Goal: Task Accomplishment & Management: Complete application form

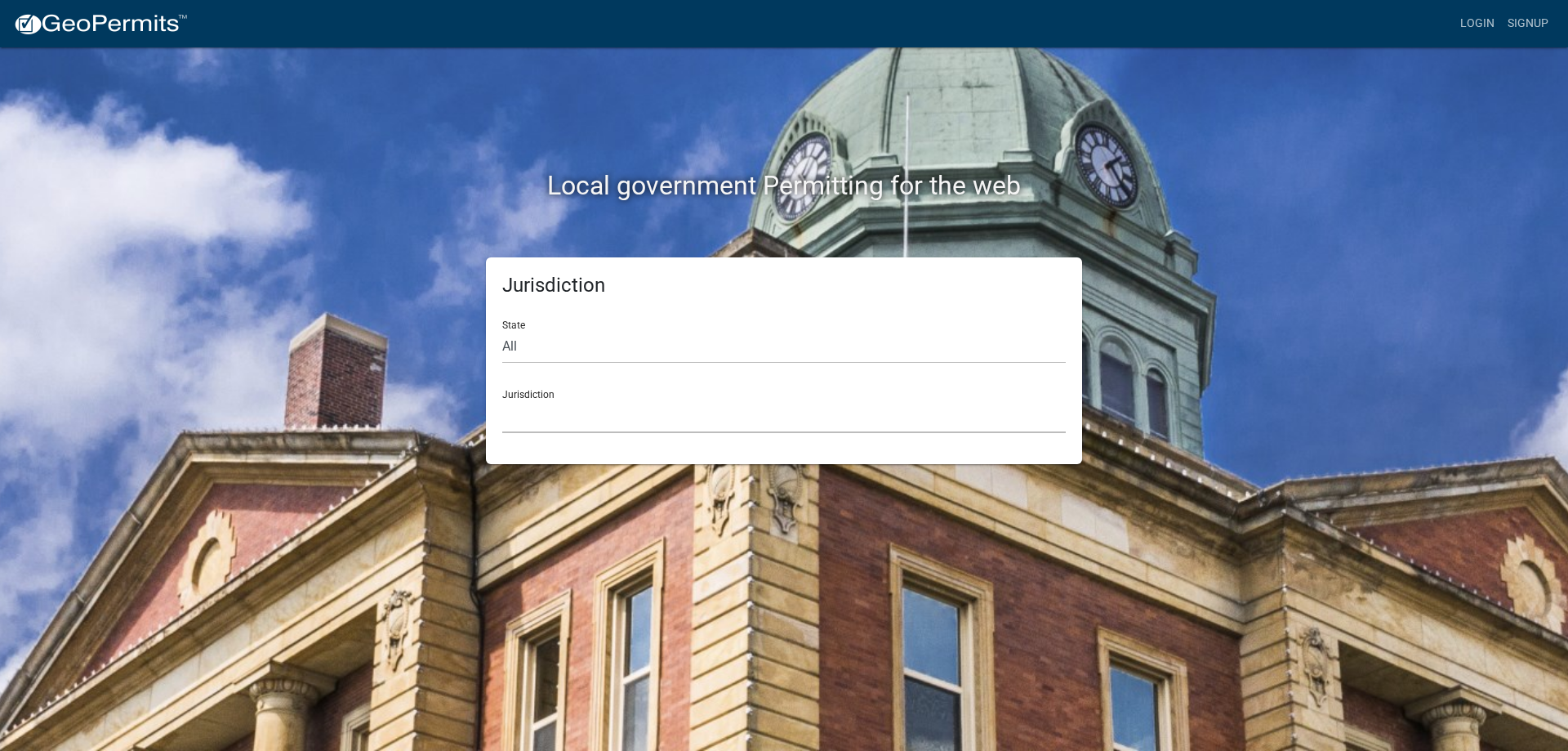
click at [700, 423] on select "[GEOGRAPHIC_DATA], [US_STATE] [GEOGRAPHIC_DATA], [US_STATE][PERSON_NAME][GEOGRA…" at bounding box center [784, 416] width 563 height 34
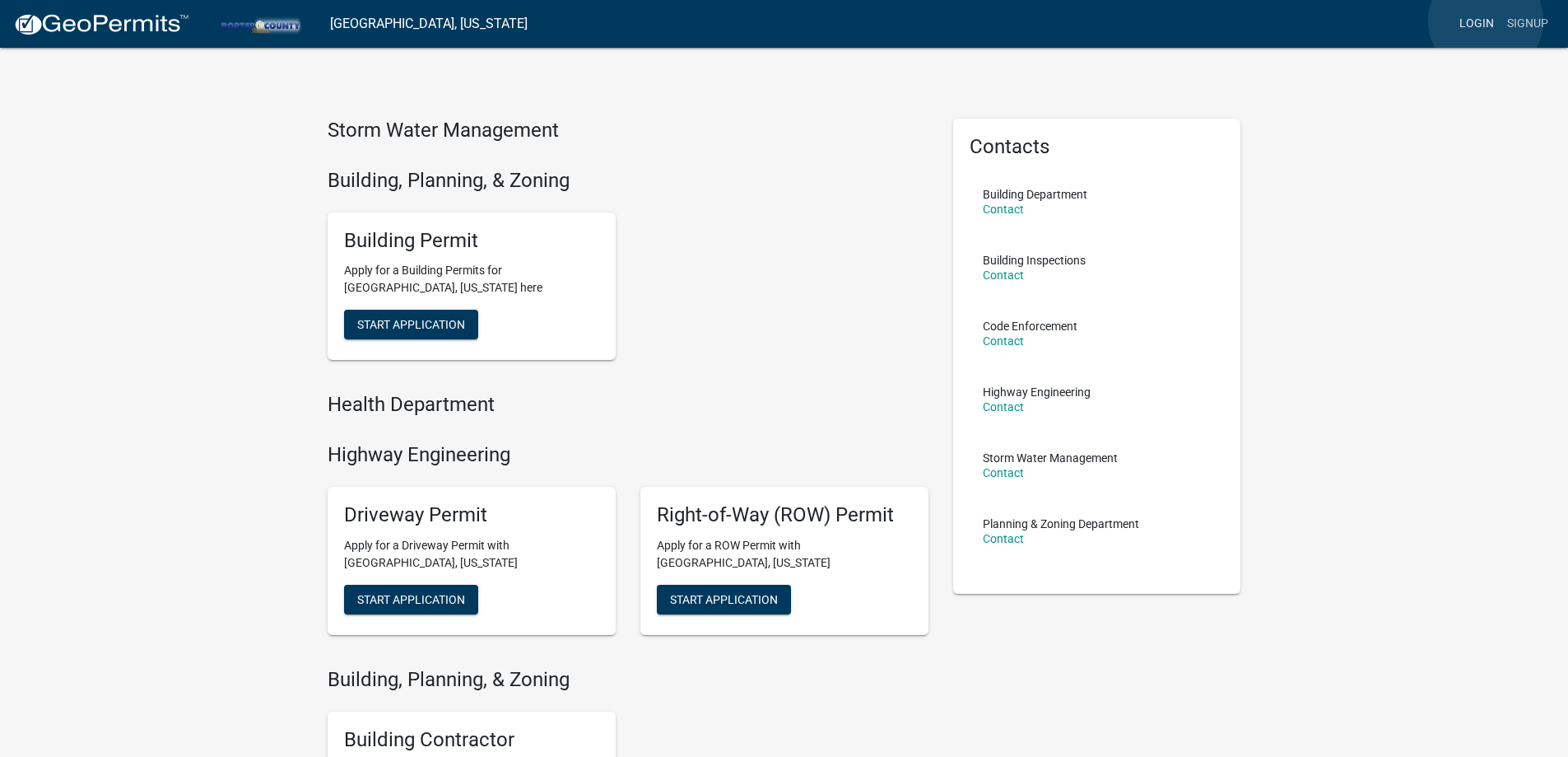
click at [1486, 21] on link "Login" at bounding box center [1477, 24] width 48 height 32
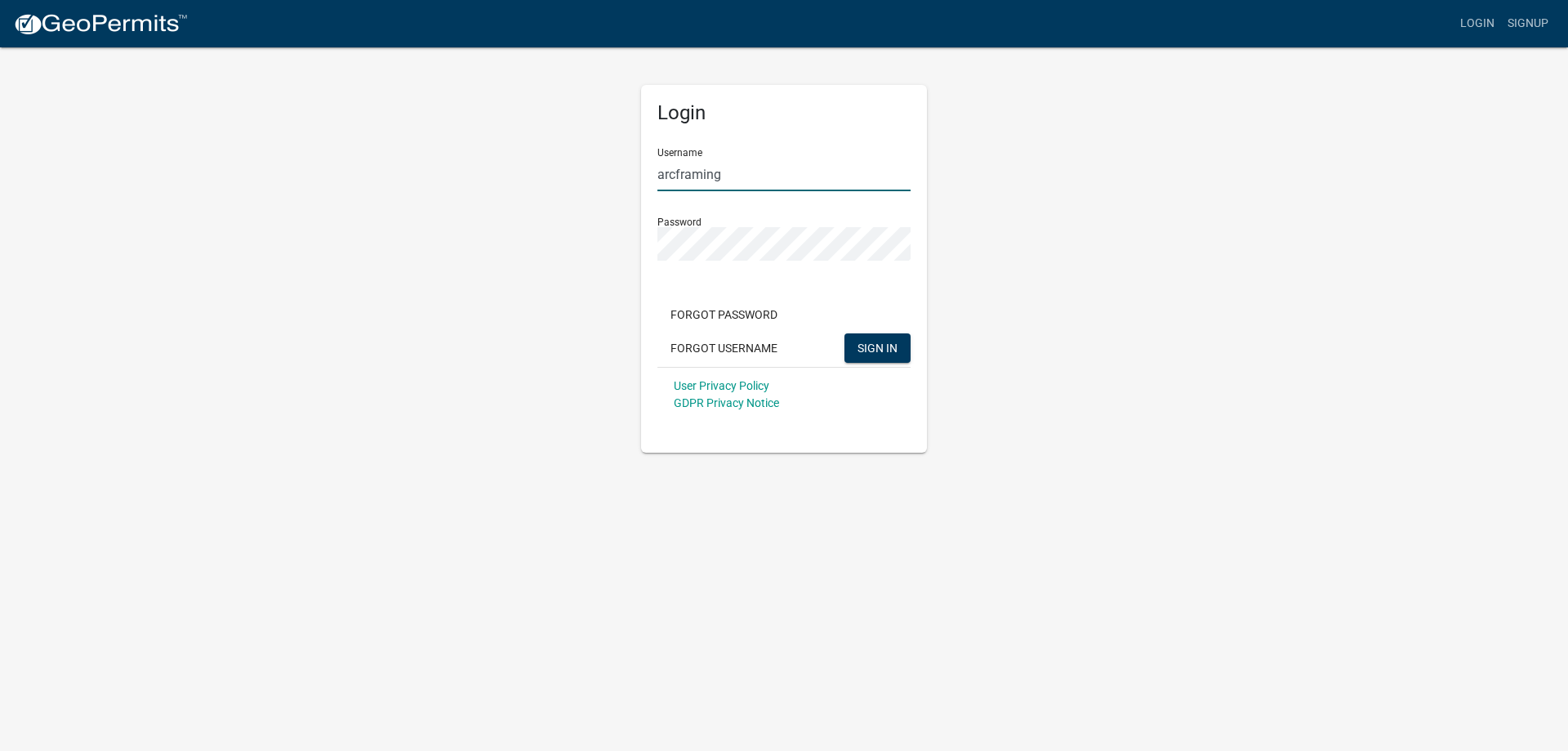
click at [778, 181] on input "arcframing" at bounding box center [784, 174] width 254 height 34
type input "havynhomes"
click at [874, 340] on button "SIGN IN" at bounding box center [877, 348] width 66 height 30
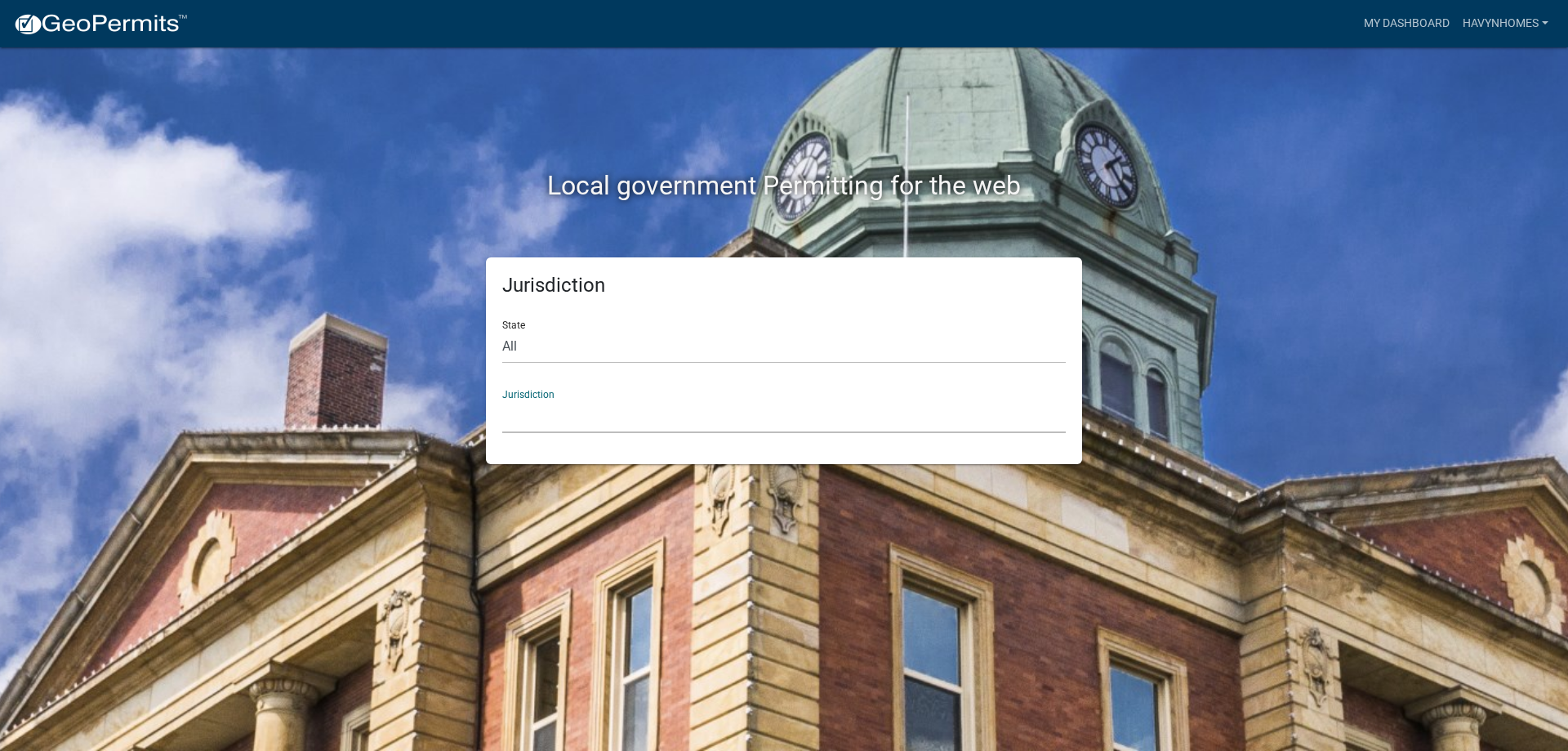
click at [598, 413] on select "[GEOGRAPHIC_DATA], [US_STATE] [GEOGRAPHIC_DATA], [US_STATE][PERSON_NAME][GEOGRA…" at bounding box center [784, 416] width 563 height 34
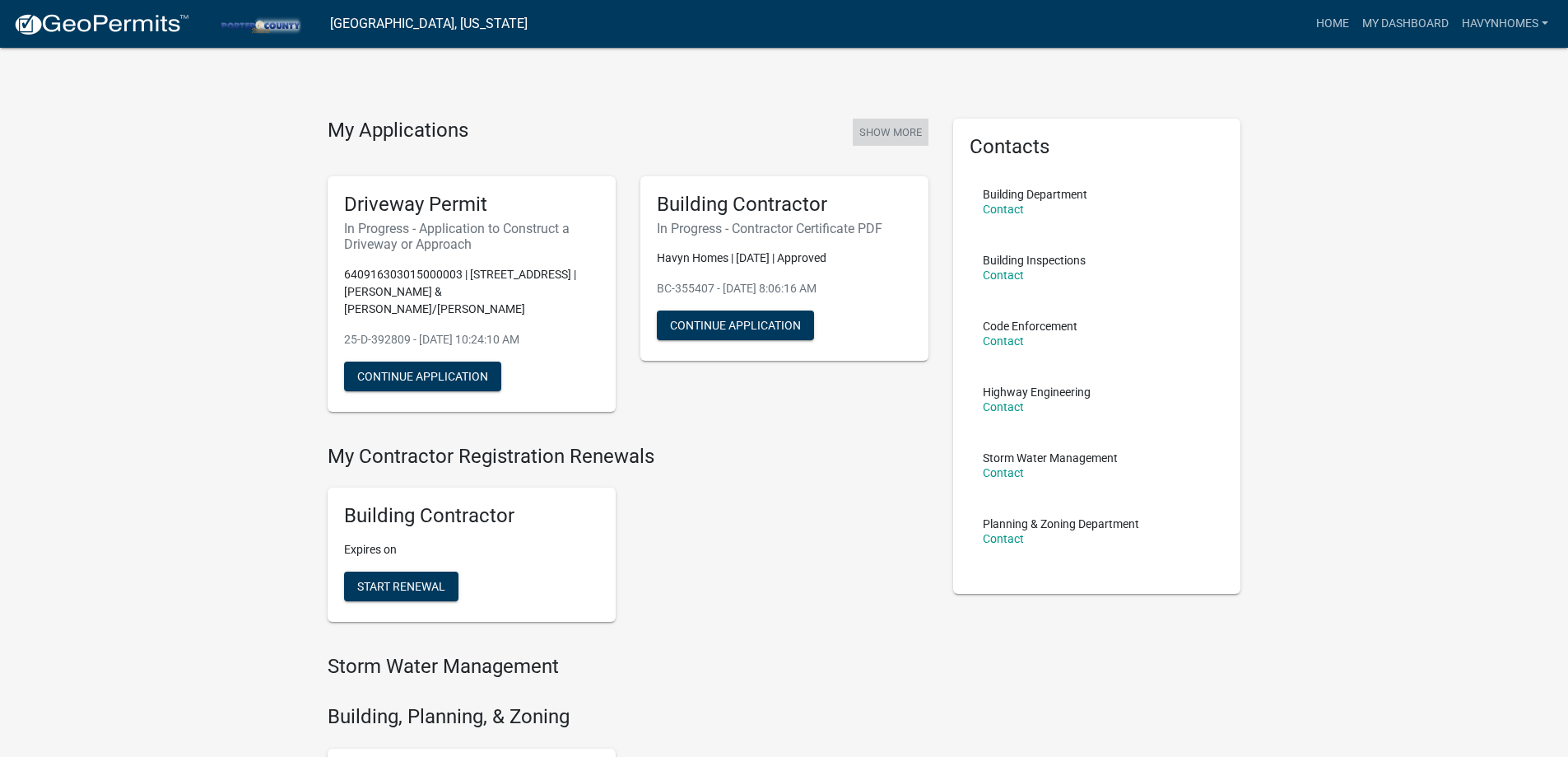
click at [889, 133] on button "Show More" at bounding box center [890, 132] width 75 height 27
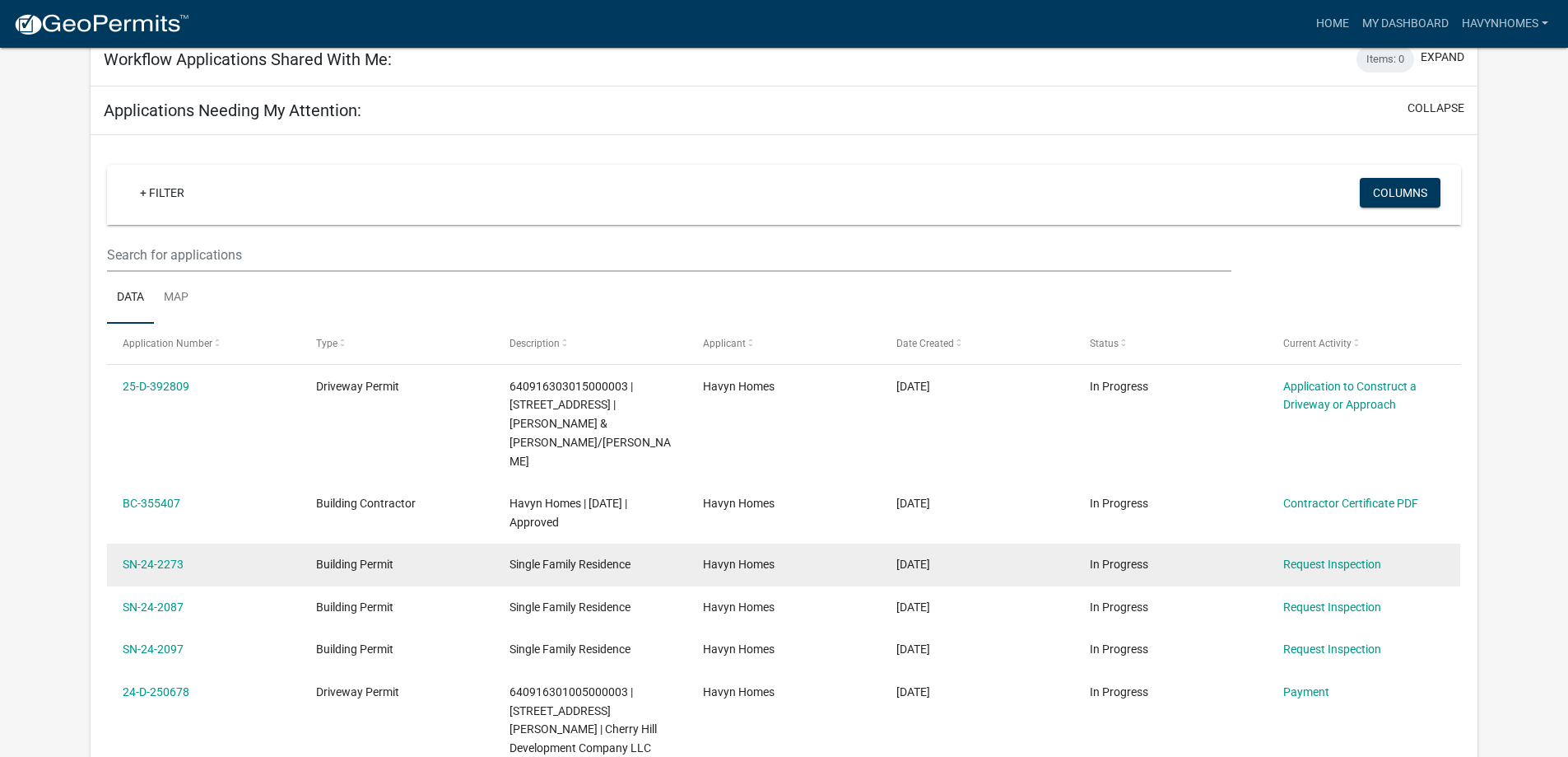
scroll to position [1412, 0]
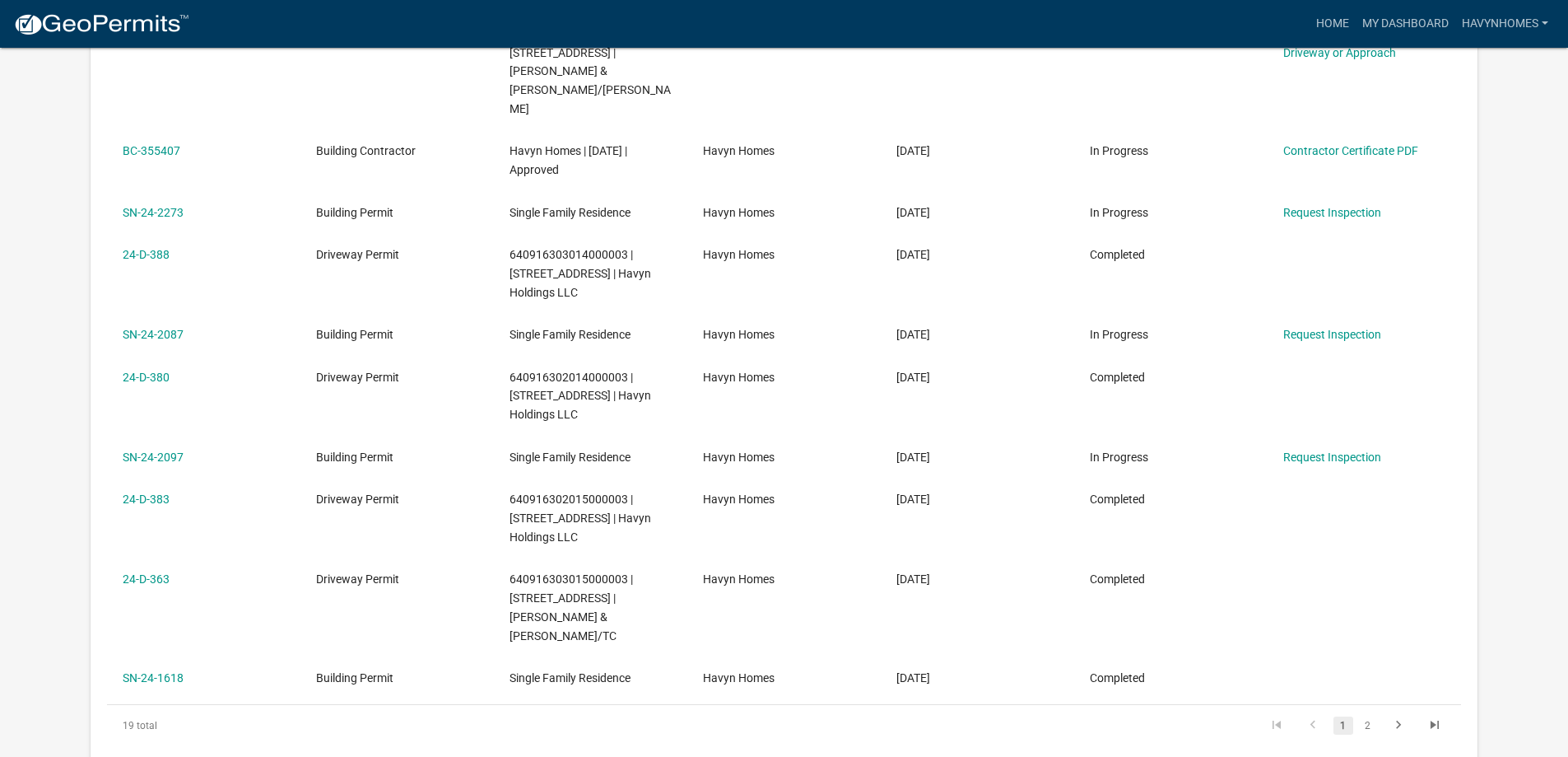
scroll to position [0, 0]
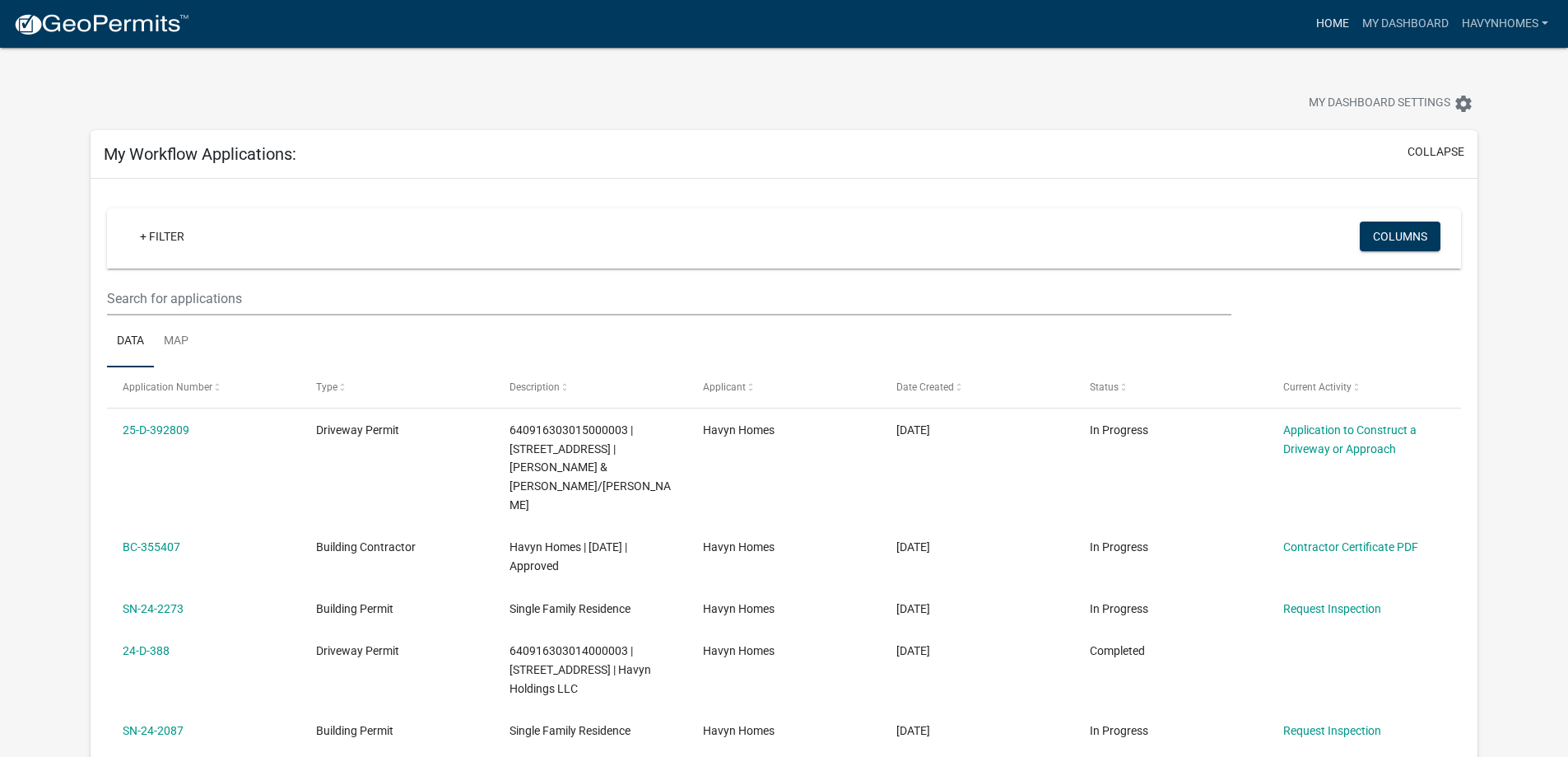
click at [1322, 14] on link "Home" at bounding box center [1332, 24] width 46 height 32
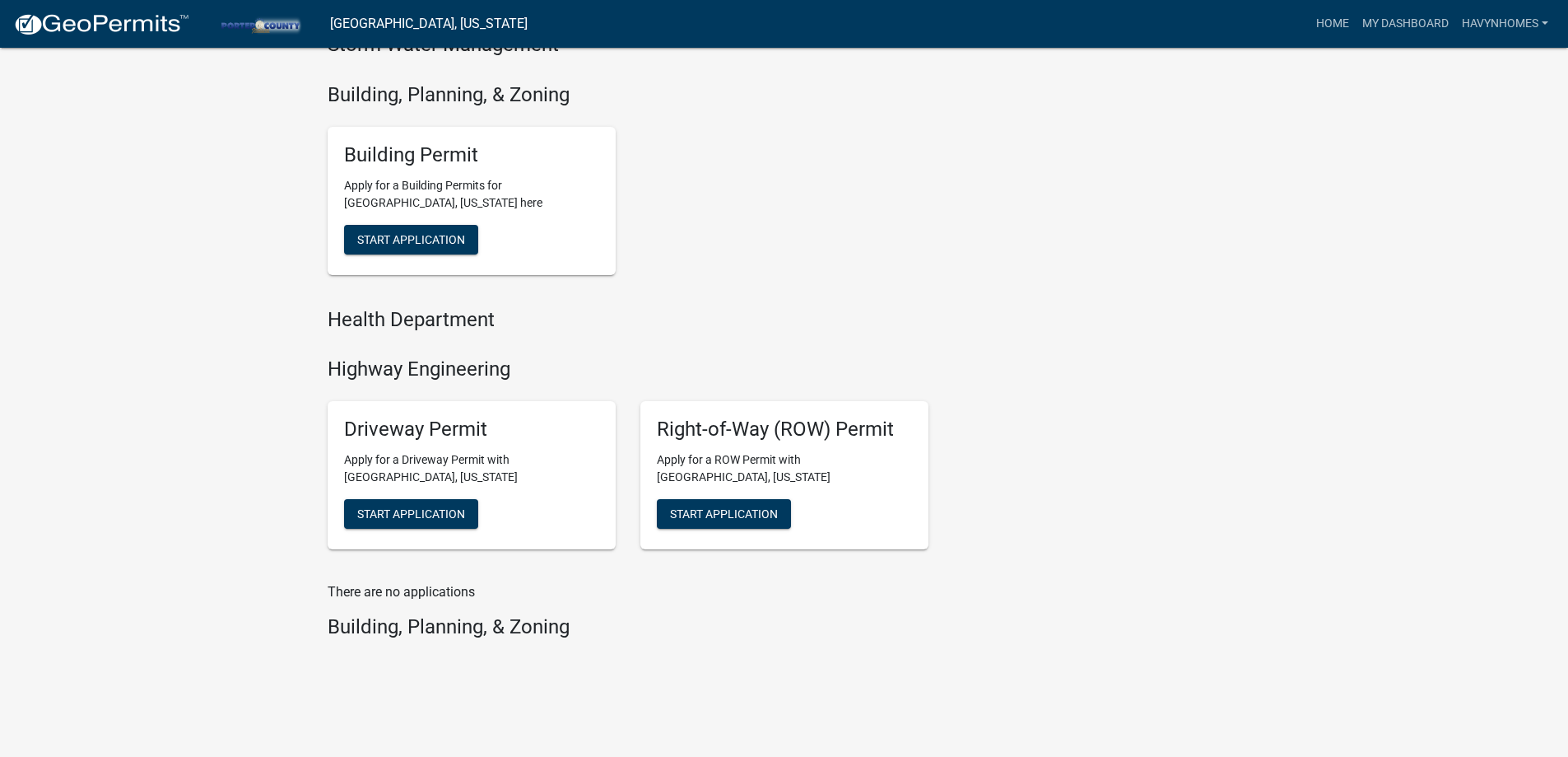
scroll to position [540, 0]
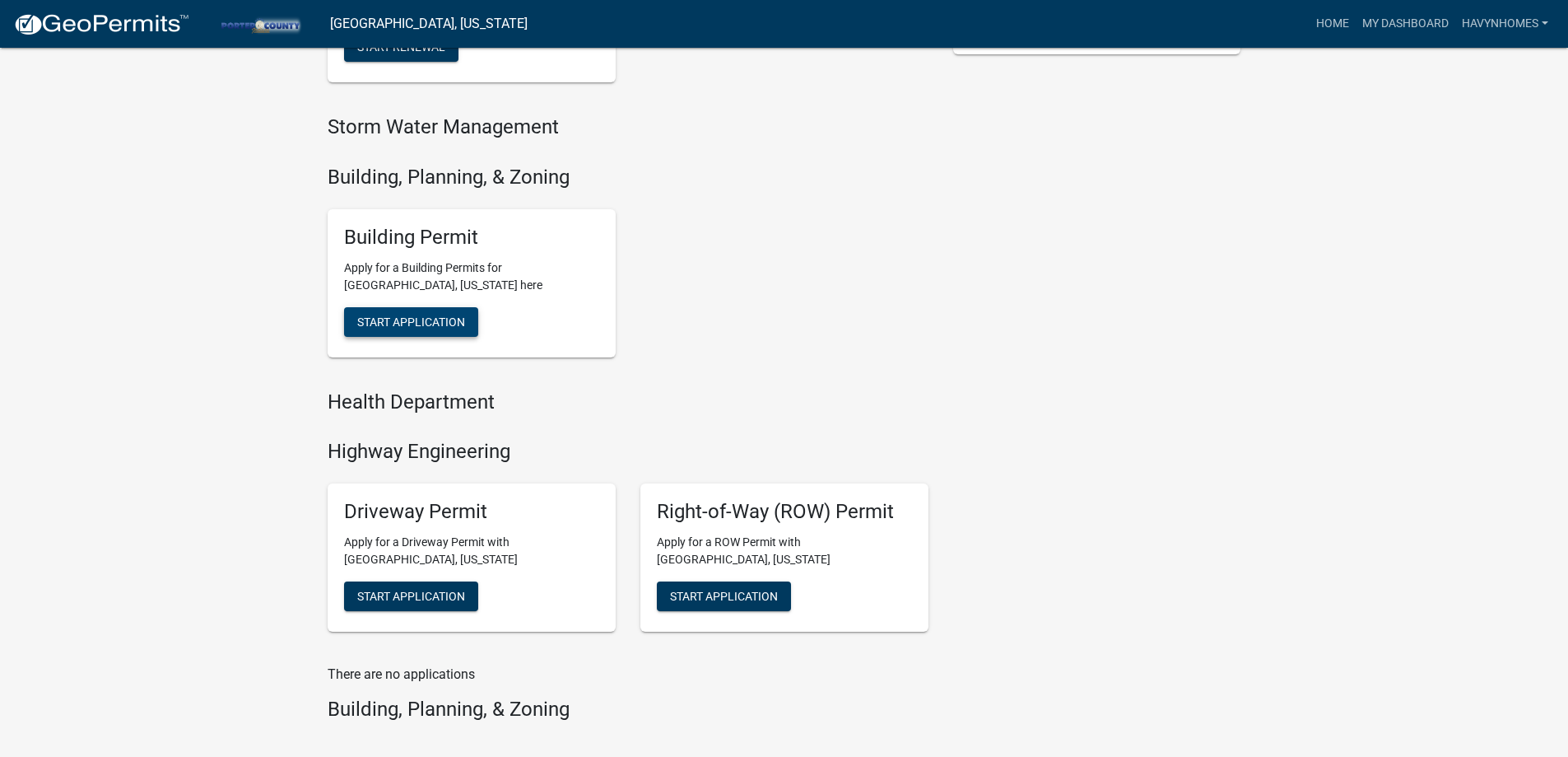
click at [416, 315] on span "Start Application" at bounding box center [411, 321] width 108 height 13
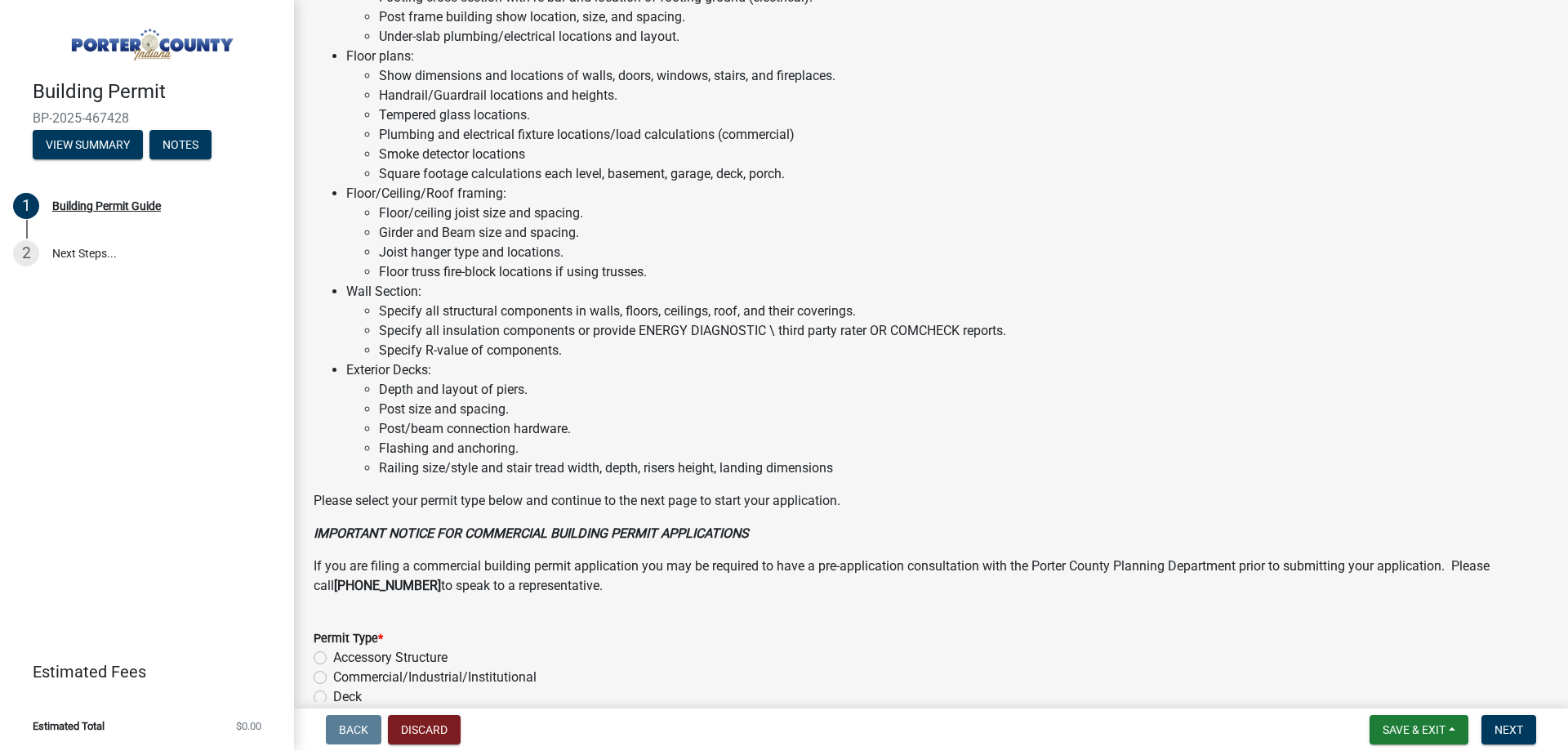
scroll to position [1097, 0]
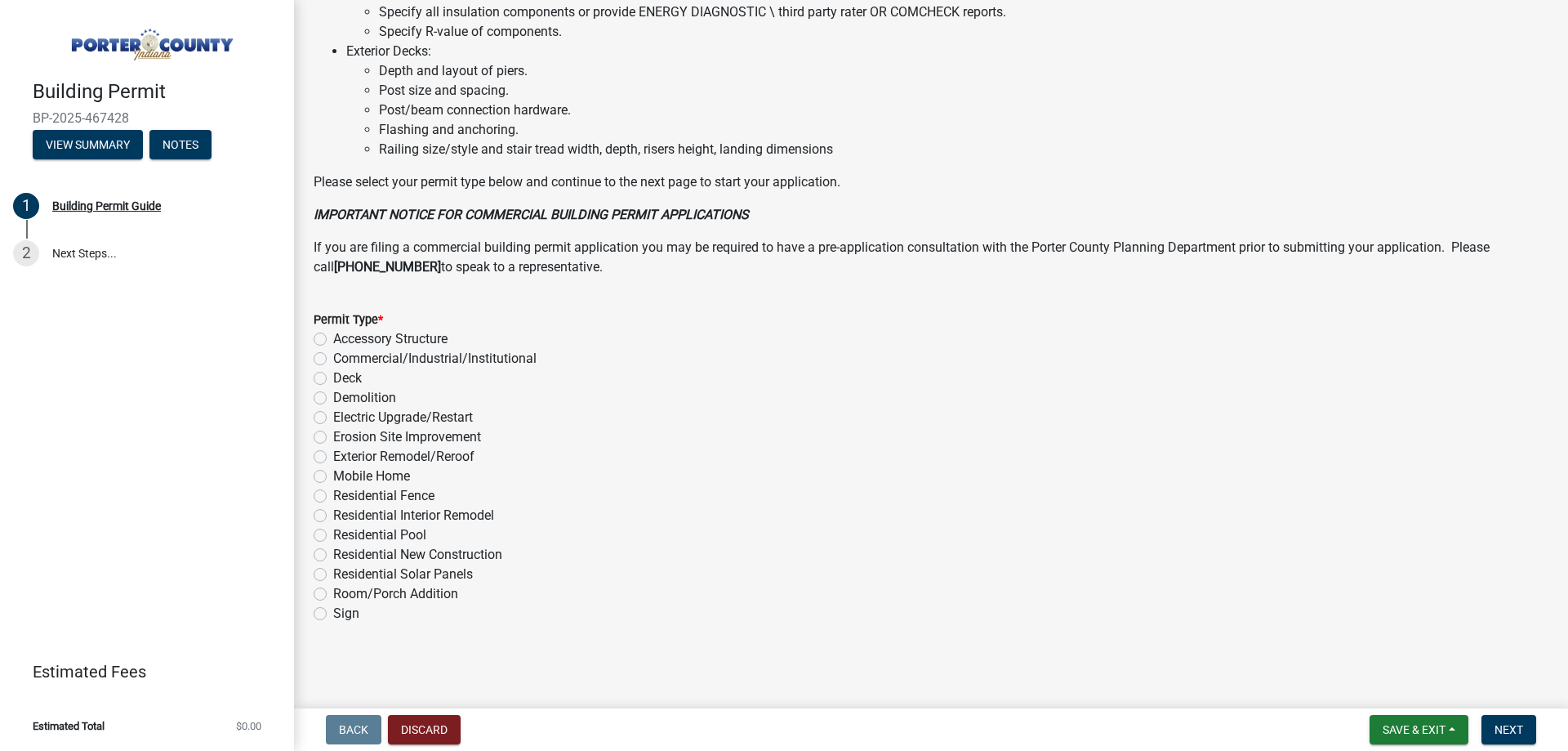
click at [333, 617] on label "Sign" at bounding box center [347, 613] width 26 height 20
click at [333, 614] on input "Sign" at bounding box center [338, 609] width 11 height 11
radio input "true"
click at [1513, 733] on span "Next" at bounding box center [1508, 730] width 29 height 13
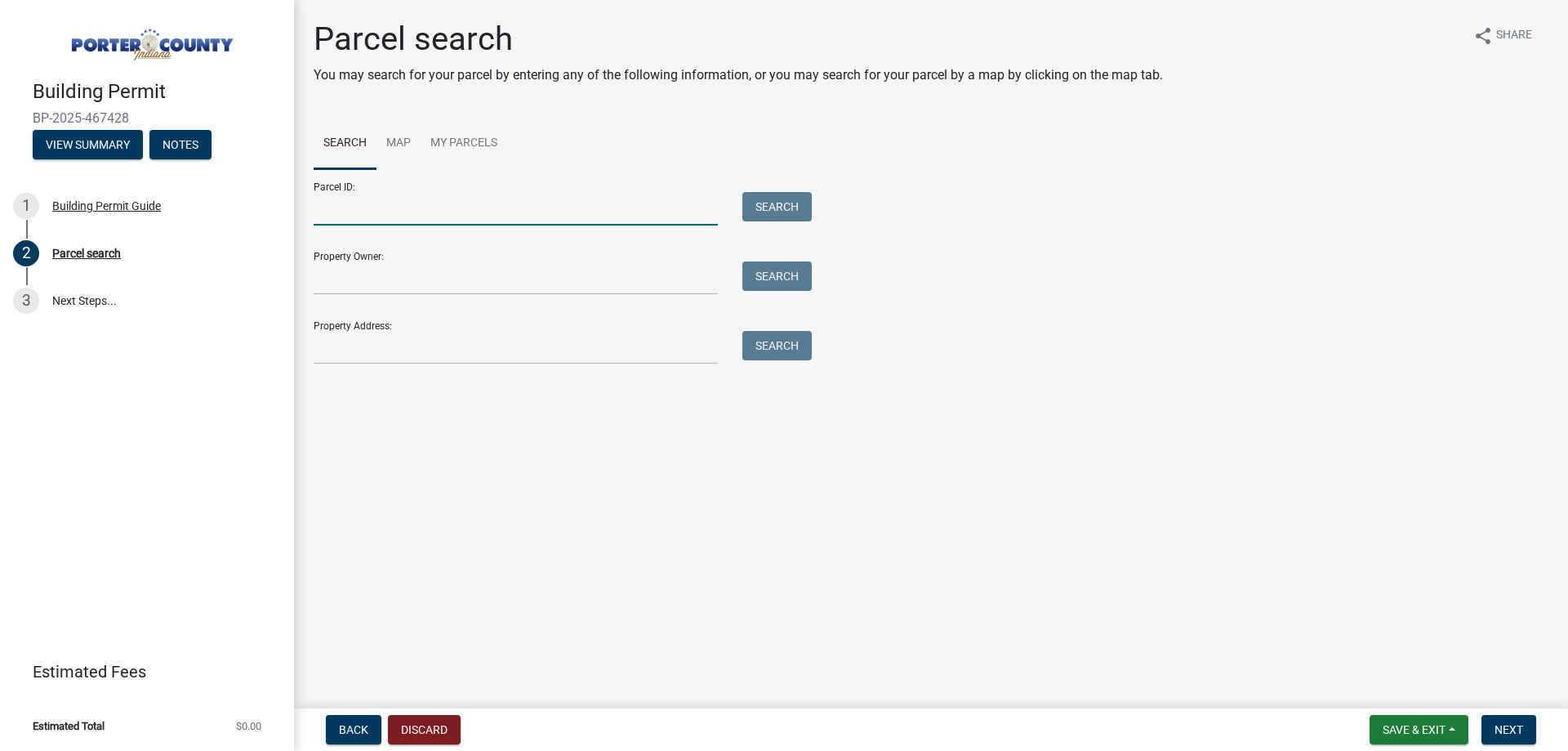
click at [456, 211] on input "Parcel ID:" at bounding box center [515, 208] width 404 height 34
type input "64-09-35-151-002.000-003"
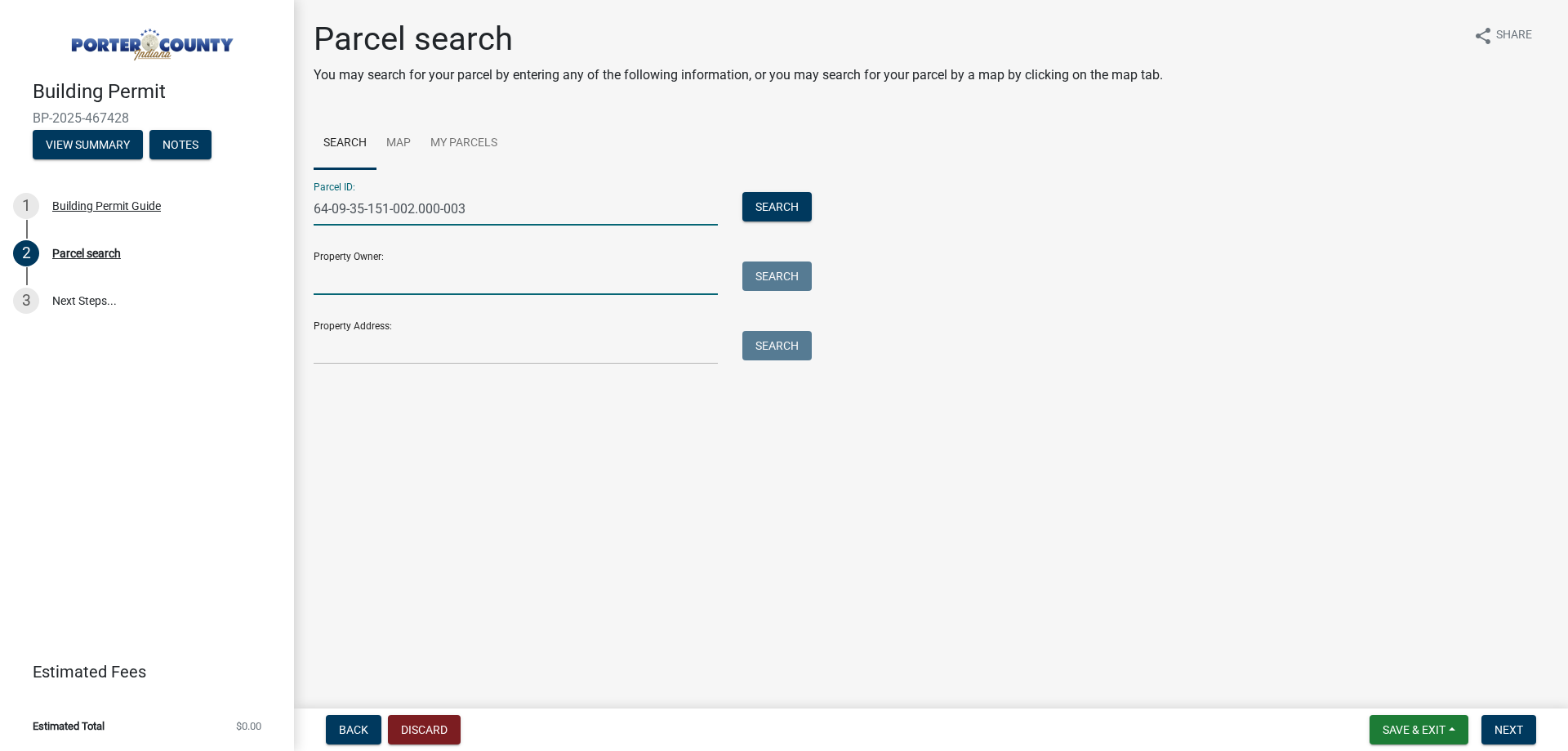
click at [448, 268] on input "Property Owner:" at bounding box center [515, 278] width 404 height 34
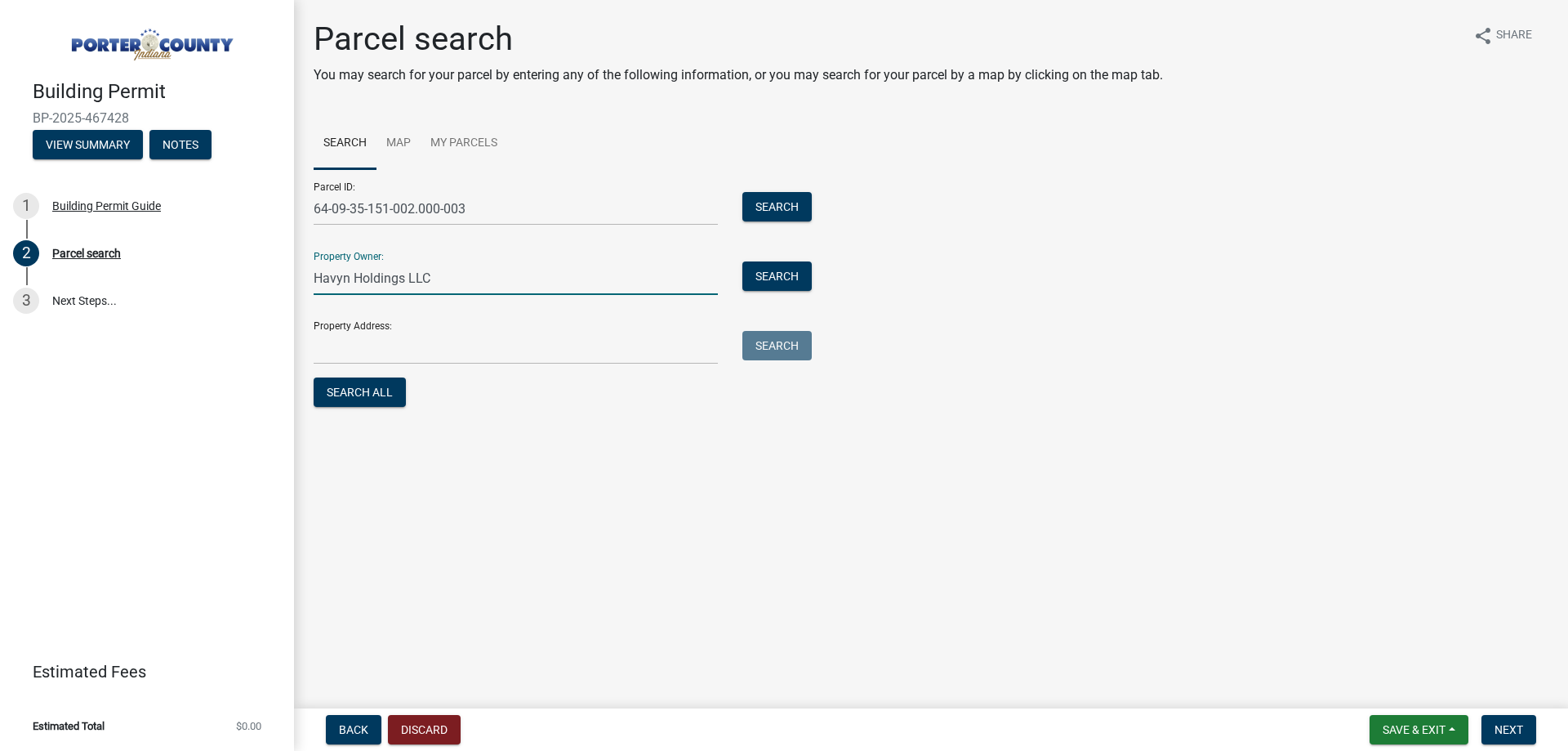
type input "Havyn Holdings LLC"
click at [435, 361] on input "Property Address:" at bounding box center [515, 348] width 404 height 34
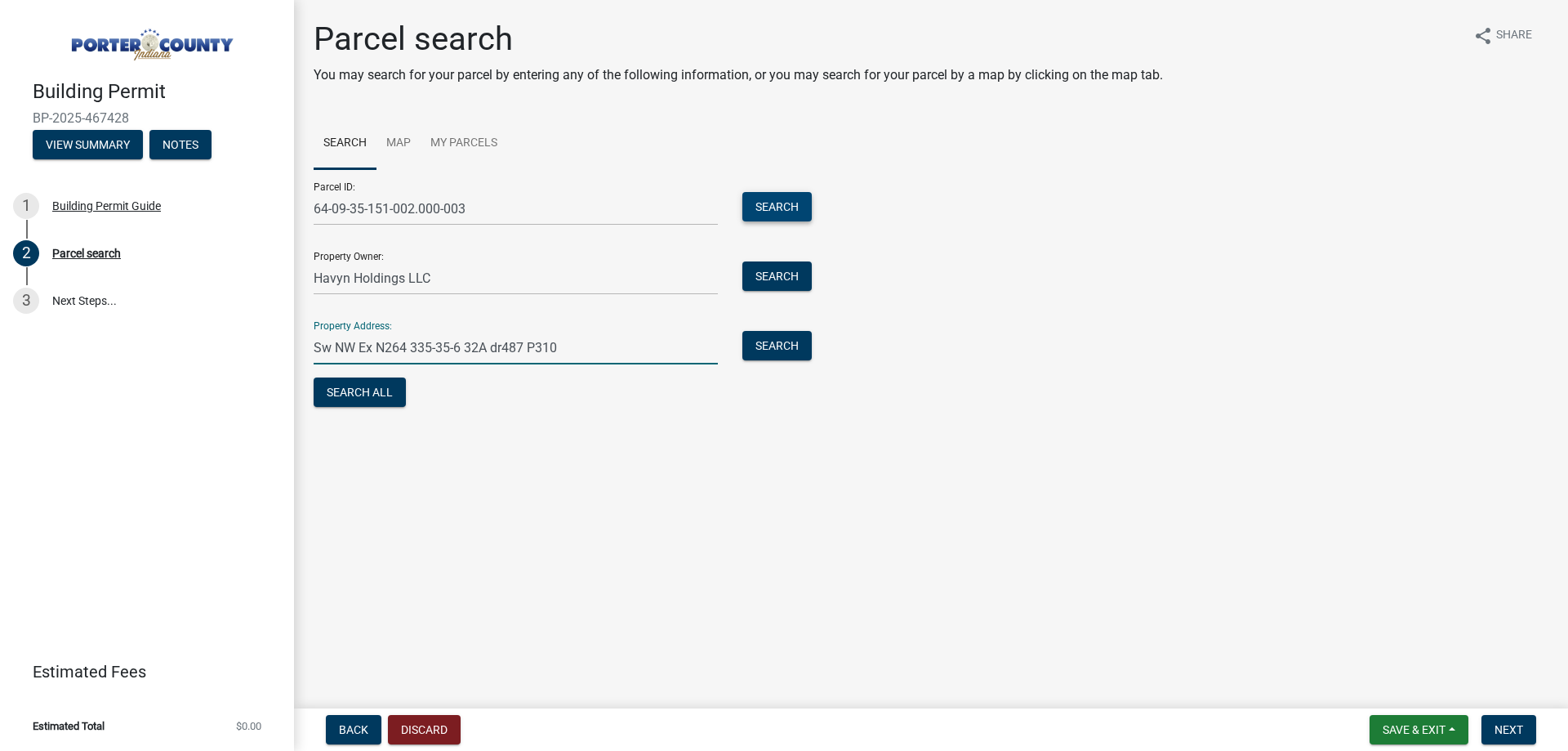
type input "Sw NW Ex N264 335-35-6 32A dr487 P310"
click at [796, 212] on button "Search" at bounding box center [777, 207] width 69 height 30
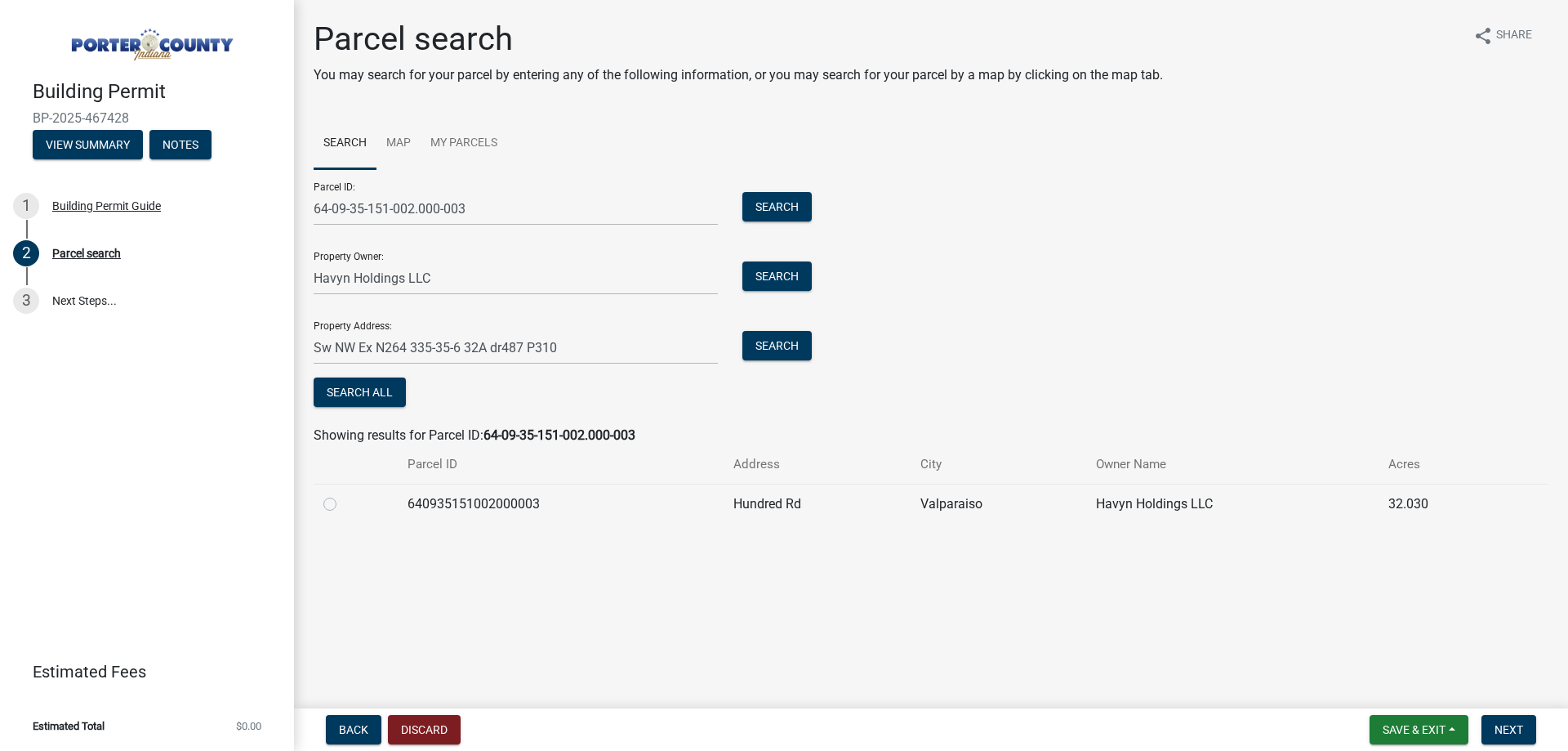
click at [343, 494] on label at bounding box center [343, 494] width 0 height 0
click at [343, 505] on input "radio" at bounding box center [348, 499] width 11 height 11
radio input "true"
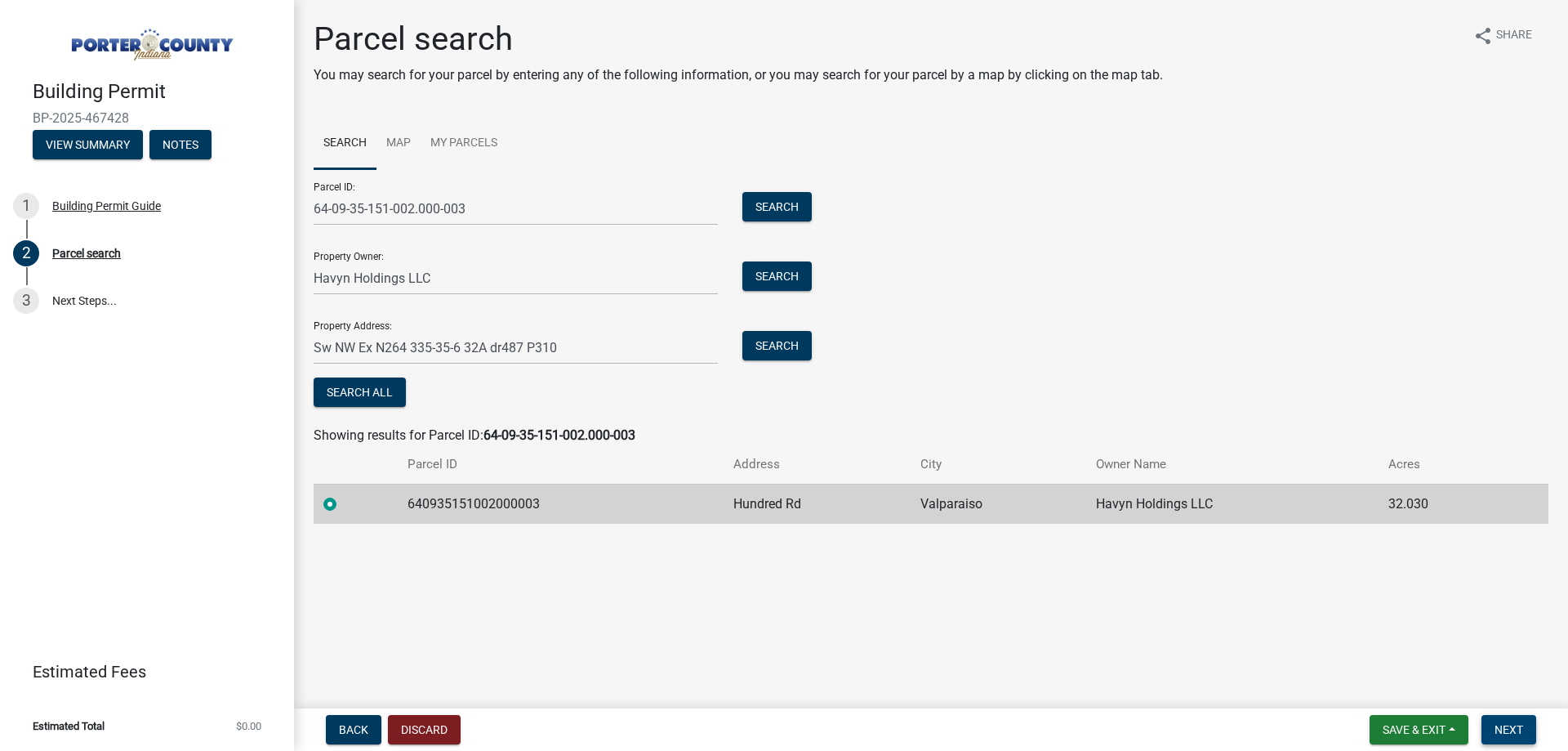
click at [1501, 723] on span "Next" at bounding box center [1508, 730] width 29 height 13
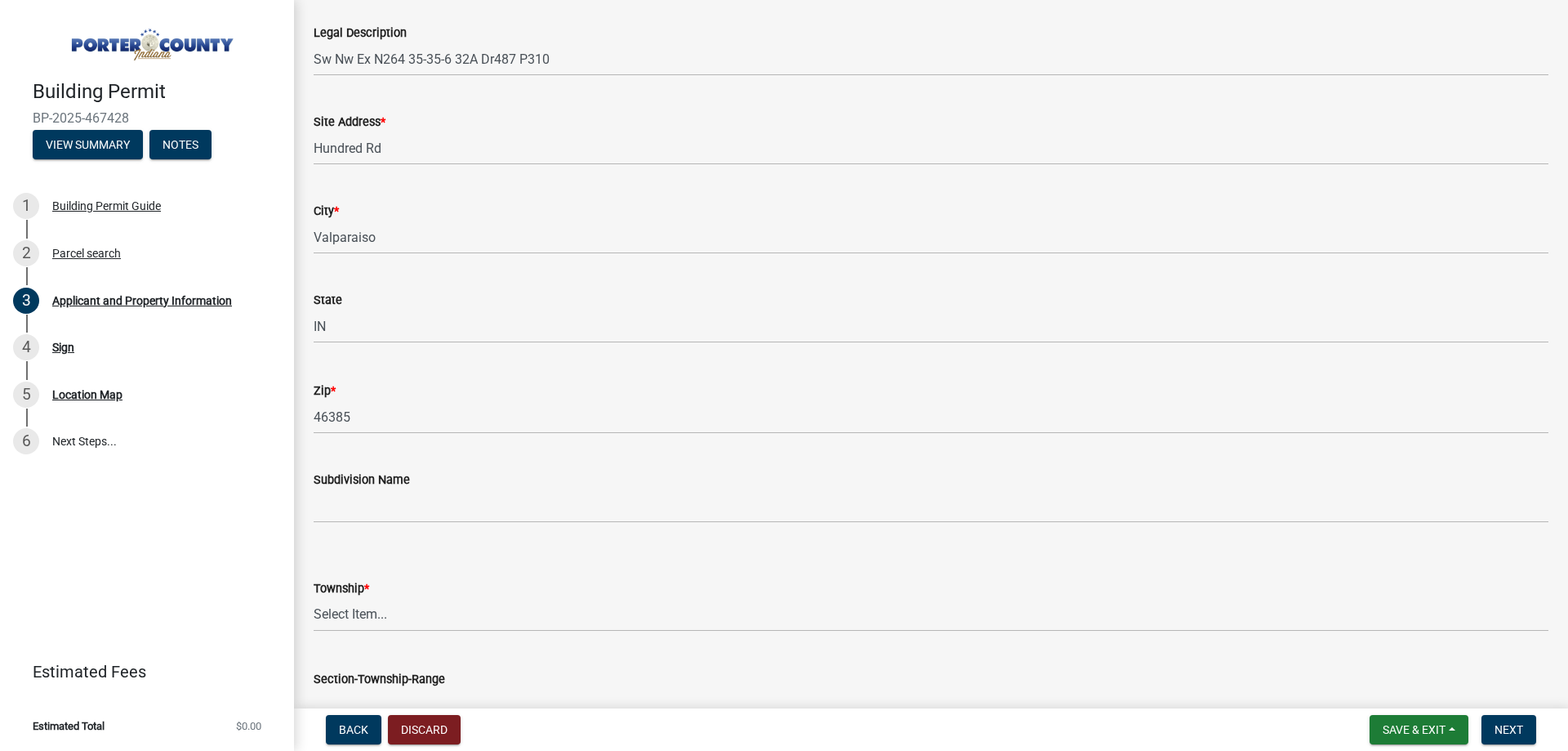
scroll to position [245, 0]
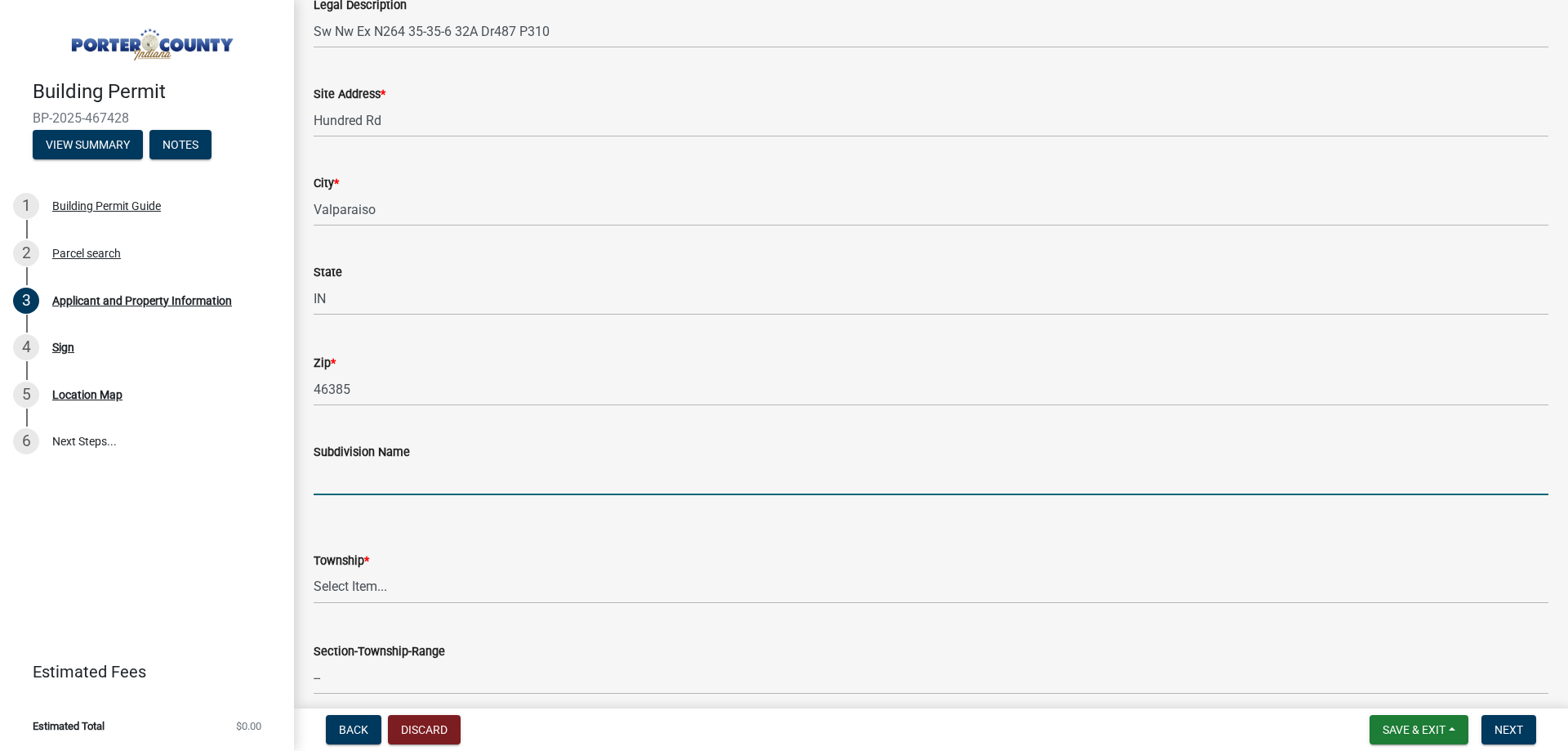
click at [416, 478] on input "Subdivision Name" at bounding box center [931, 478] width 1235 height 34
click at [477, 538] on form "Township * Select Item... Boone Center Jackson Liberty Morgan Pine Pleasant Por…" at bounding box center [931, 567] width 1235 height 72
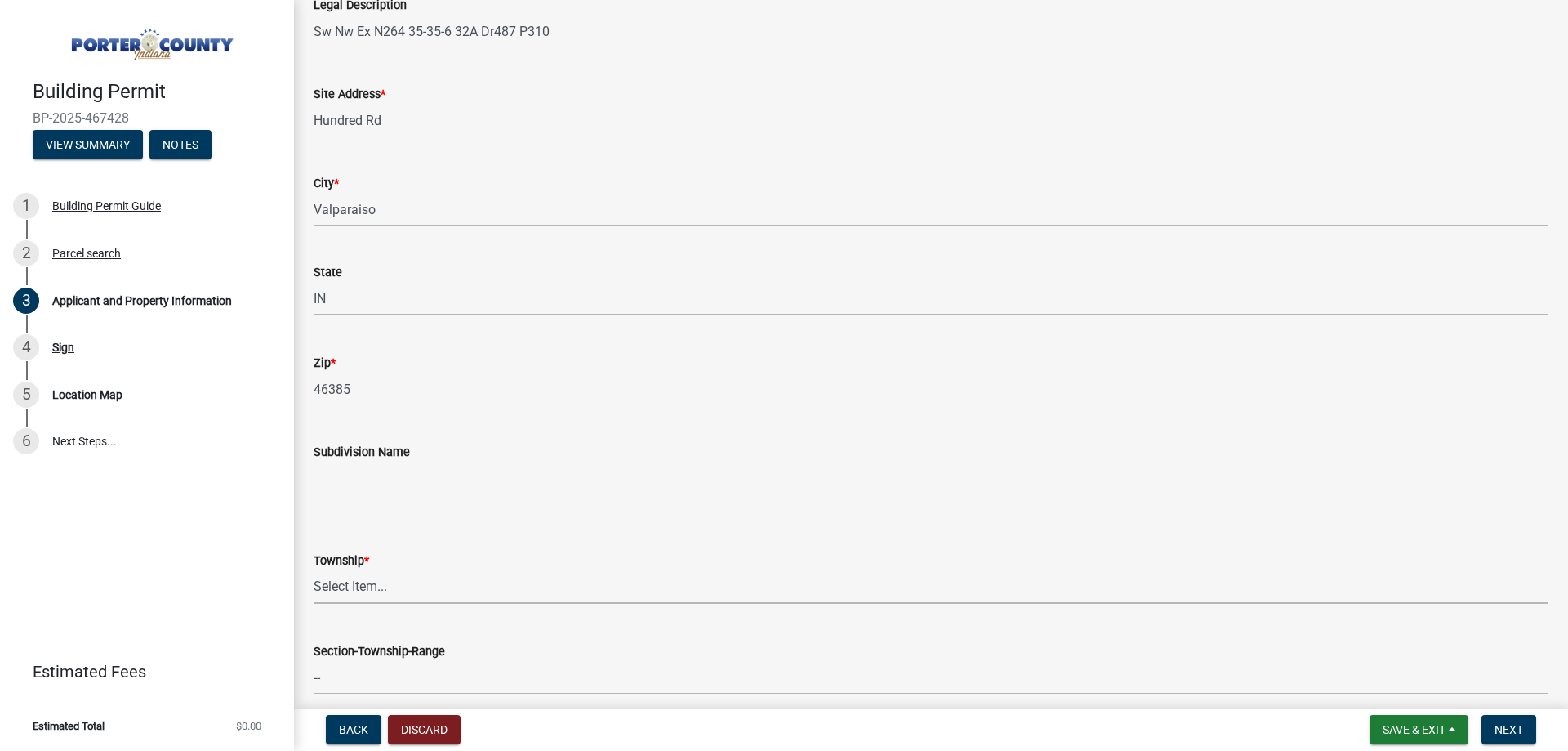
click at [425, 579] on select "Select Item... Boone Center Jackson Liberty Morgan Pine Pleasant Portage Porter…" at bounding box center [931, 586] width 1235 height 34
click at [314, 570] on select "Select Item... Boone Center Jackson Liberty Morgan Pine Pleasant Portage Porter…" at bounding box center [931, 586] width 1235 height 34
select select "6f5aa9ae-62ac-41bd-979a-9c71eae504cc"
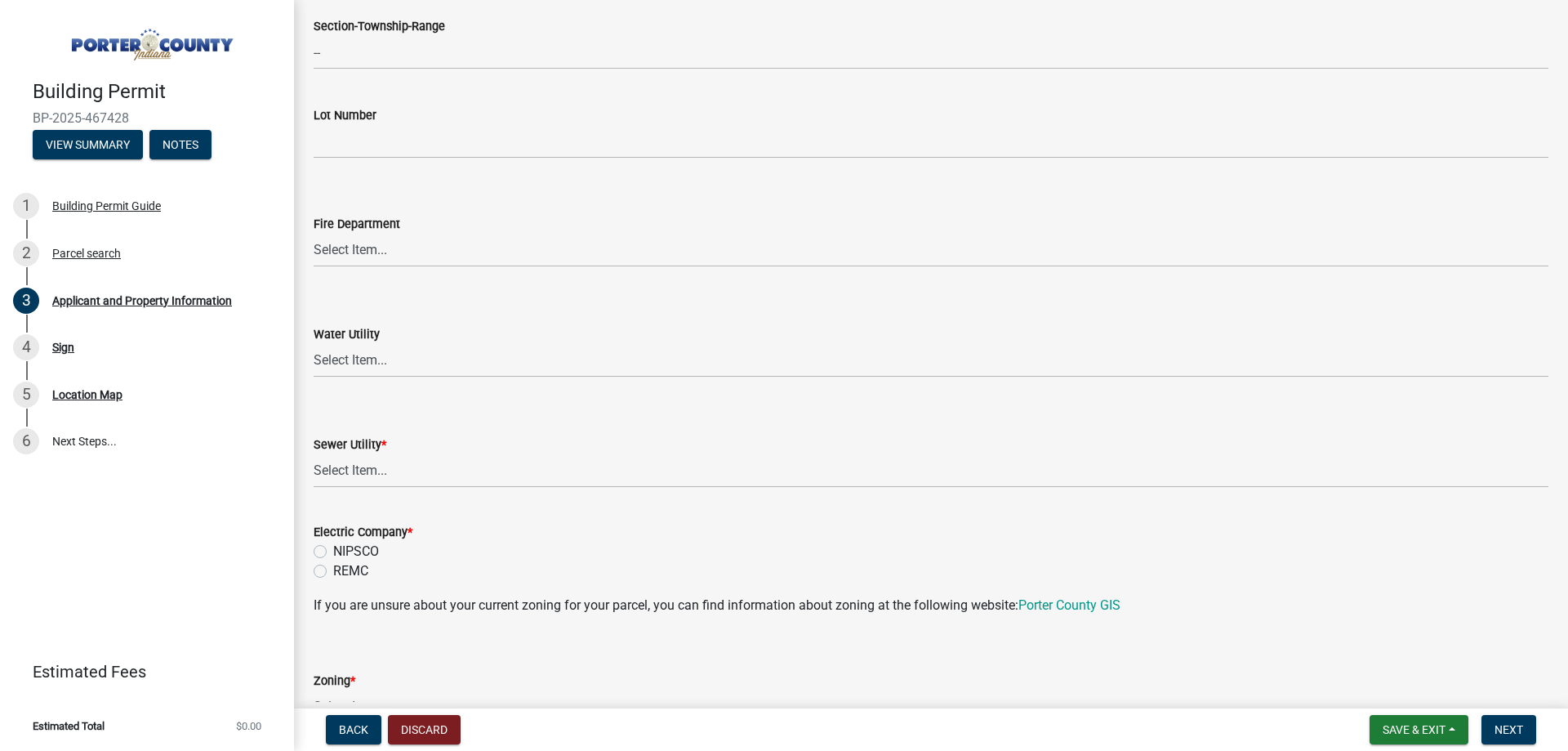
scroll to position [898, 0]
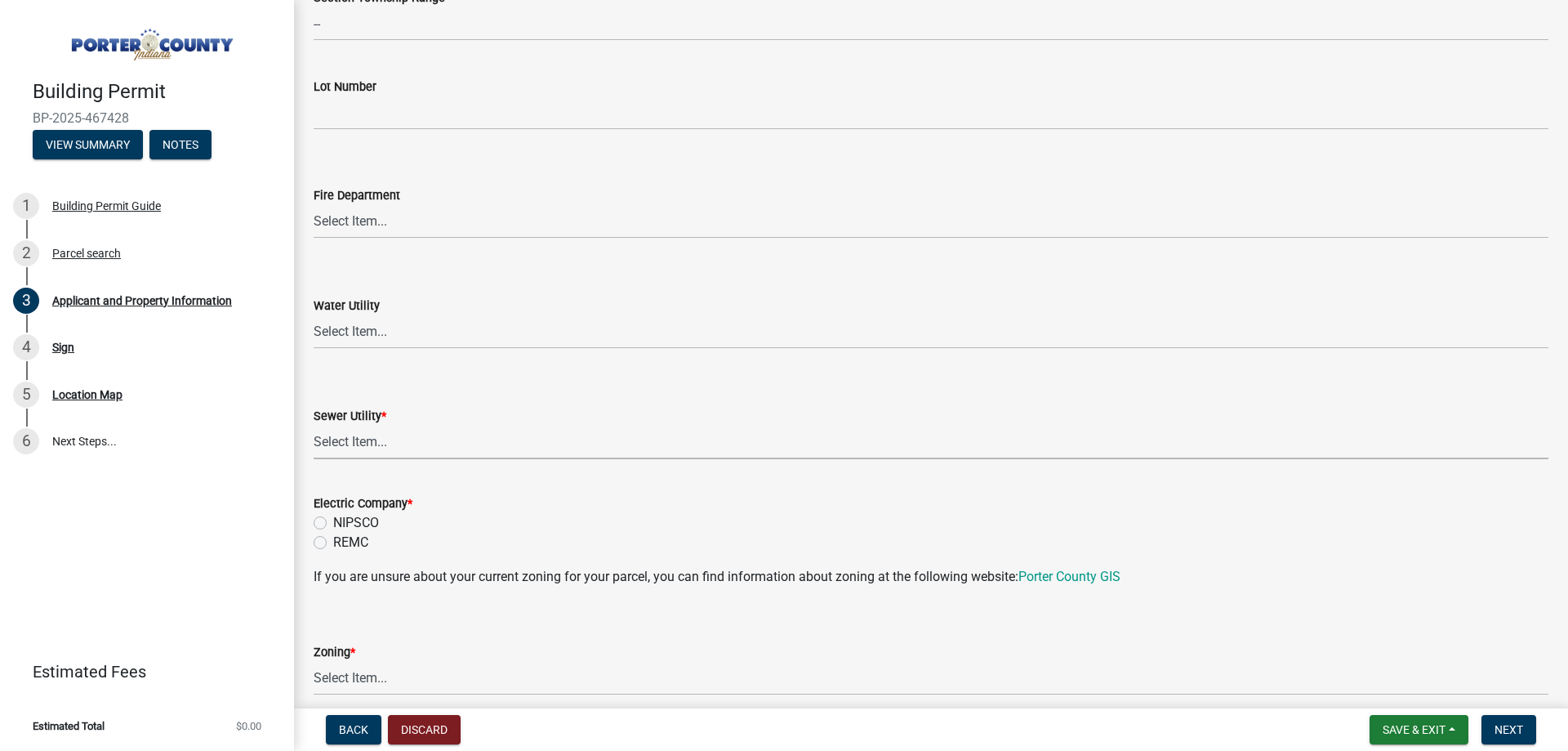
click at [454, 445] on select "Select Item... Aqua Indiana Inc Damon Run Falling Waters Lake Eliza - LEACD Nat…" at bounding box center [931, 442] width 1235 height 34
click at [314, 426] on select "Select Item... Aqua Indiana Inc Damon Run Falling Waters Lake Eliza - LEACD Nat…" at bounding box center [931, 442] width 1235 height 34
select select "c796f995-08fe-487b-a20e-70ab553361d3"
drag, startPoint x: 320, startPoint y: 522, endPoint x: 430, endPoint y: 533, distance: 110.5
click at [333, 522] on label "NIPSCO" at bounding box center [356, 523] width 46 height 20
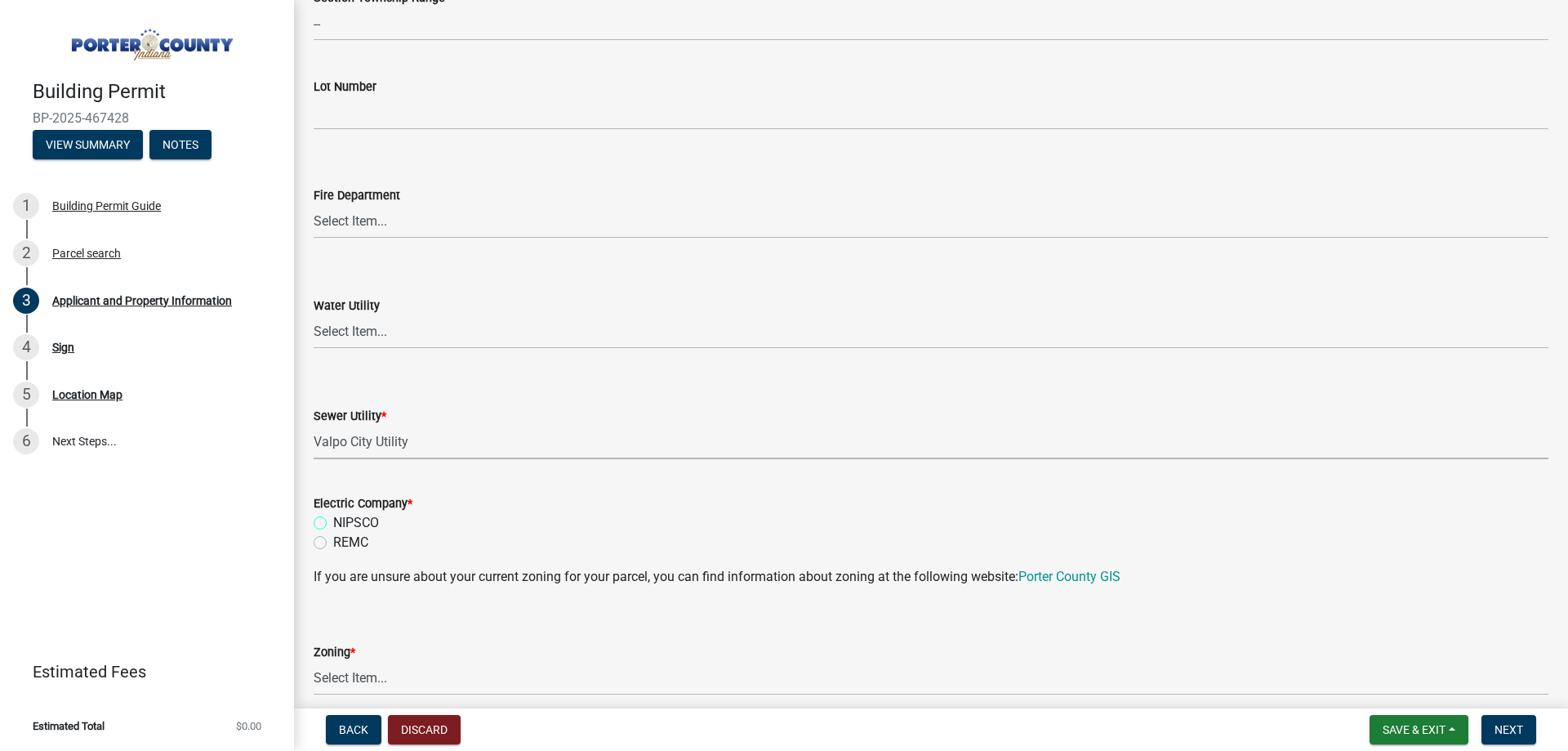
click at [333, 522] on input "NIPSCO" at bounding box center [338, 518] width 11 height 11
radio input "true"
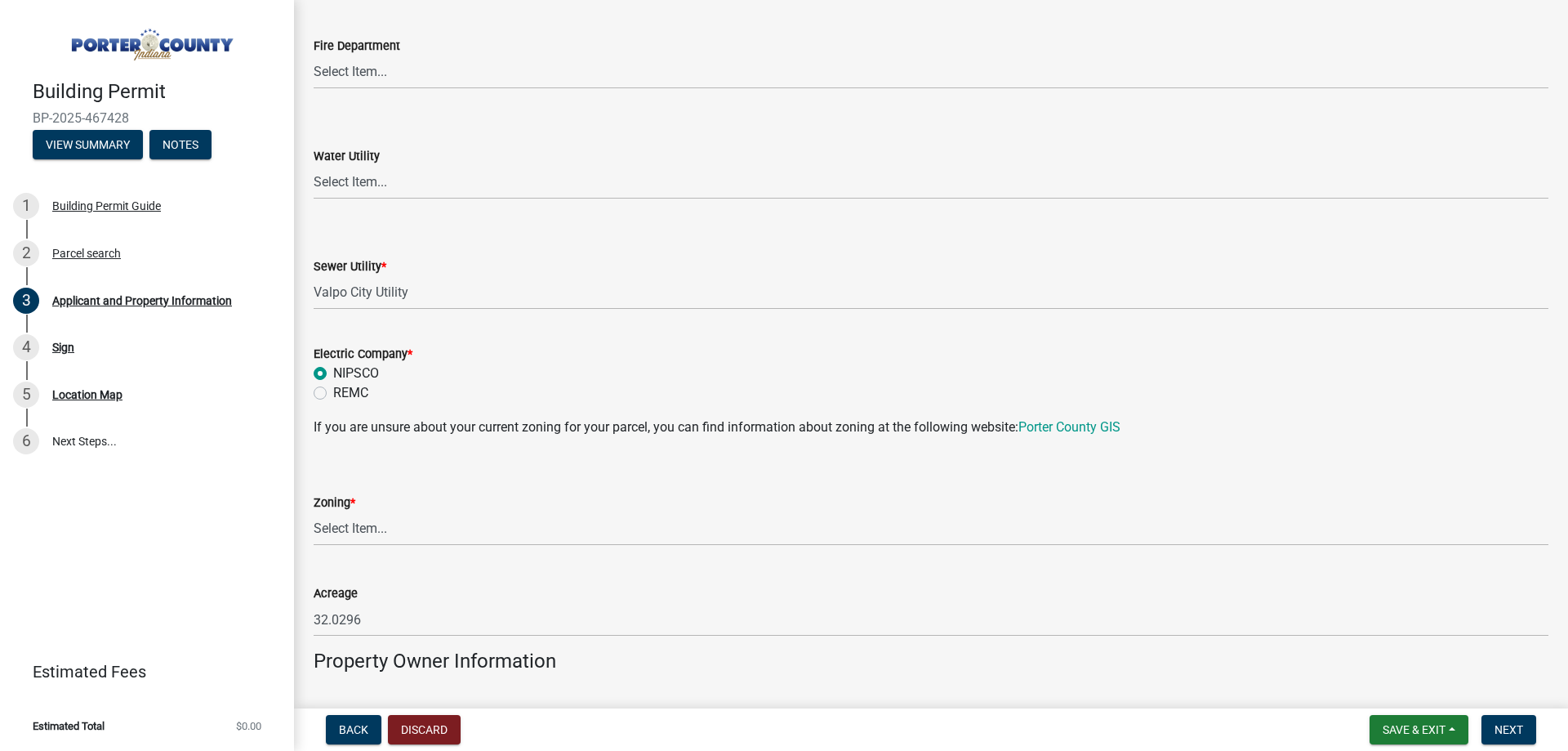
scroll to position [1062, 0]
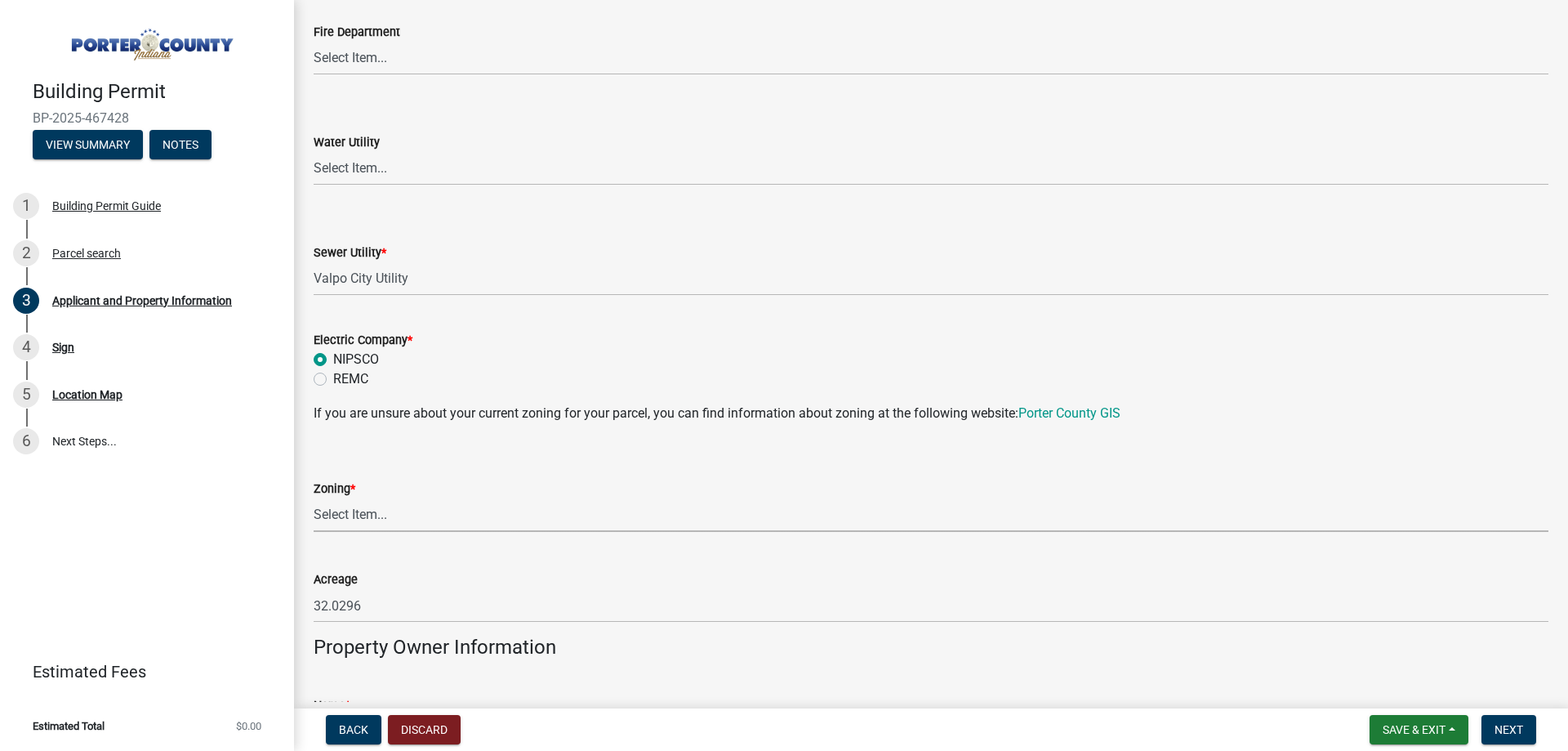
click at [395, 513] on select "Select Item... A1 A2 CH CM CN I1 I2 I3 IN MP OT P1 P2 PUD R1 R2 R3 R4 RL RR" at bounding box center [931, 515] width 1235 height 34
click at [314, 498] on select "Select Item... A1 A2 CH CM CN I1 I2 I3 IN MP OT P1 P2 PUD R1 R2 R3 R4 RL RR" at bounding box center [931, 515] width 1235 height 34
select select "e2d1b1d7-ccc9-456b-9e96-e16306515997"
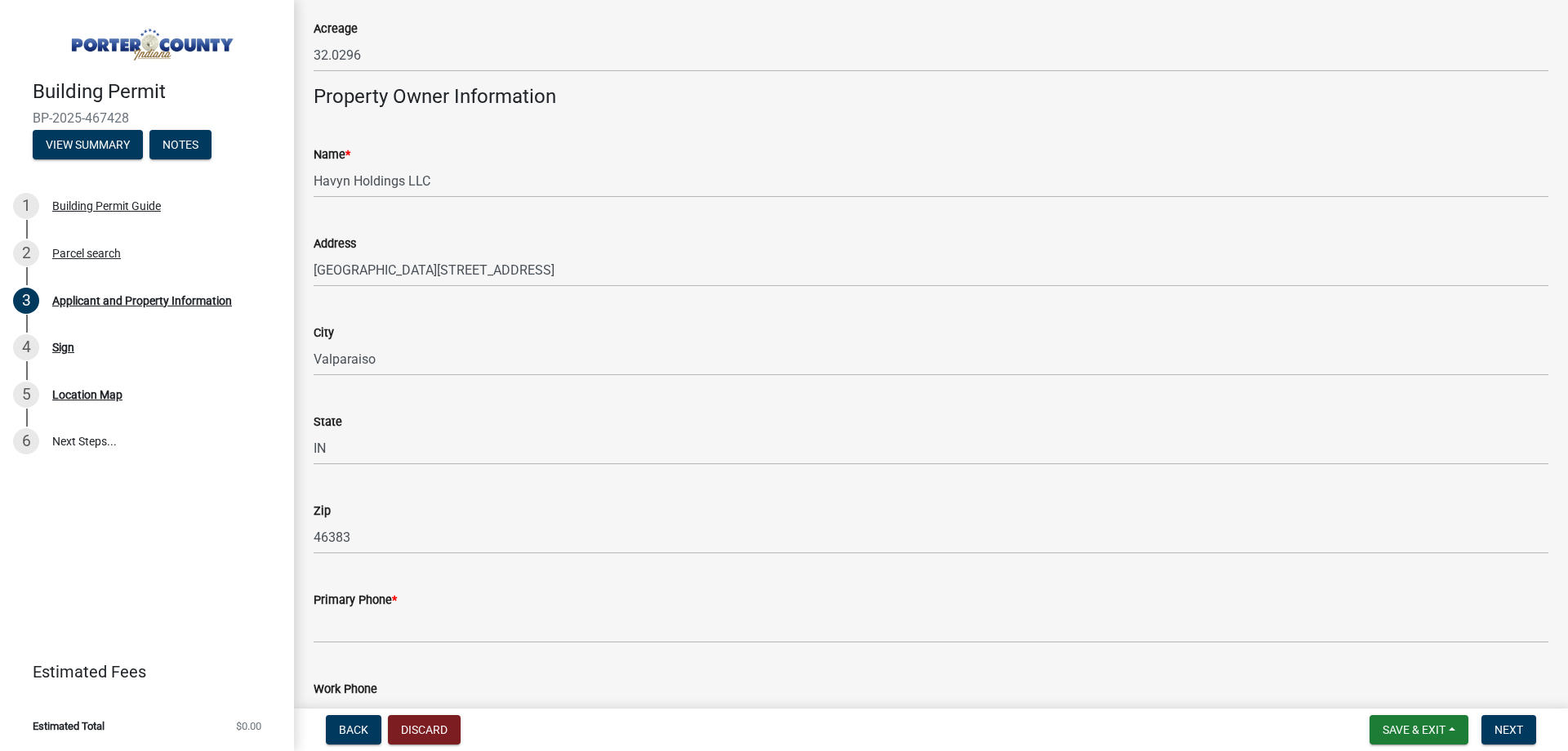
scroll to position [1634, 0]
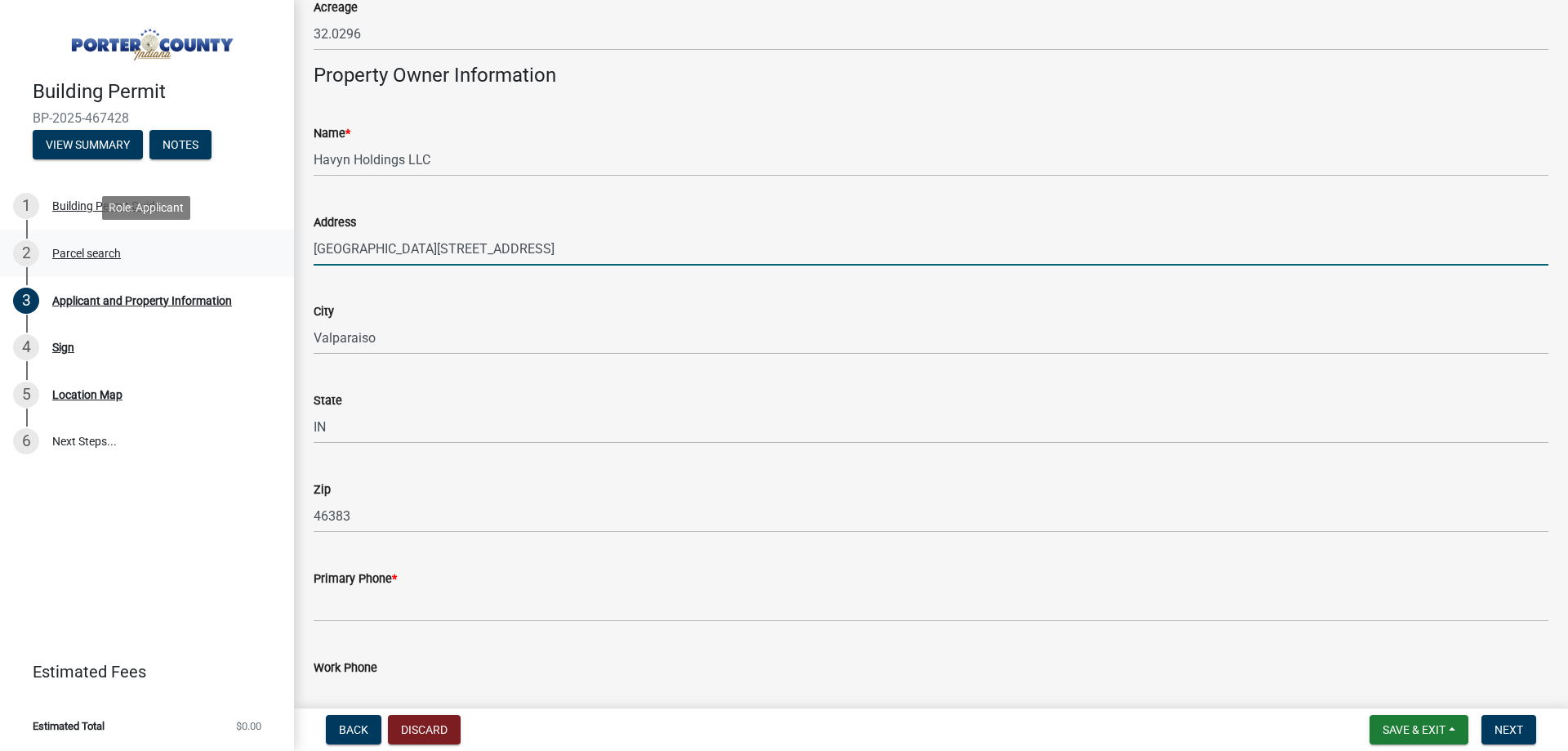
drag, startPoint x: 359, startPoint y: 249, endPoint x: 276, endPoint y: 248, distance: 83.0
click at [276, 248] on div "Building Permit BP-2025-467428 View Summary Notes 1 Building Permit Guide 2 Par…" at bounding box center [784, 376] width 1568 height 751
click at [465, 248] on input "175 Lincolnway" at bounding box center [931, 249] width 1235 height 34
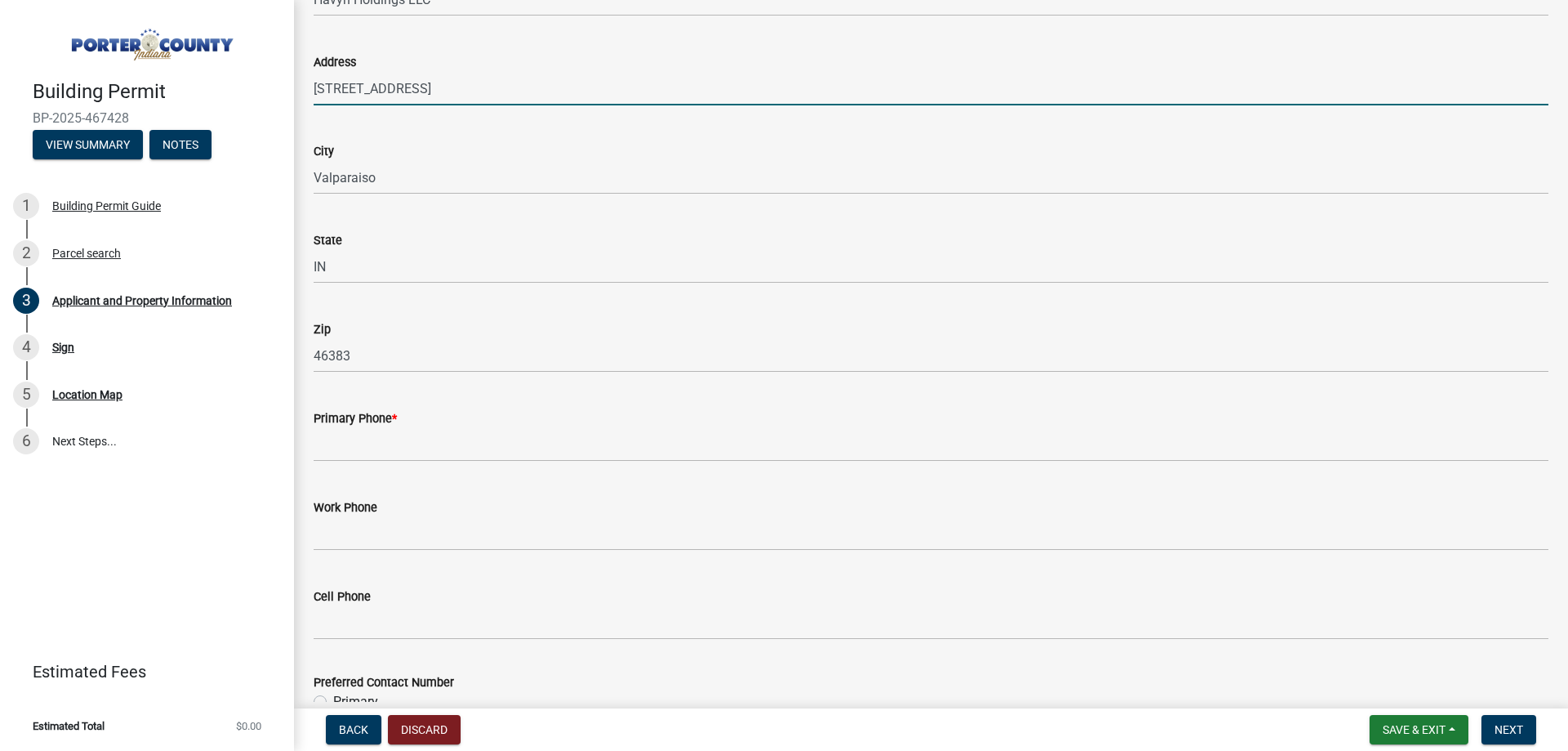
scroll to position [1797, 0]
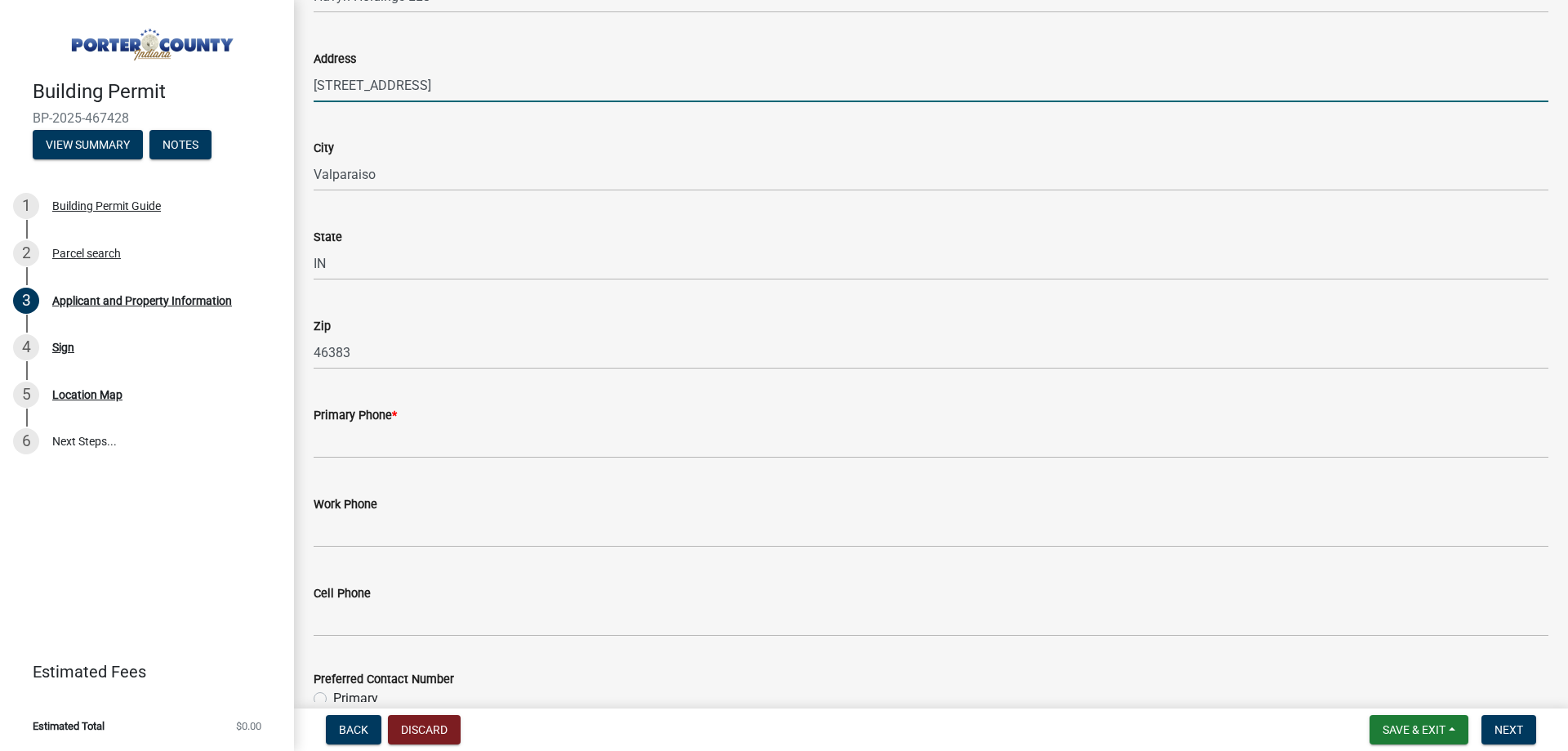
type input "175 Lincolnway, Suite D"
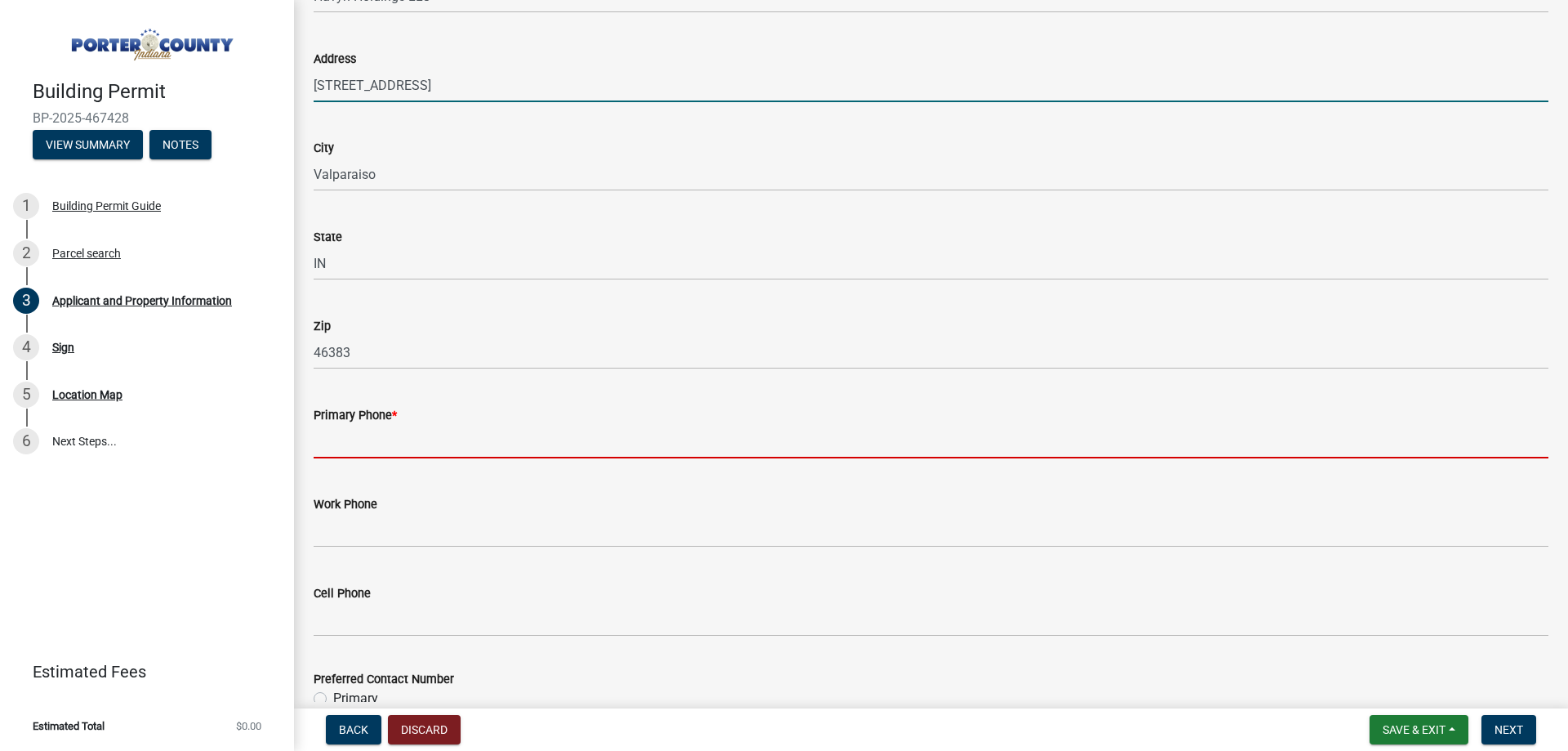
click at [568, 432] on input "Primary Phone *" at bounding box center [931, 441] width 1235 height 34
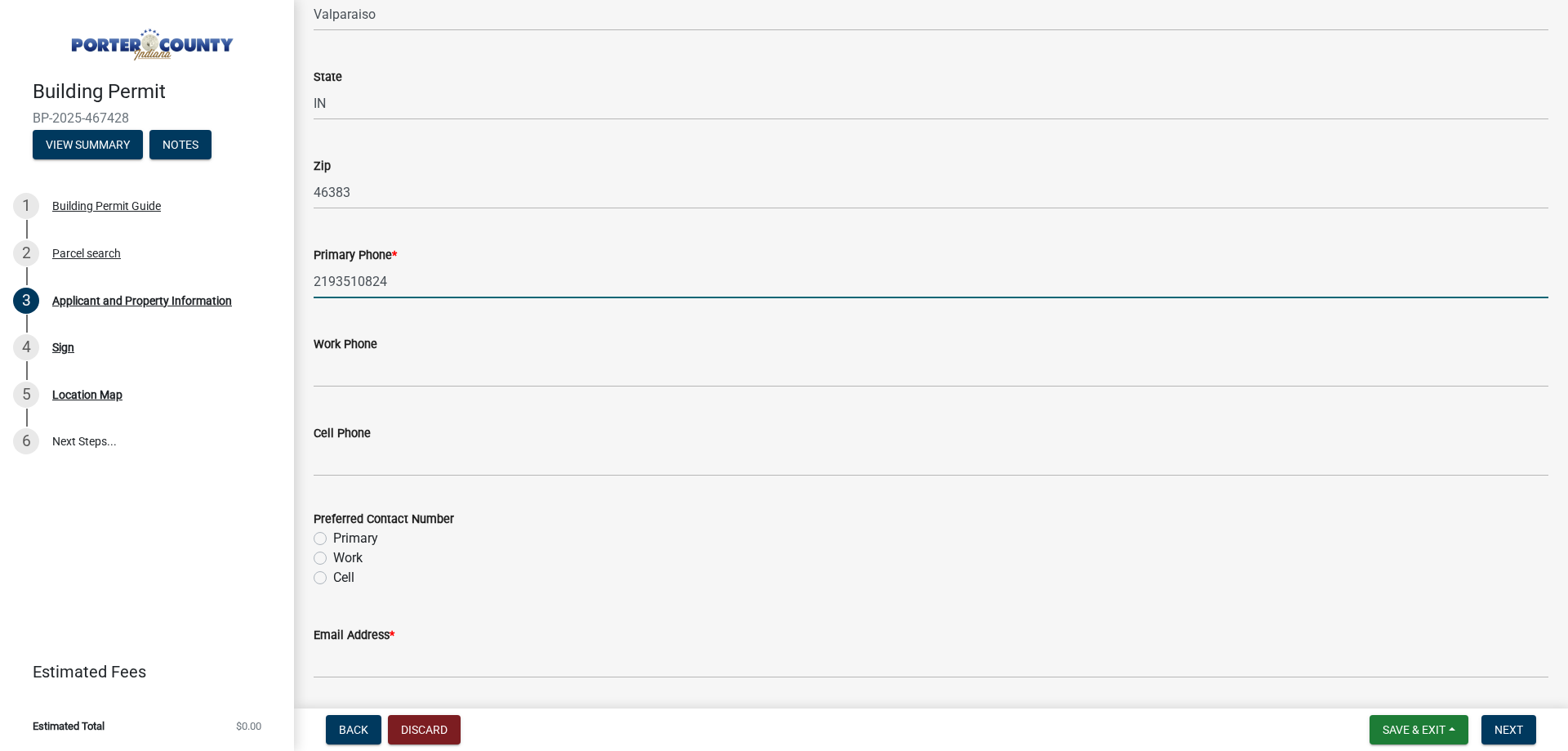
scroll to position [2042, 0]
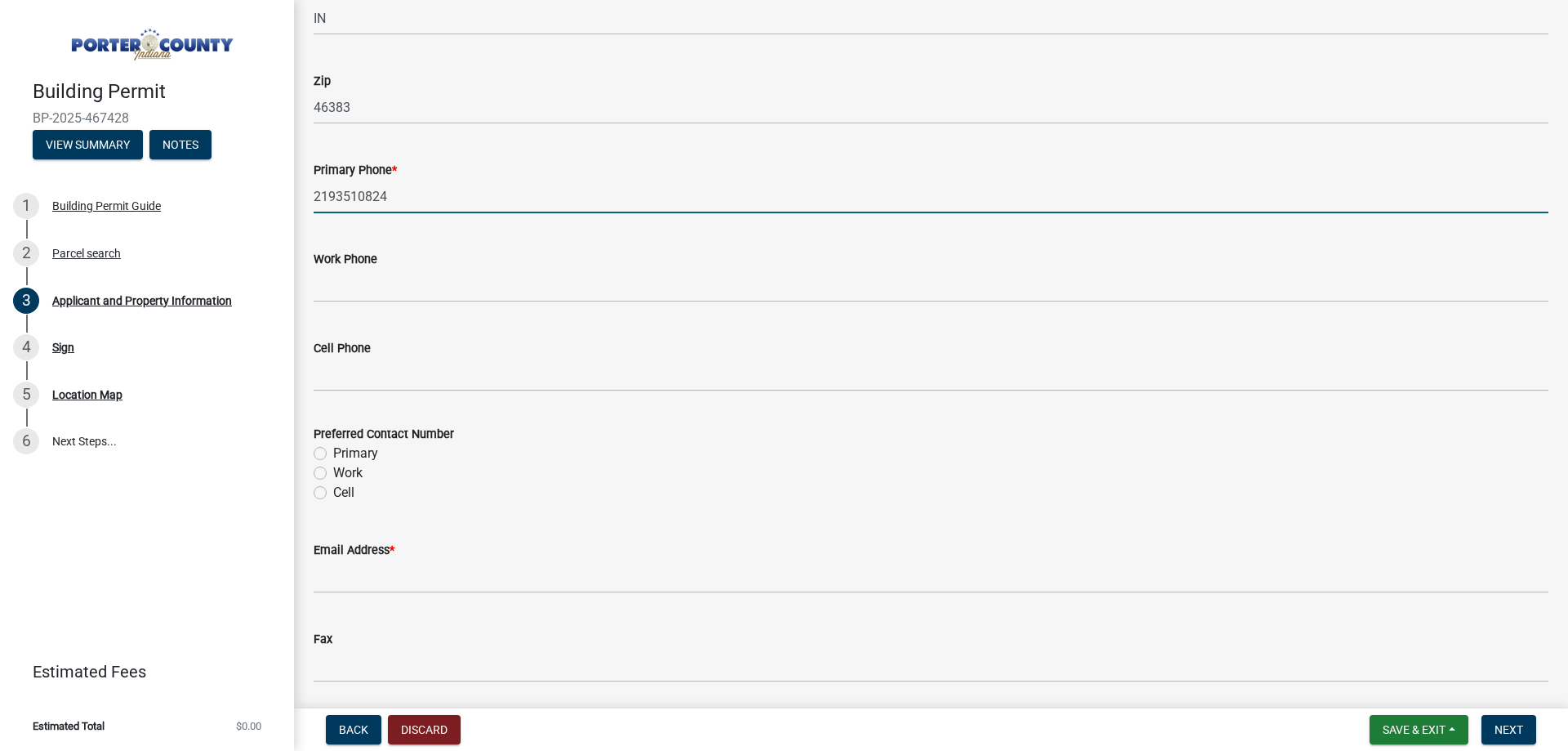
type input "2193510824"
click at [327, 455] on div "Primary" at bounding box center [931, 454] width 1235 height 20
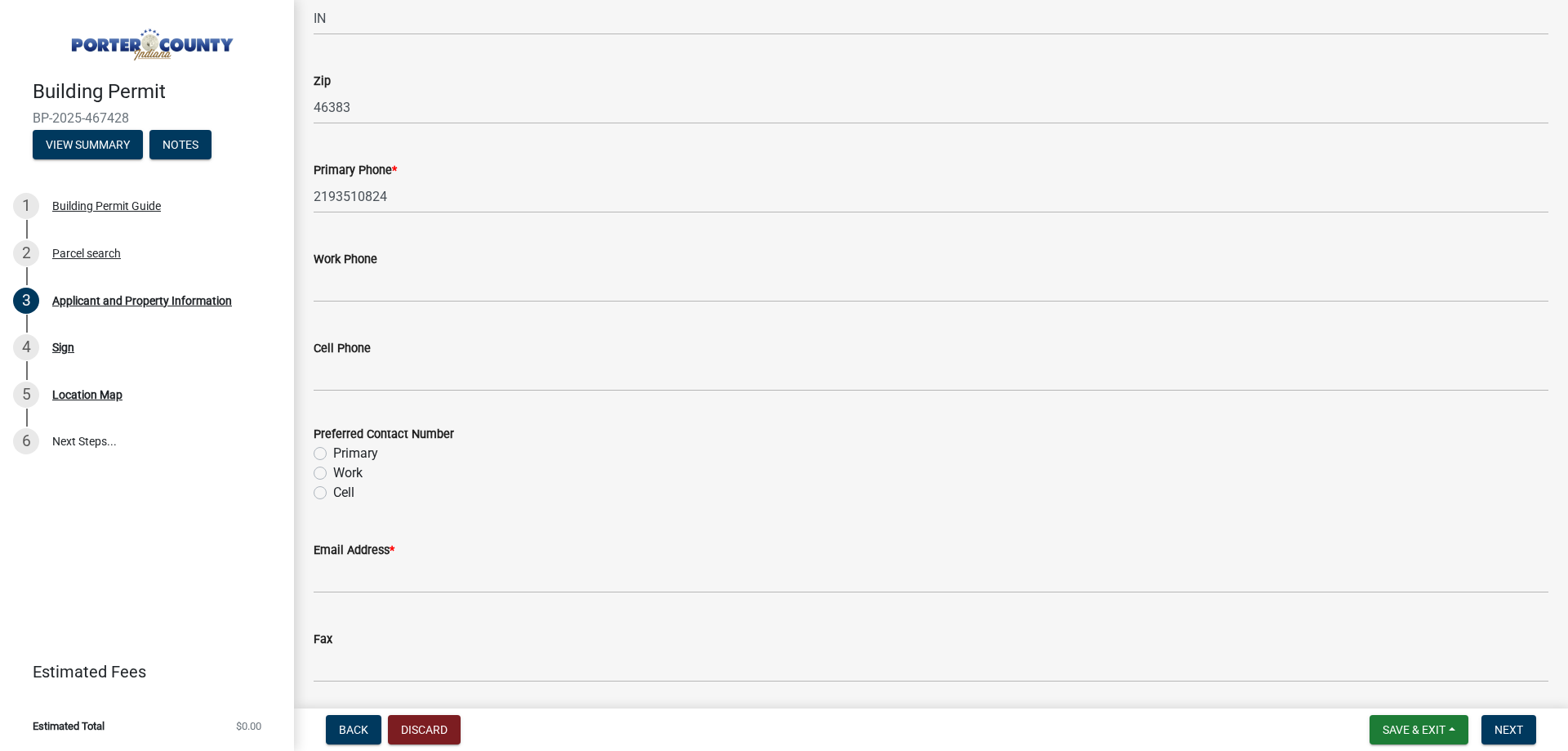
click at [333, 451] on label "Primary" at bounding box center [356, 454] width 45 height 20
click at [333, 451] on input "Primary" at bounding box center [338, 449] width 11 height 11
radio input "true"
click at [547, 427] on div "Preferred Contact Number" at bounding box center [931, 434] width 1235 height 20
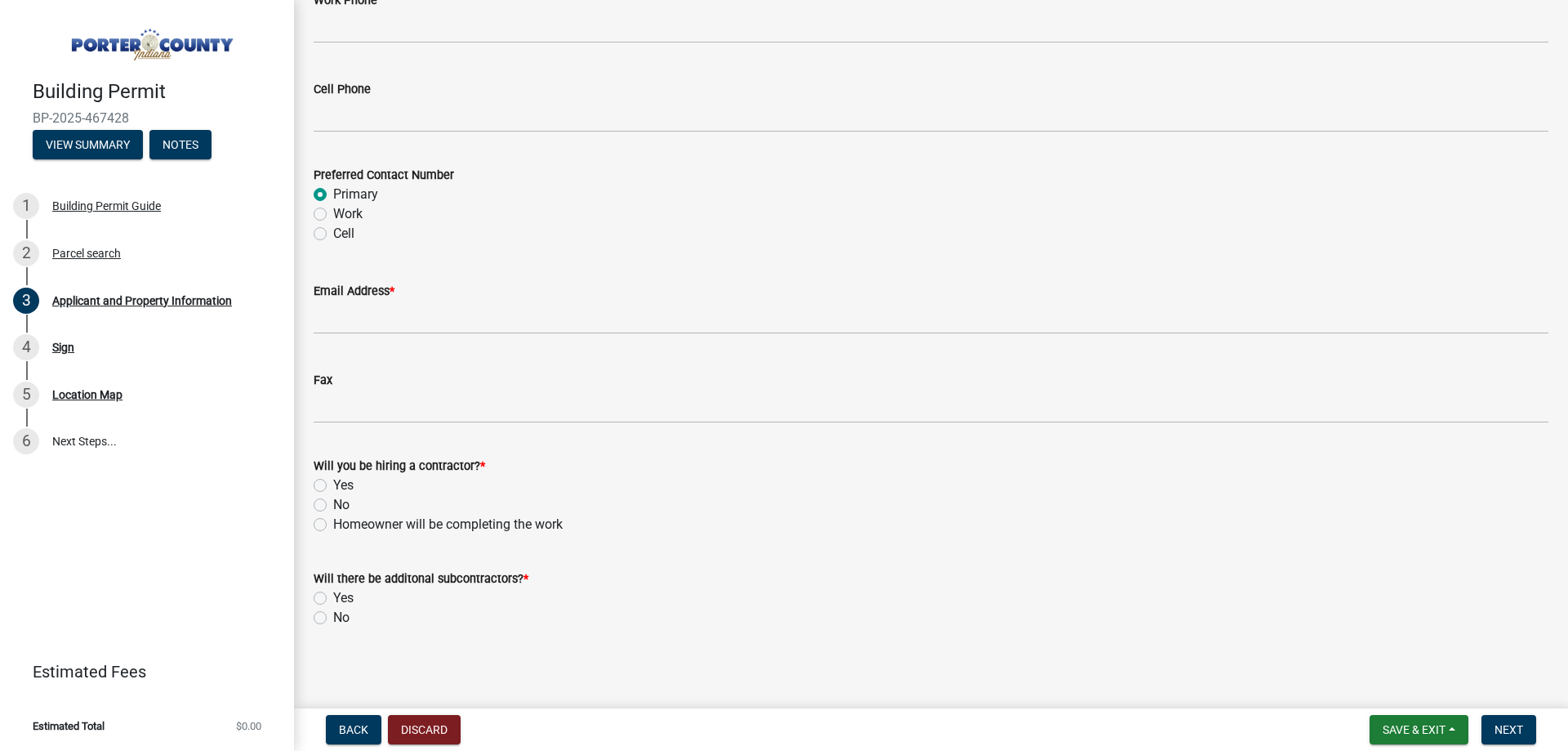
scroll to position [2305, 0]
click at [333, 481] on label "Yes" at bounding box center [343, 481] width 21 height 20
click at [333, 481] on input "Yes" at bounding box center [338, 476] width 11 height 11
radio input "true"
click at [333, 611] on label "No" at bounding box center [342, 613] width 16 height 20
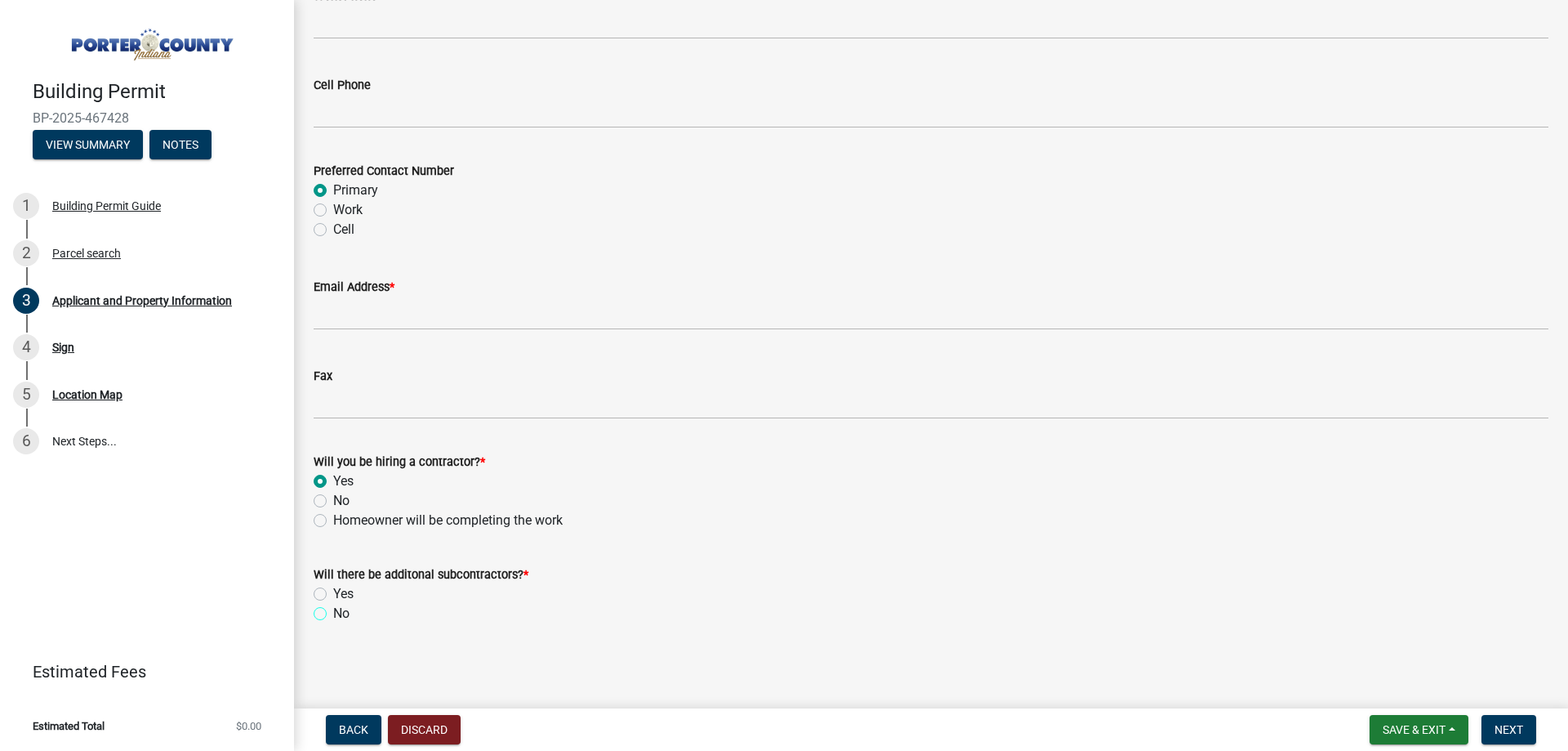
click at [333, 611] on input "No" at bounding box center [338, 609] width 11 height 11
radio input "true"
click at [1501, 733] on span "Next" at bounding box center [1508, 730] width 29 height 13
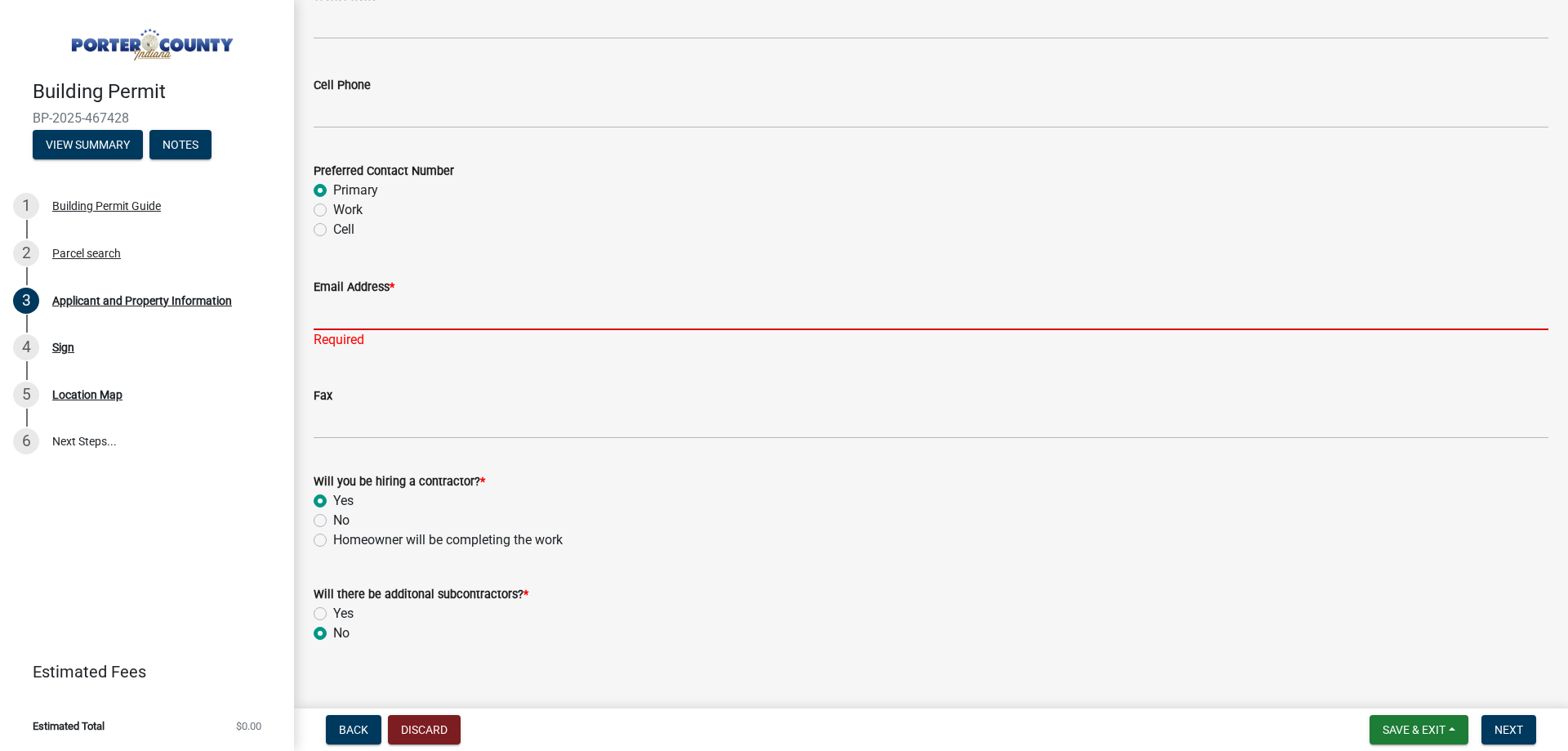
click at [396, 313] on input "Email Address *" at bounding box center [931, 313] width 1235 height 34
click at [702, 548] on div "Homeowner will be completing the work" at bounding box center [931, 540] width 1235 height 20
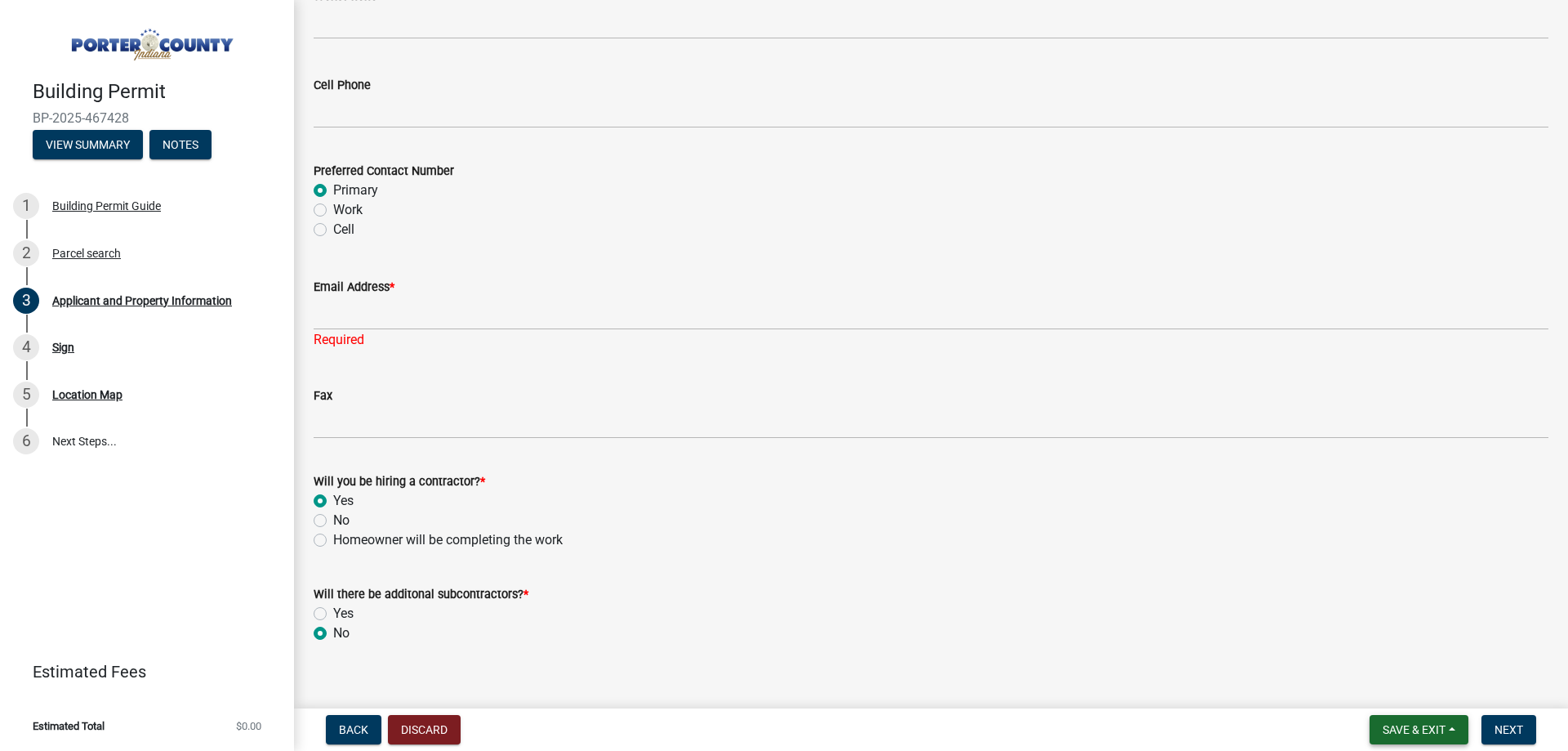
click at [1450, 737] on button "Save & Exit" at bounding box center [1419, 730] width 99 height 30
click at [1427, 691] on button "Save & Exit" at bounding box center [1403, 687] width 131 height 40
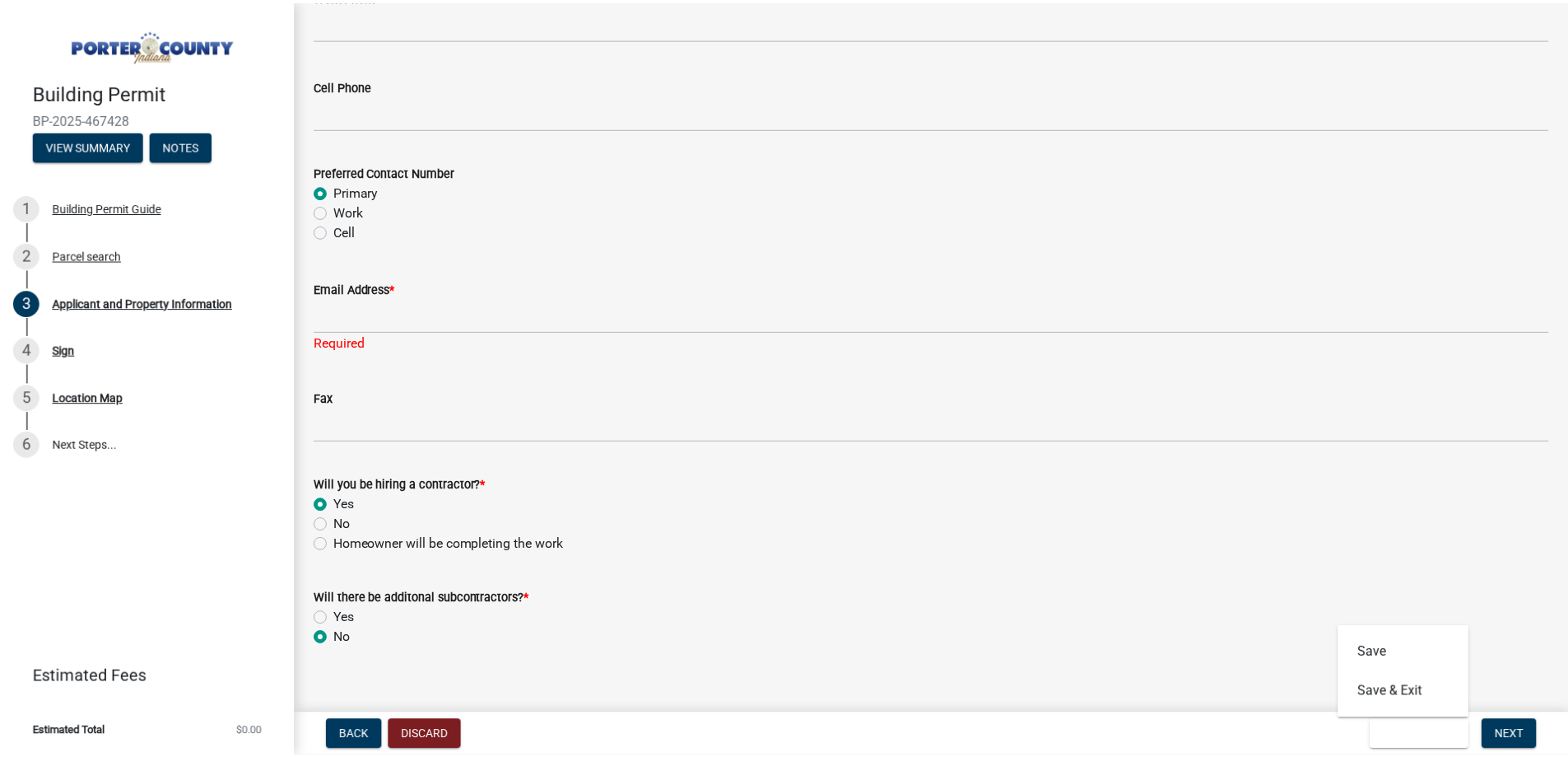
scroll to position [0, 0]
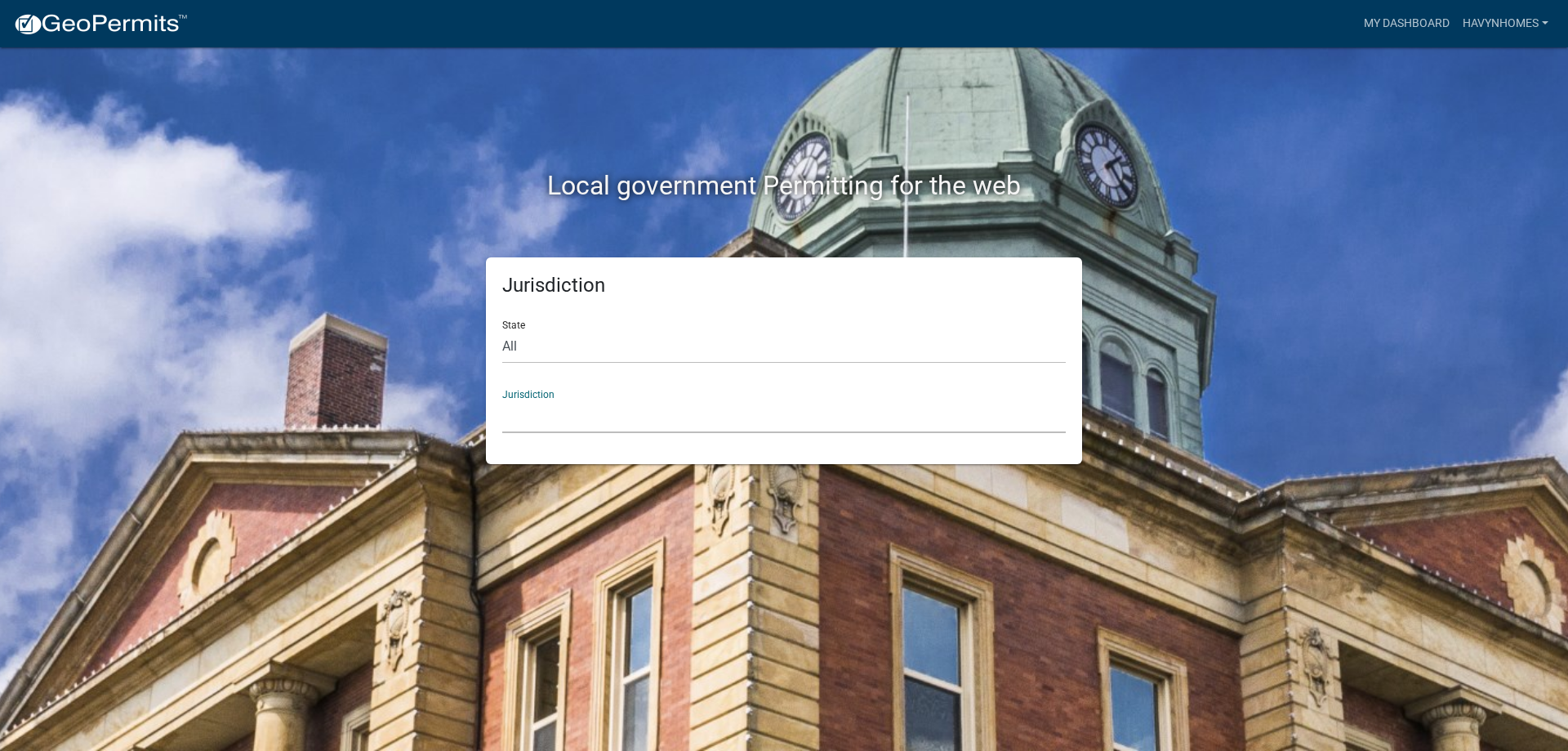
click at [724, 426] on select "[GEOGRAPHIC_DATA], [US_STATE] [GEOGRAPHIC_DATA], [US_STATE][PERSON_NAME][GEOGRA…" at bounding box center [784, 416] width 563 height 34
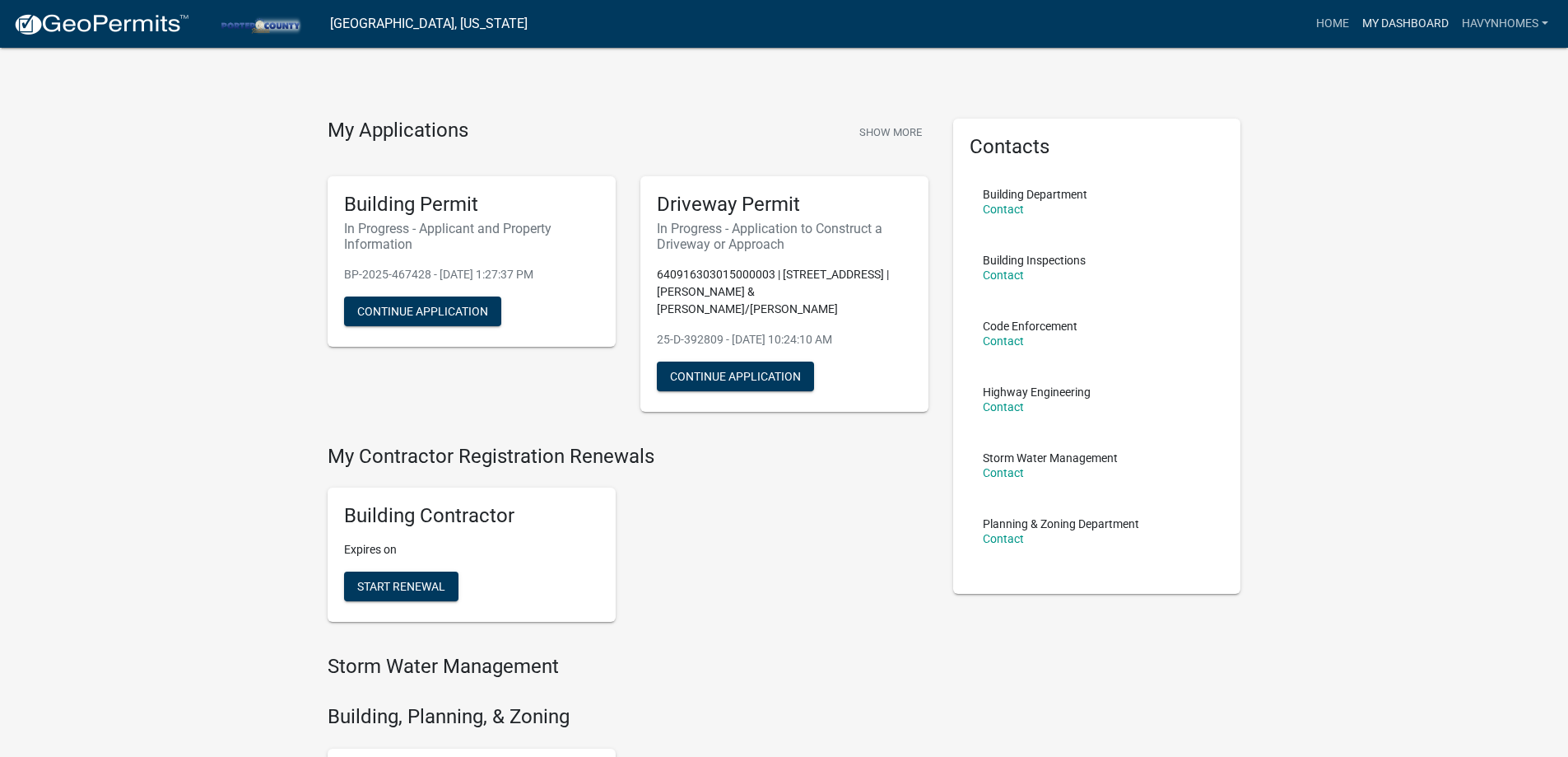
click at [1394, 24] on link "My Dashboard" at bounding box center [1405, 24] width 100 height 32
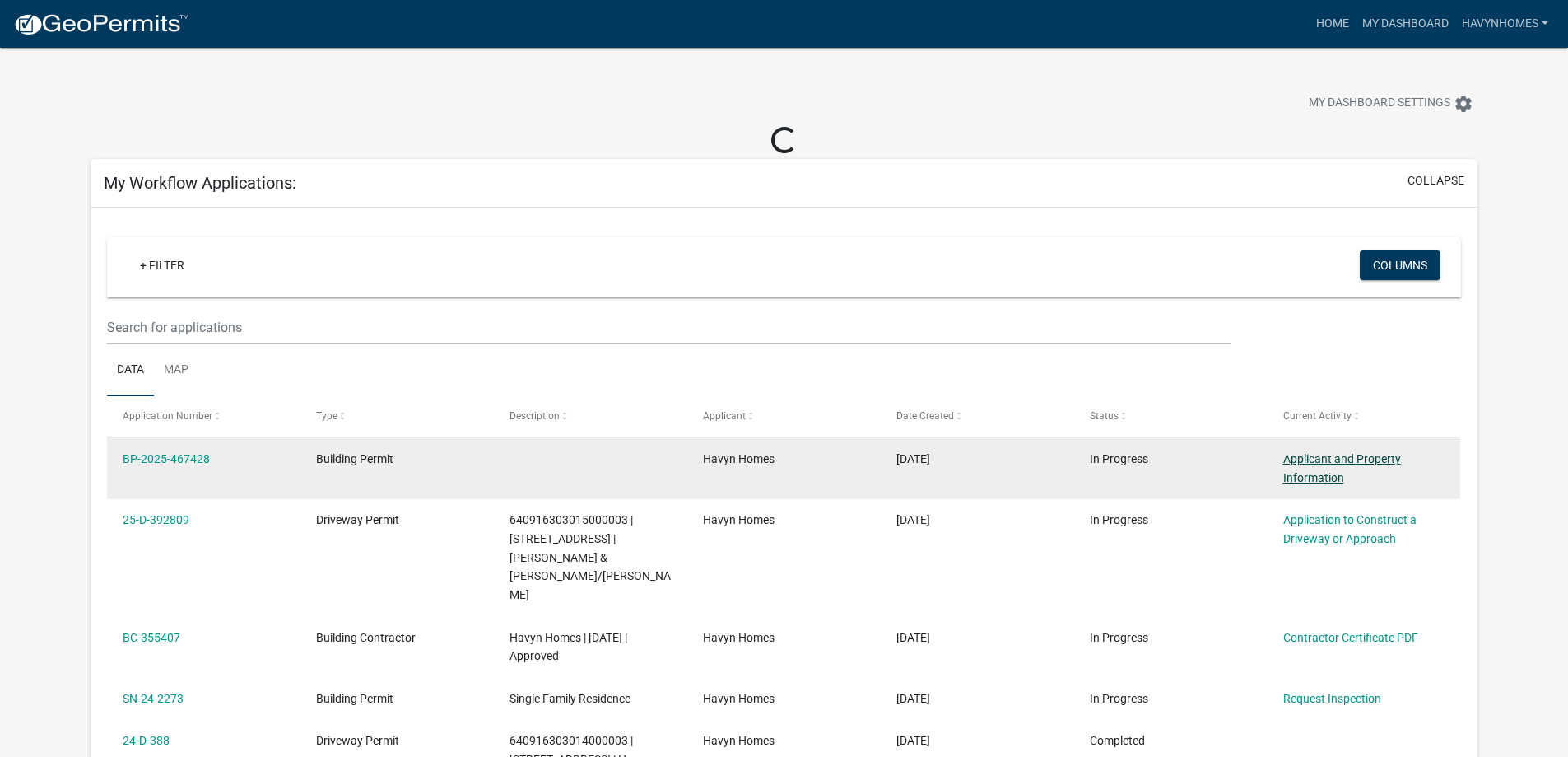
click at [1329, 462] on link "Applicant and Property Information" at bounding box center [1342, 468] width 118 height 32
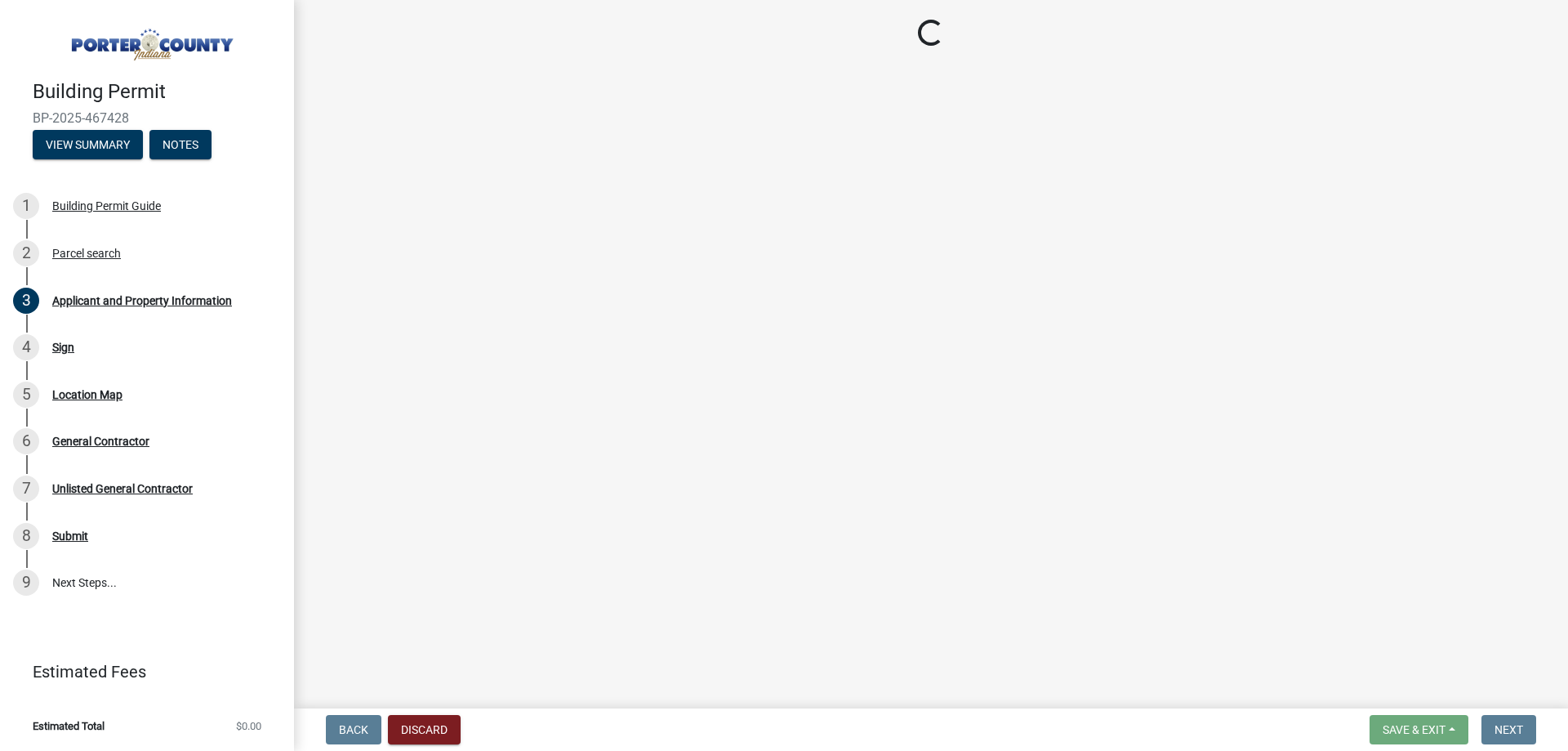
select select "6f5aa9ae-62ac-41bd-979a-9c71eae504cc"
select select "c796f995-08fe-487b-a20e-70ab553361d3"
select select "e2d1b1d7-ccc9-456b-9e96-e16306515997"
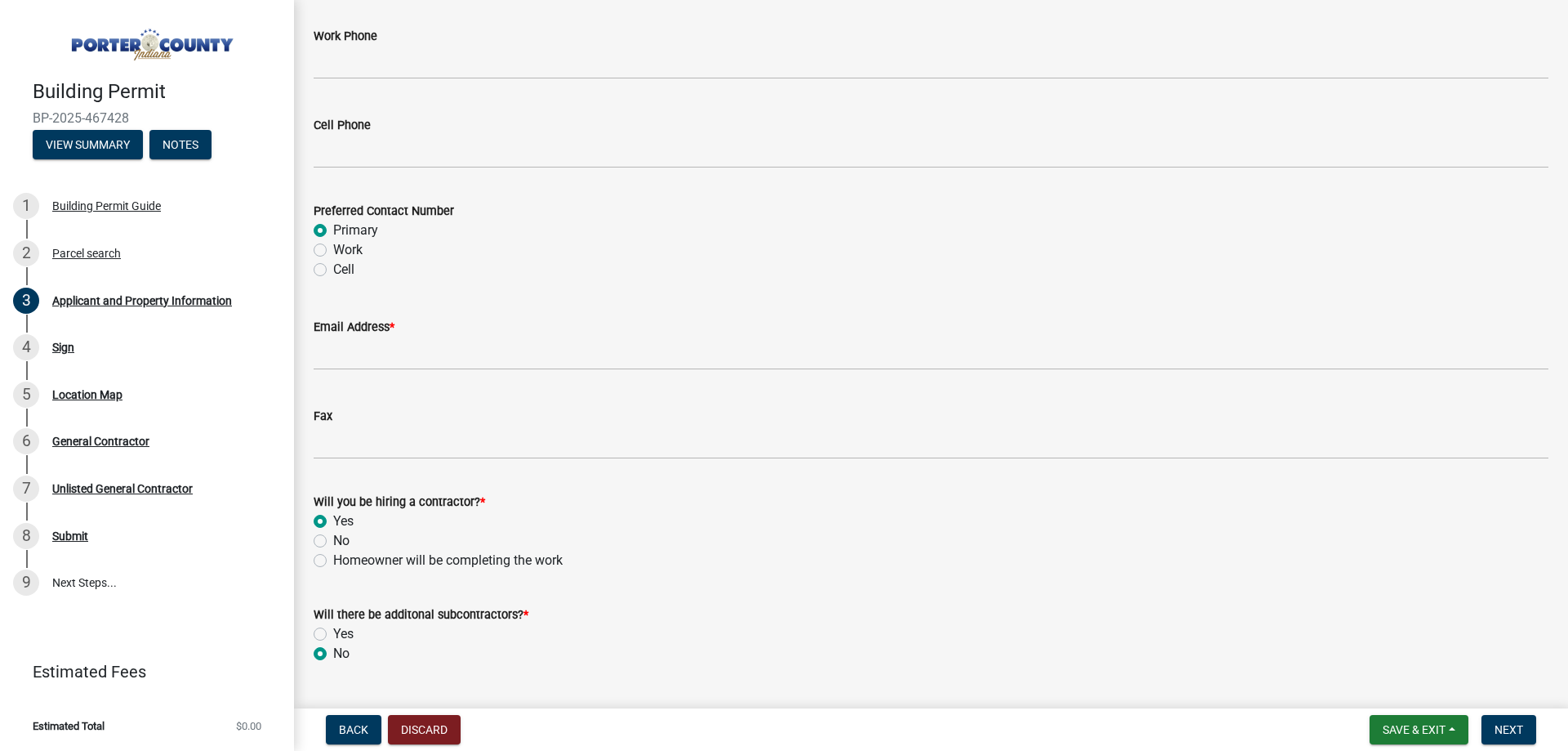
scroll to position [2288, 0]
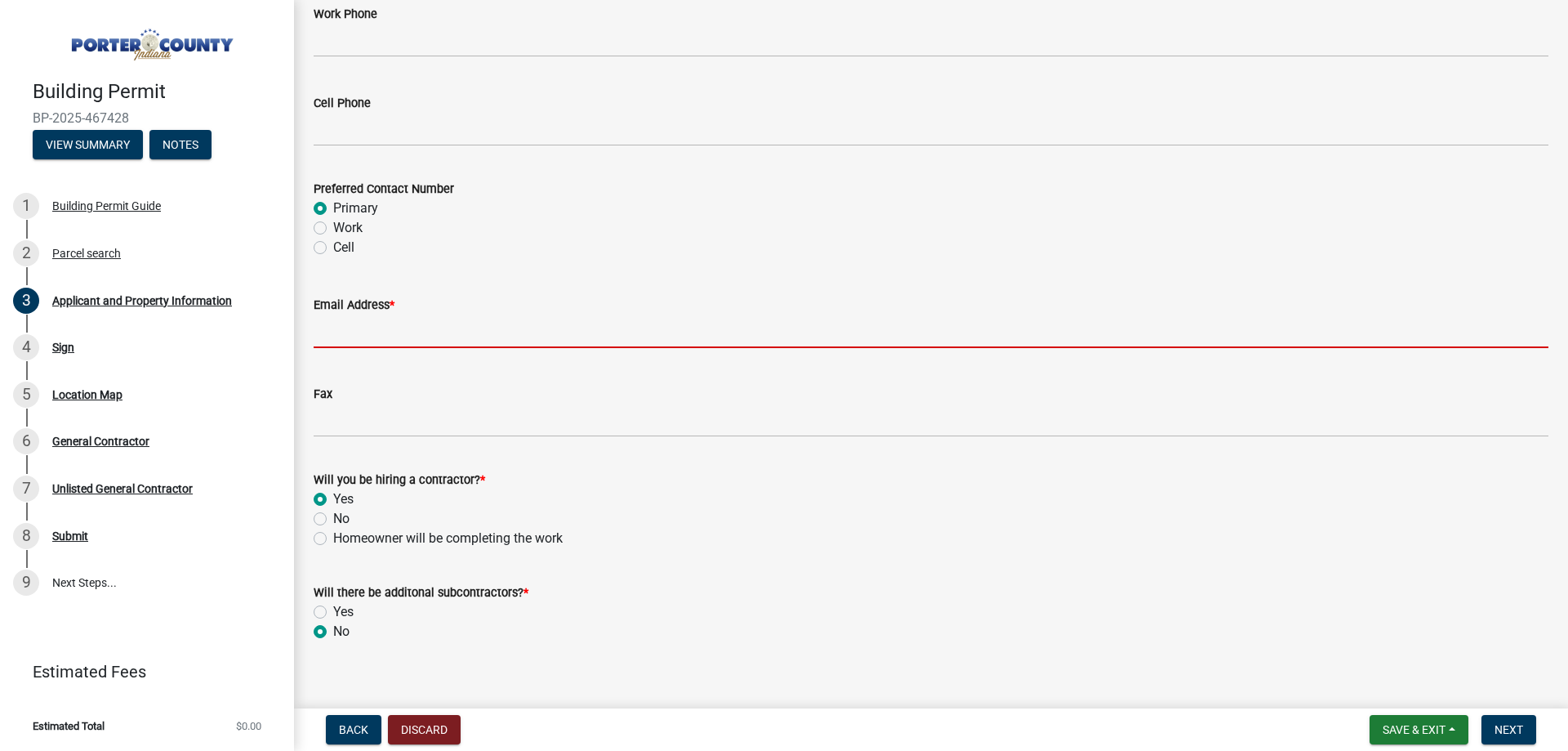
click at [482, 343] on input "Email Address *" at bounding box center [931, 331] width 1235 height 34
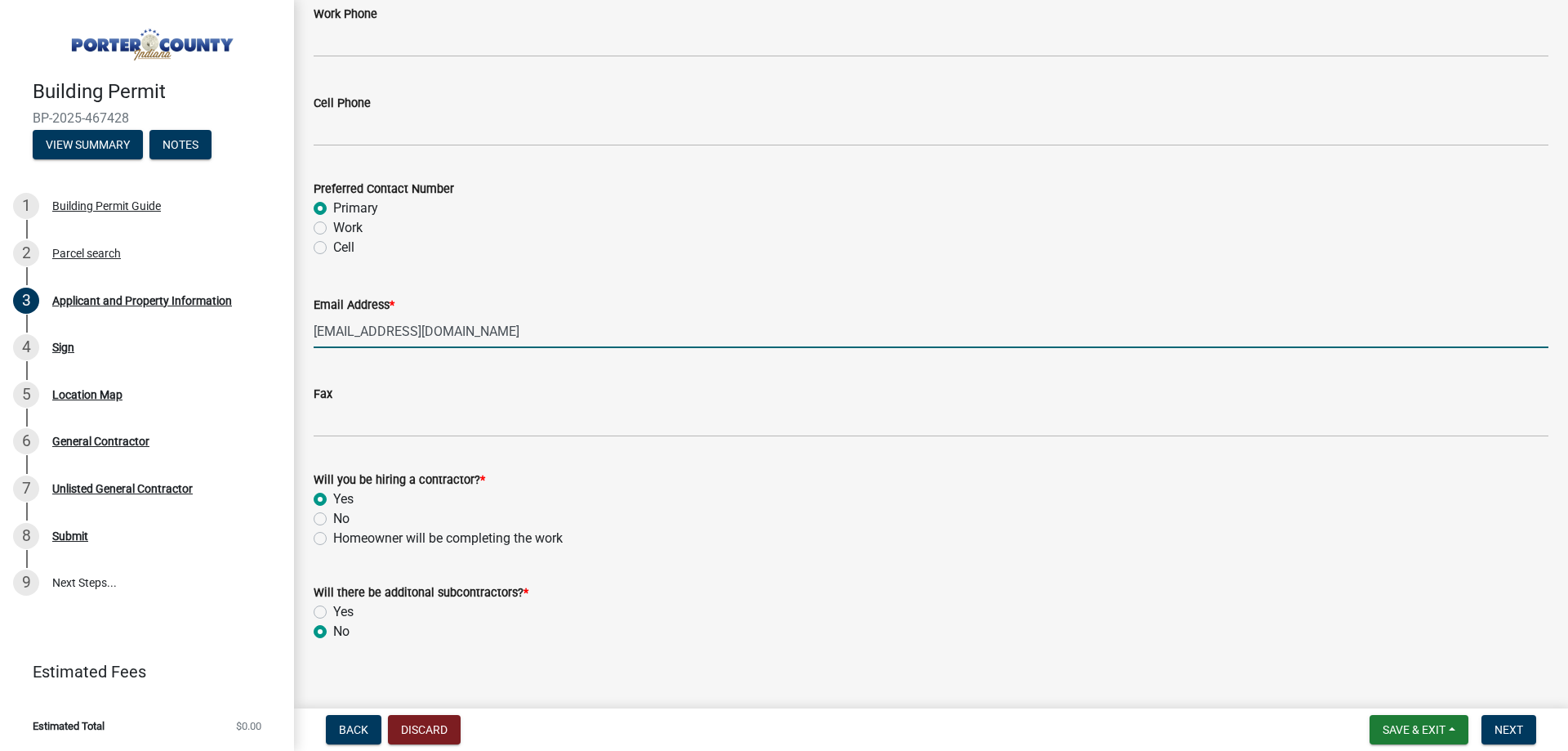
type input "aroberts@havynhomes.com"
click at [603, 259] on wm-data-entity-input "Preferred Contact Number Primary Work Cell" at bounding box center [931, 215] width 1235 height 113
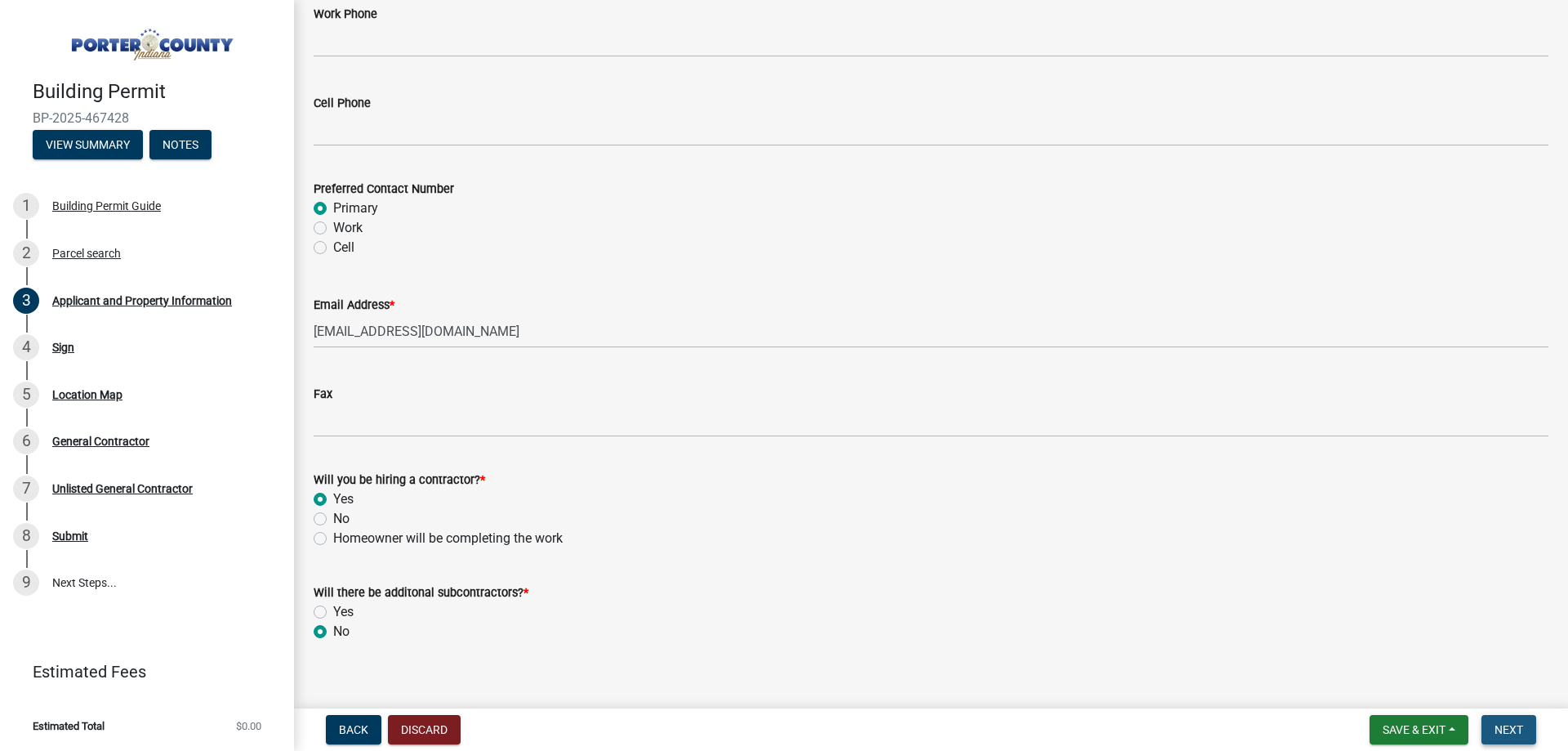
click at [1512, 727] on span "Next" at bounding box center [1508, 730] width 29 height 13
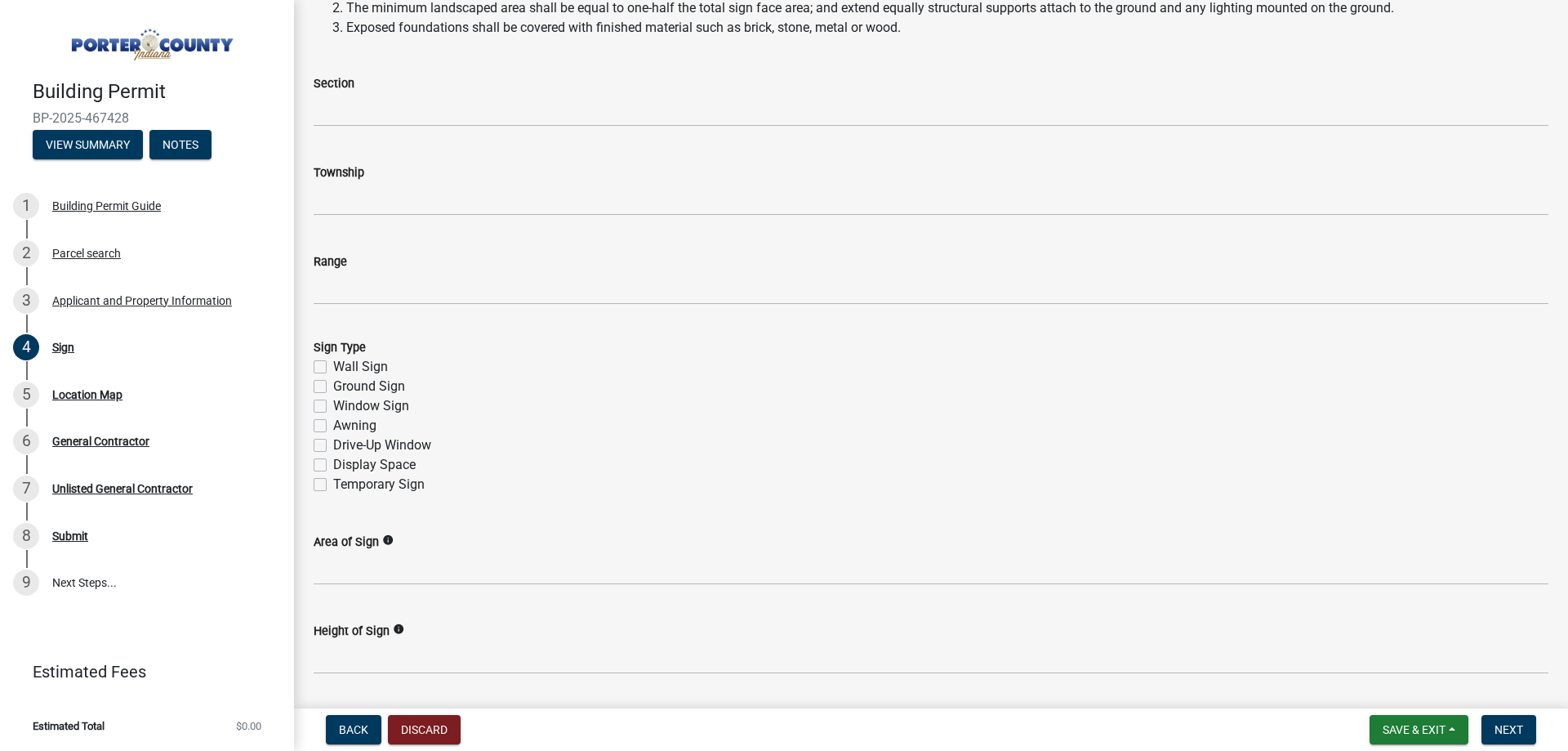
scroll to position [408, 0]
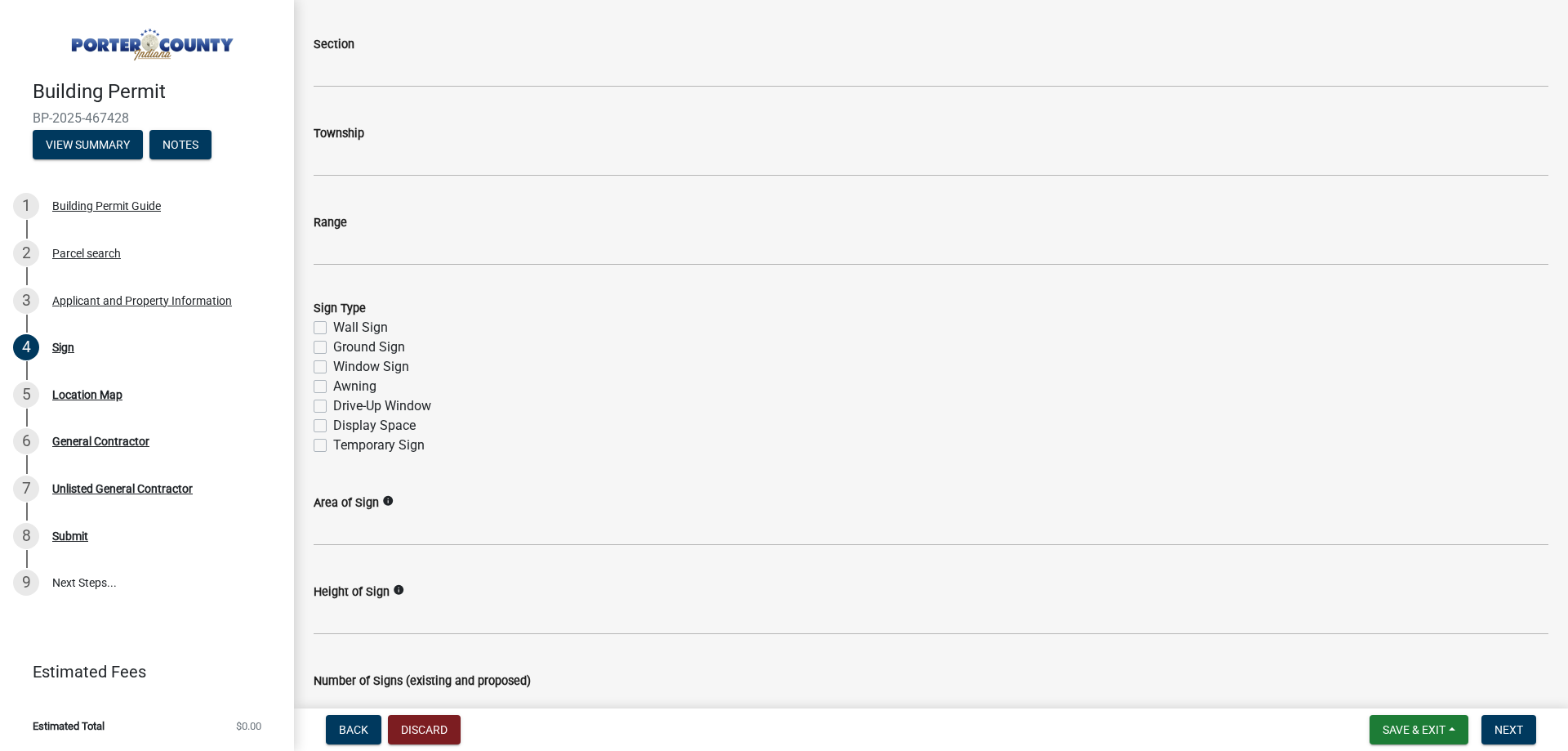
click at [333, 443] on label "Temporary Sign" at bounding box center [379, 445] width 91 height 20
click at [333, 443] on input "Temporary Sign" at bounding box center [338, 441] width 11 height 11
checkbox input "true"
checkbox input "false"
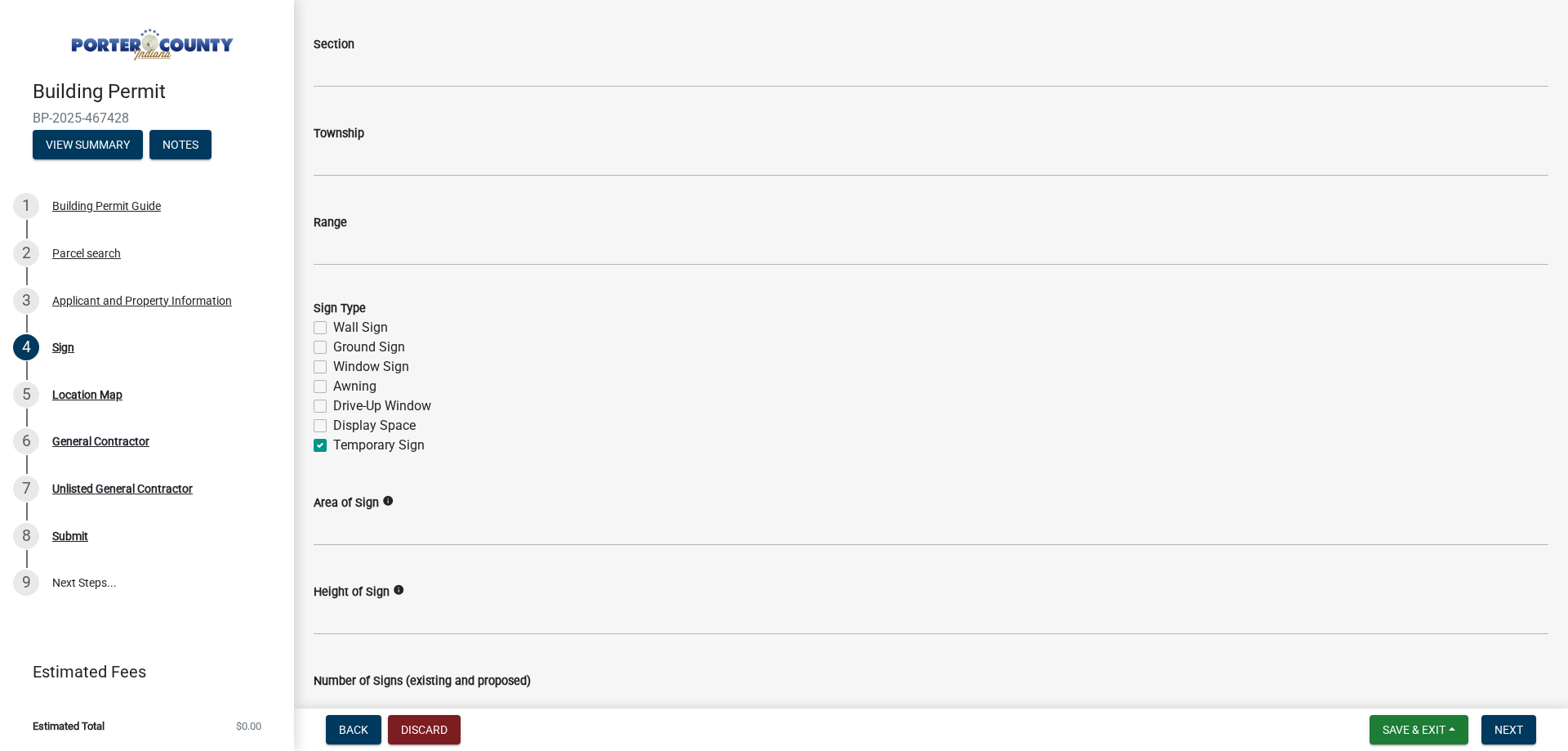
checkbox input "false"
checkbox input "true"
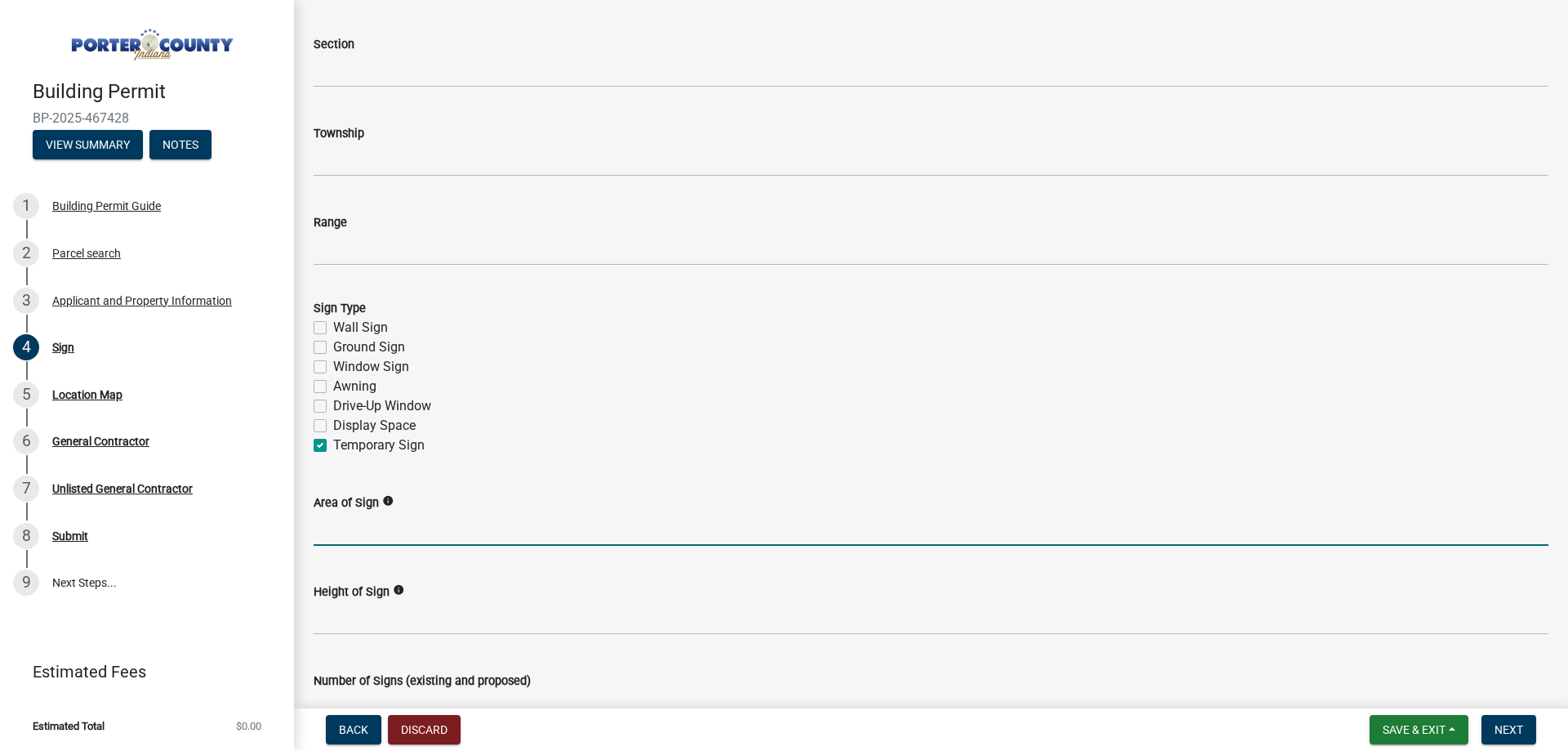
click at [511, 541] on input "Area of Sign" at bounding box center [931, 529] width 1235 height 34
click at [393, 528] on input "Area of Sign" at bounding box center [931, 529] width 1235 height 34
paste input "96"
type input "96 feet"
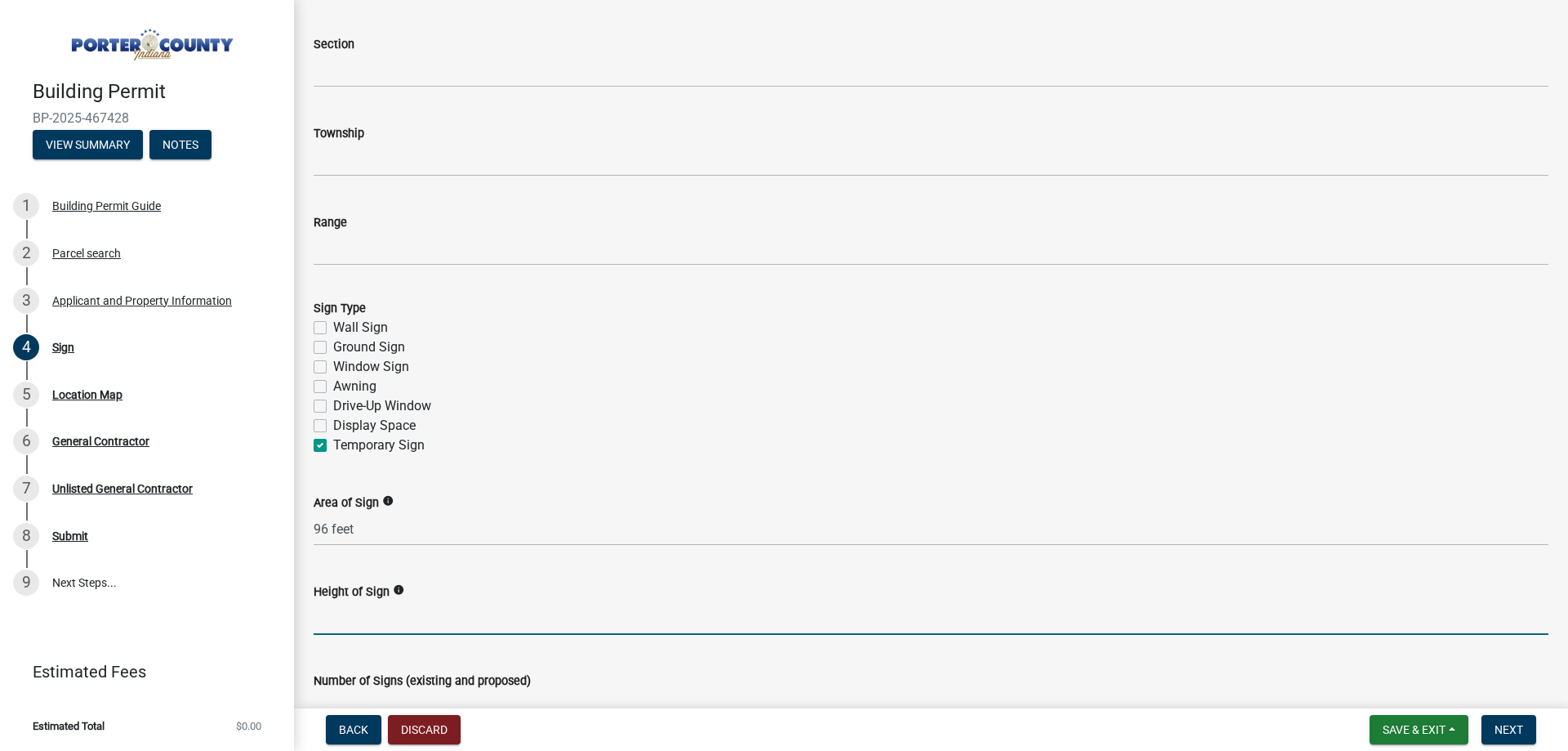
click at [447, 629] on input "Height of Sign" at bounding box center [931, 618] width 1235 height 34
type input "1"
type input "8 feet"
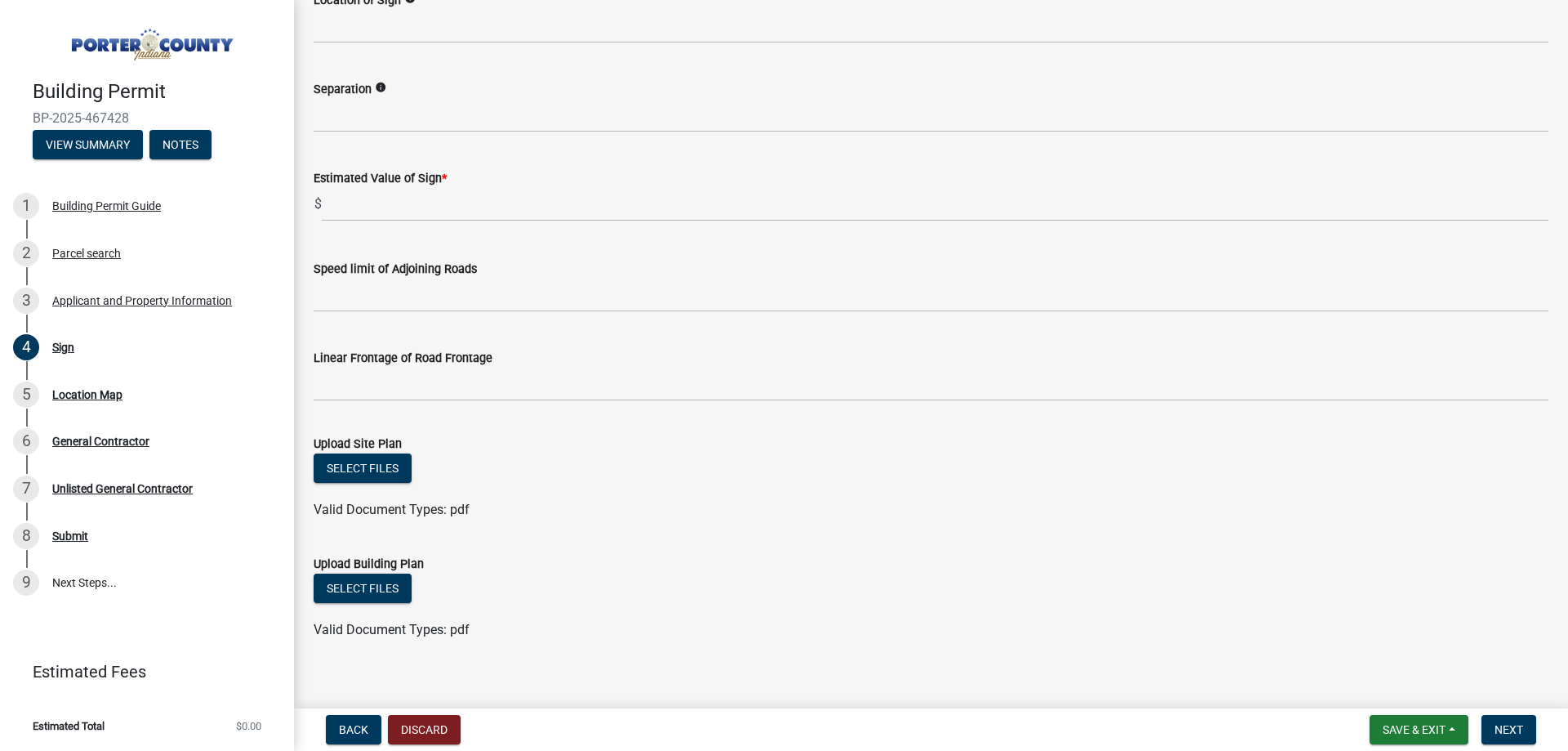
scroll to position [1194, 0]
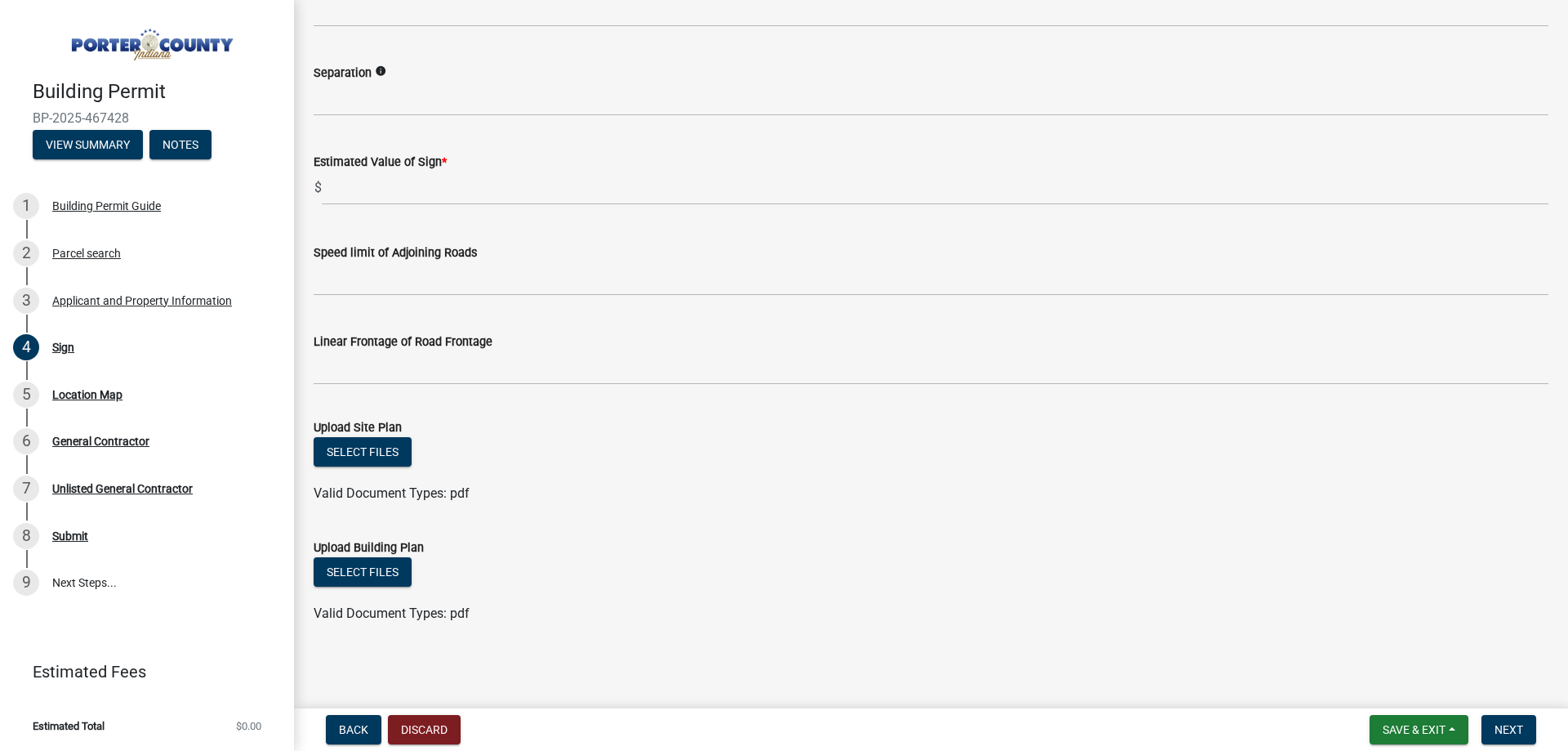
click at [846, 669] on main "Sign share Share Sign Plan Requirements A site plan must include the following …" at bounding box center [930, 351] width 1273 height 702
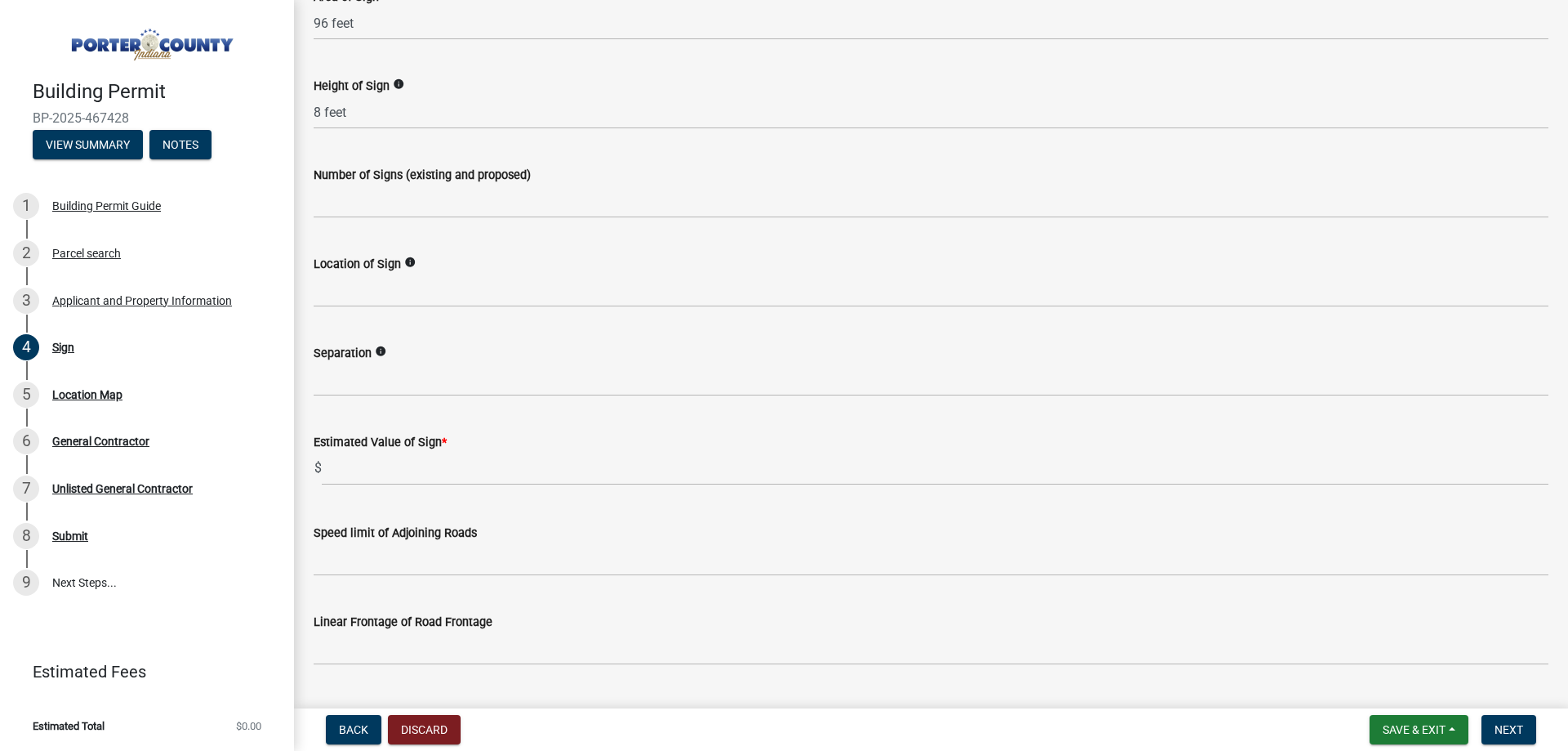
scroll to position [867, 0]
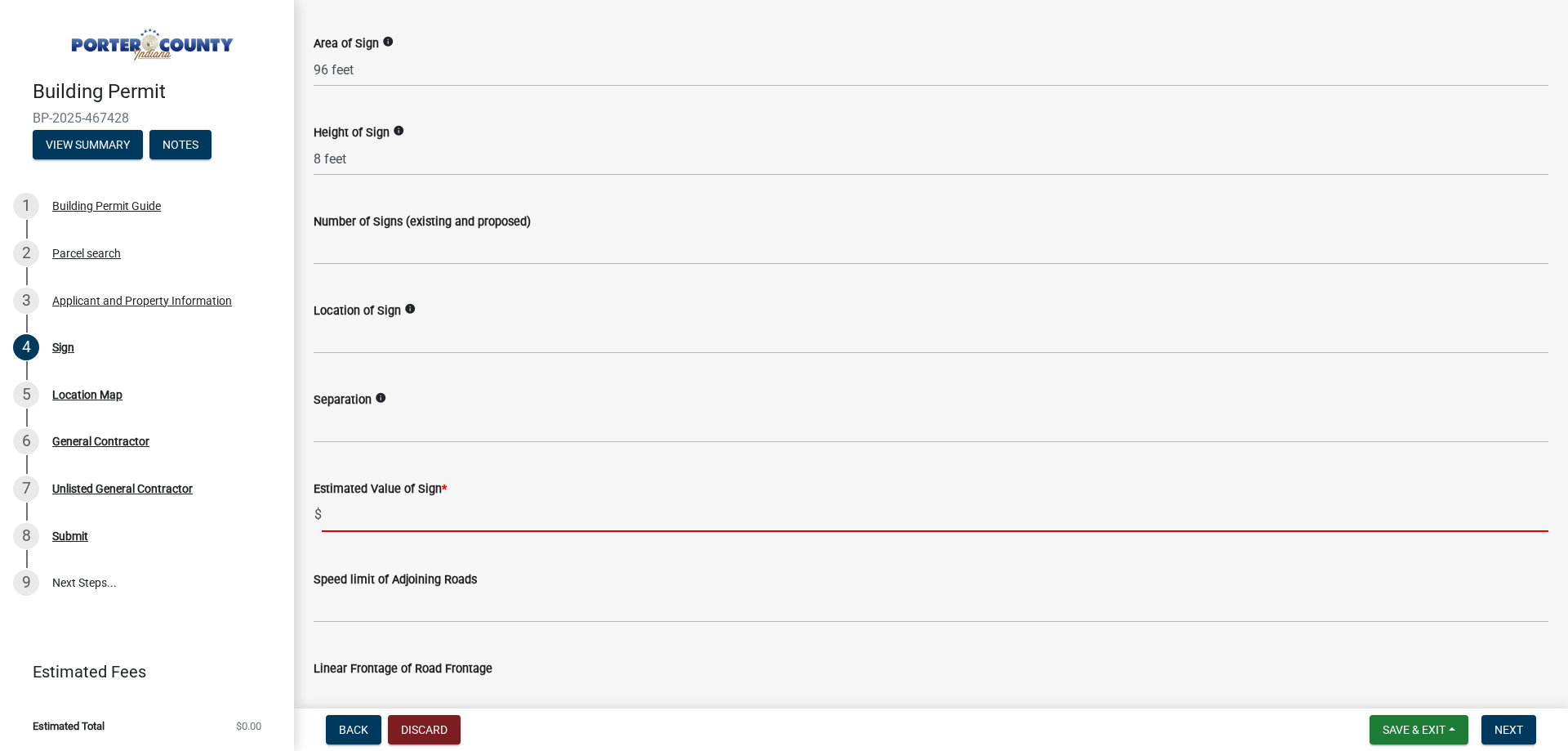
click at [440, 506] on input "text" at bounding box center [935, 515] width 1226 height 34
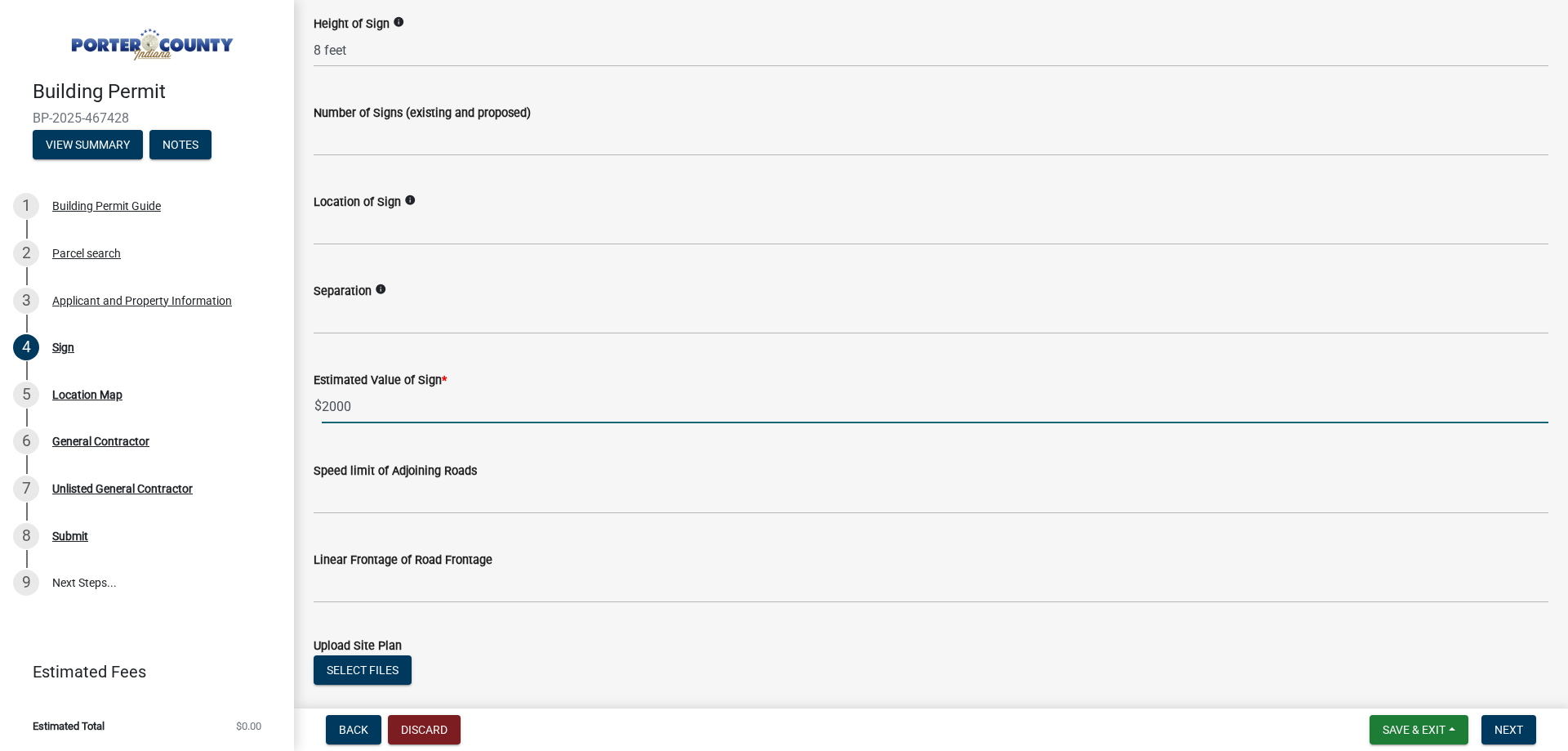
scroll to position [1194, 0]
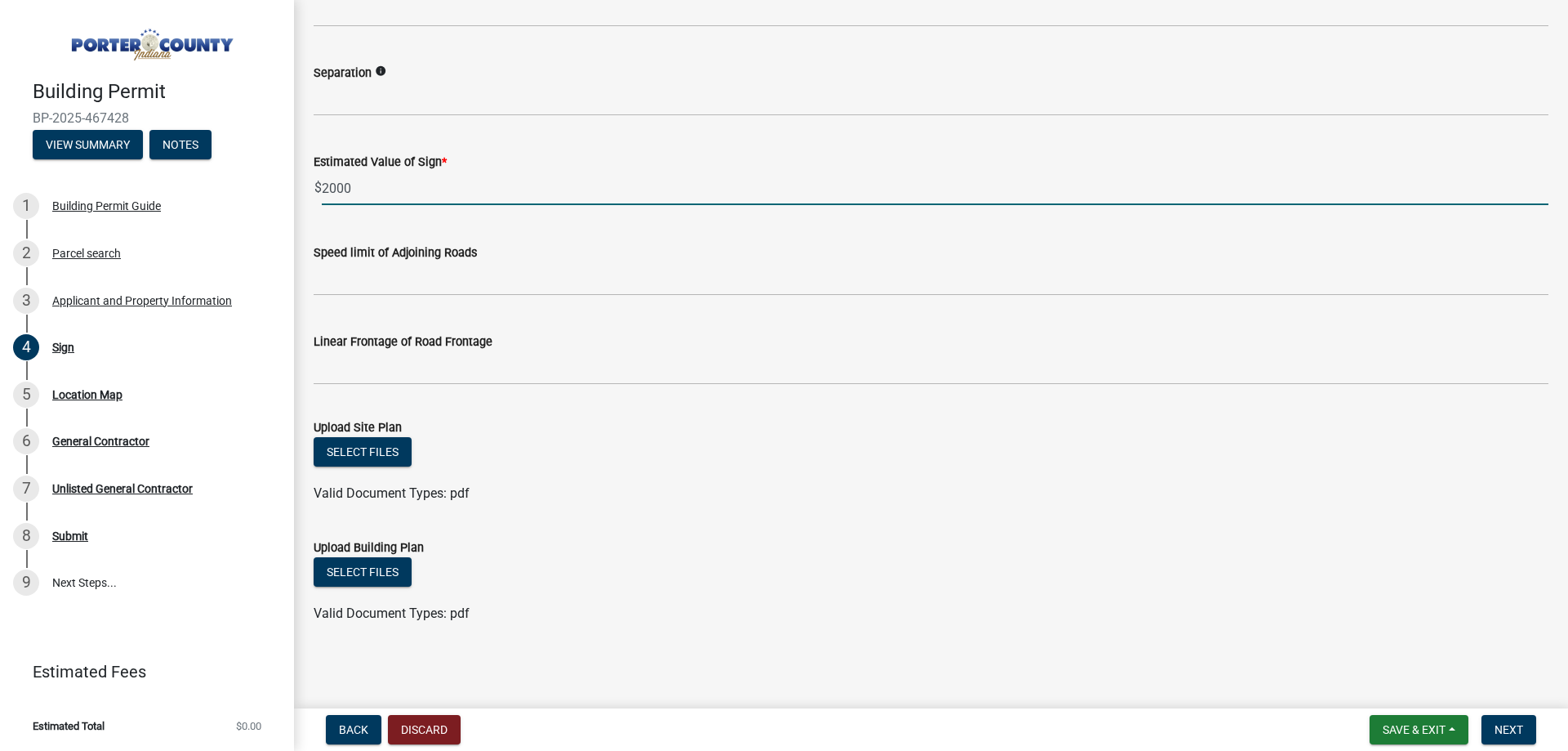
type input "2000"
click at [609, 502] on div "Valid Document Types: pdf" at bounding box center [931, 493] width 1259 height 20
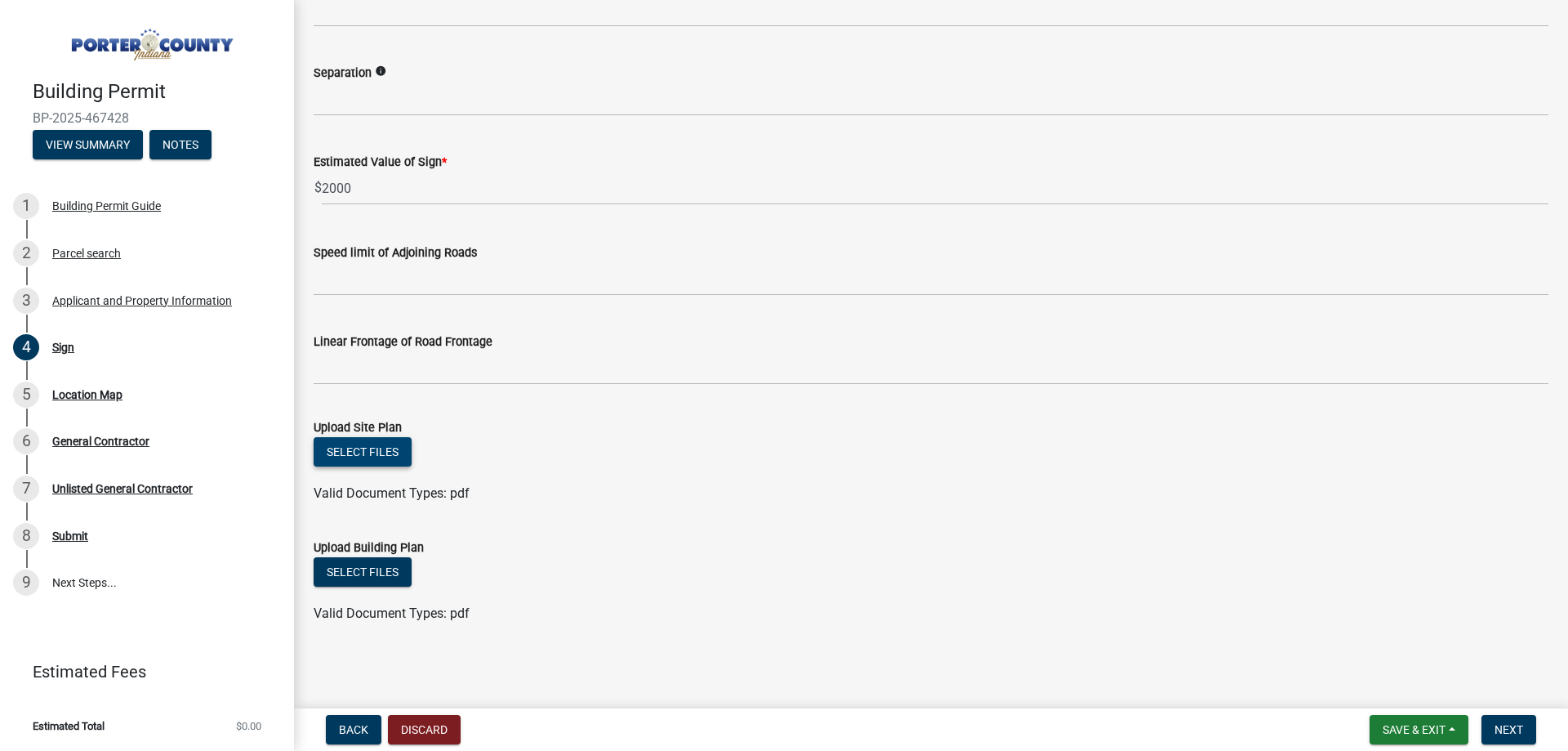
click at [402, 459] on button "Select files" at bounding box center [362, 452] width 98 height 30
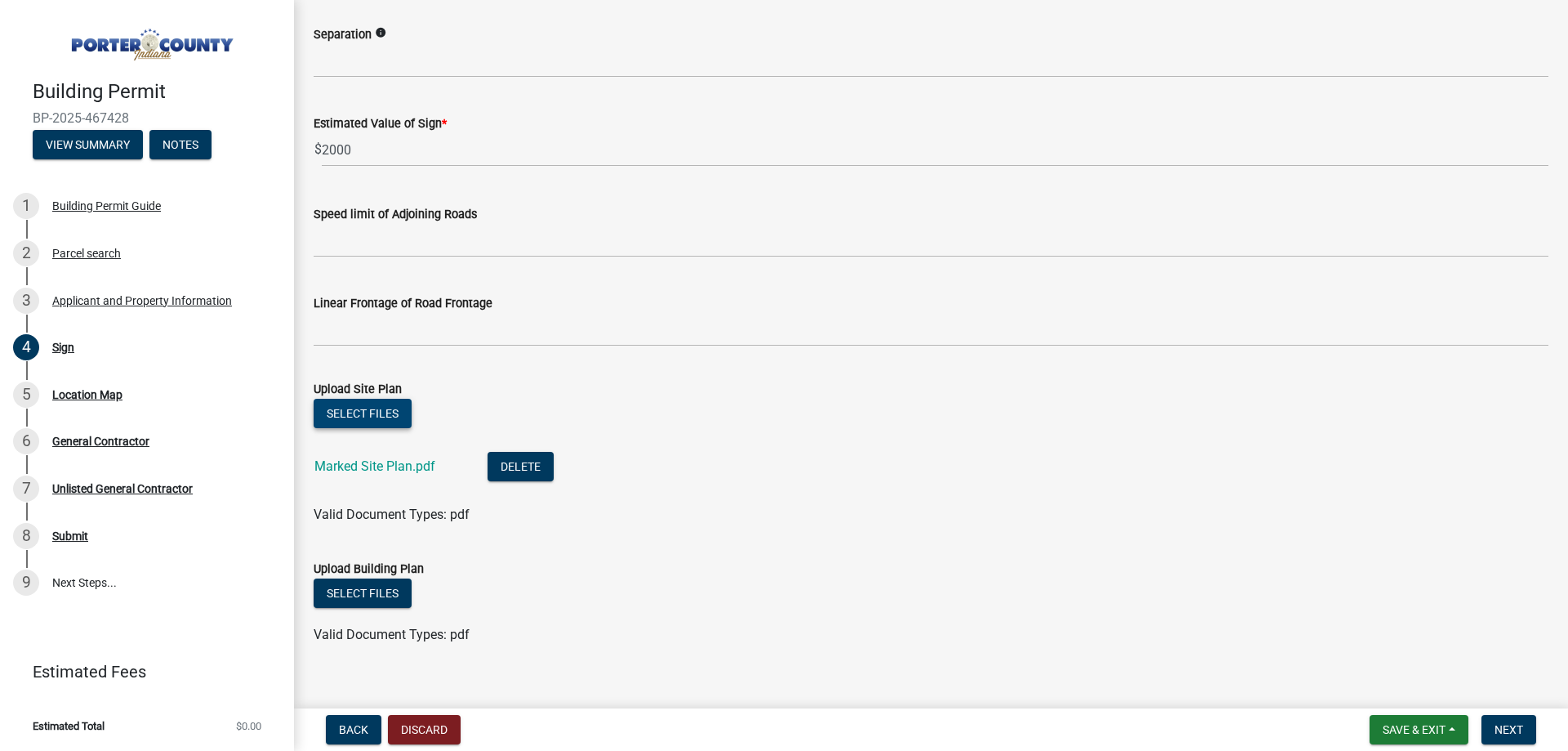
scroll to position [1254, 0]
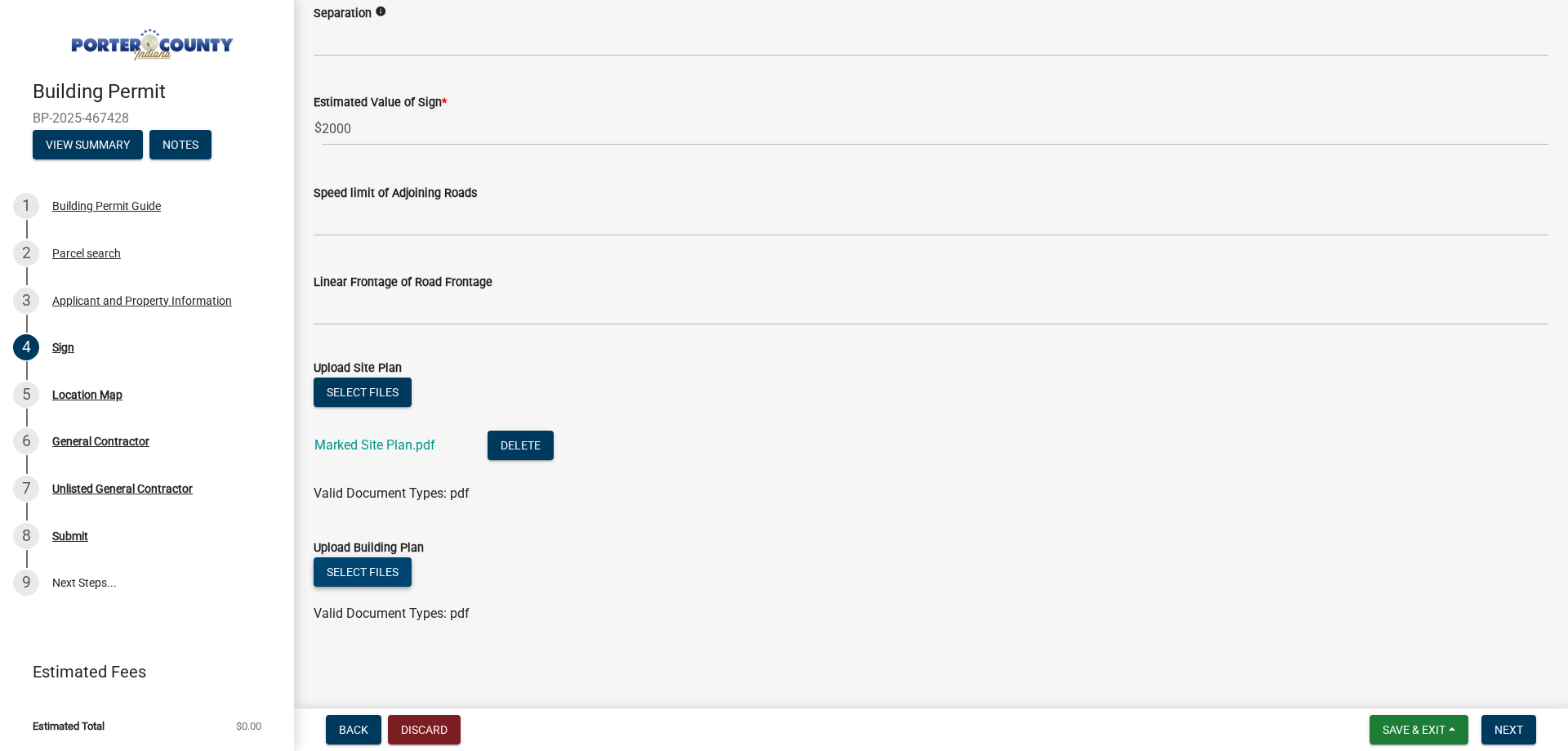
click at [377, 567] on button "Select files" at bounding box center [362, 572] width 98 height 30
click at [367, 575] on button "Select files" at bounding box center [362, 572] width 98 height 30
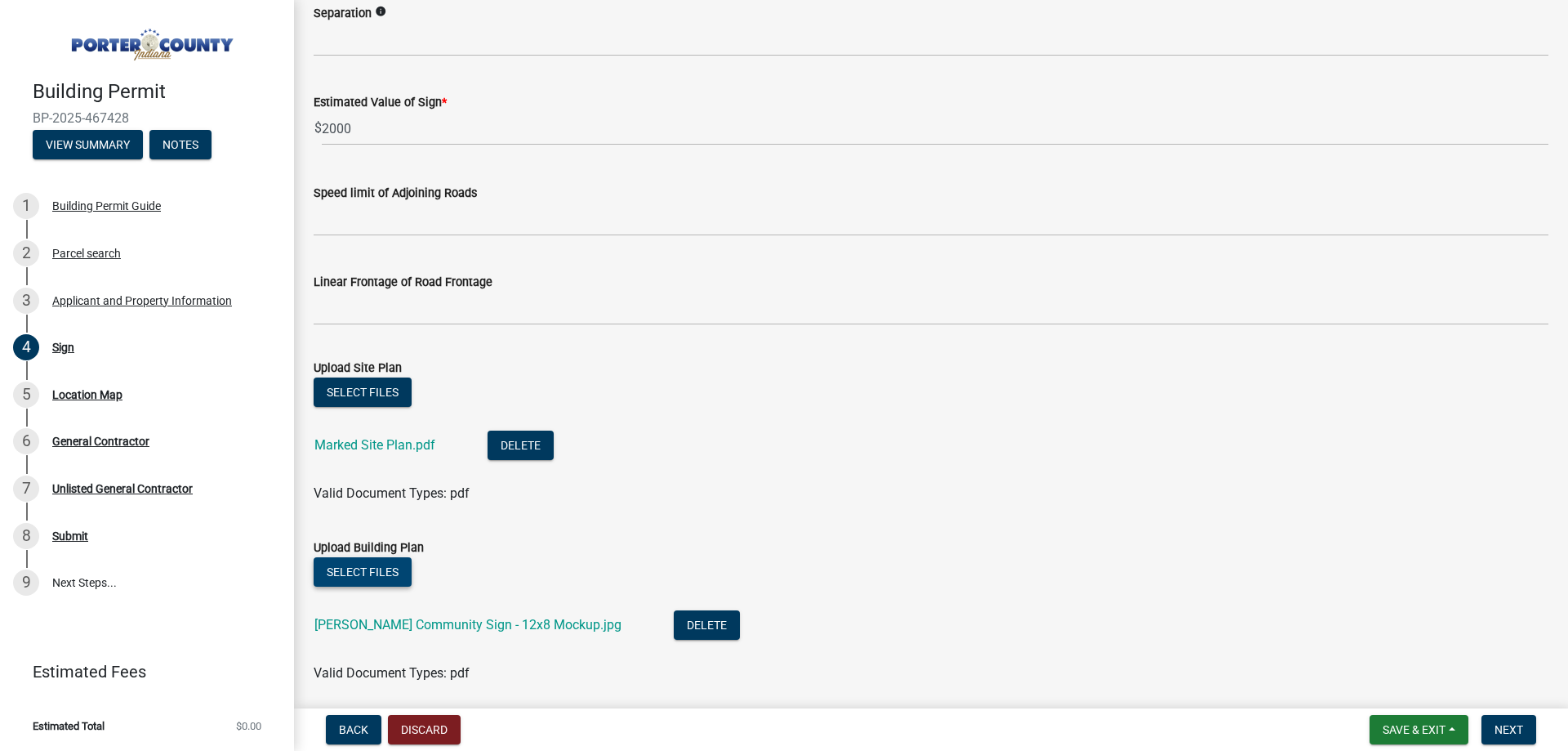
scroll to position [1313, 0]
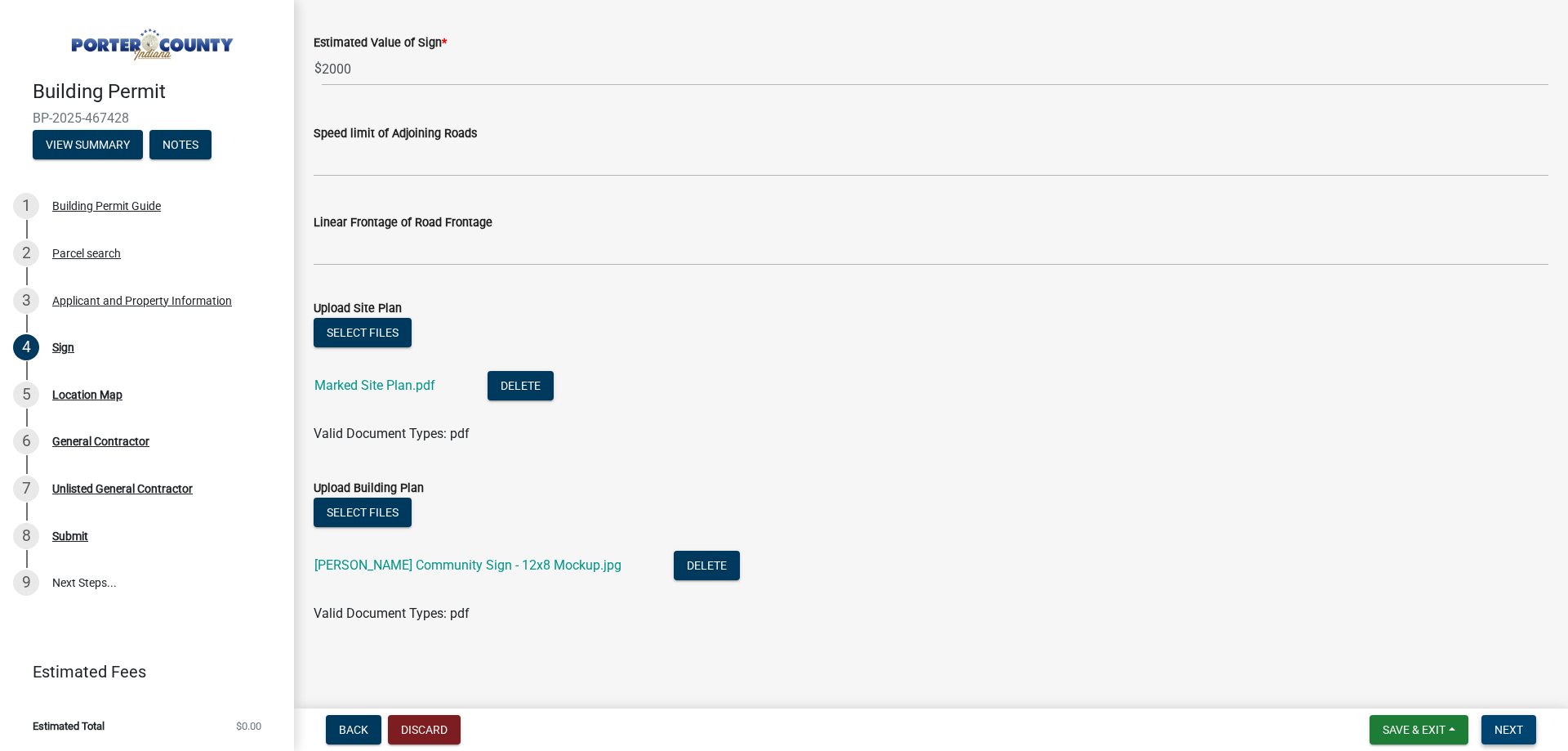
click at [1511, 736] on span "Next" at bounding box center [1508, 730] width 29 height 13
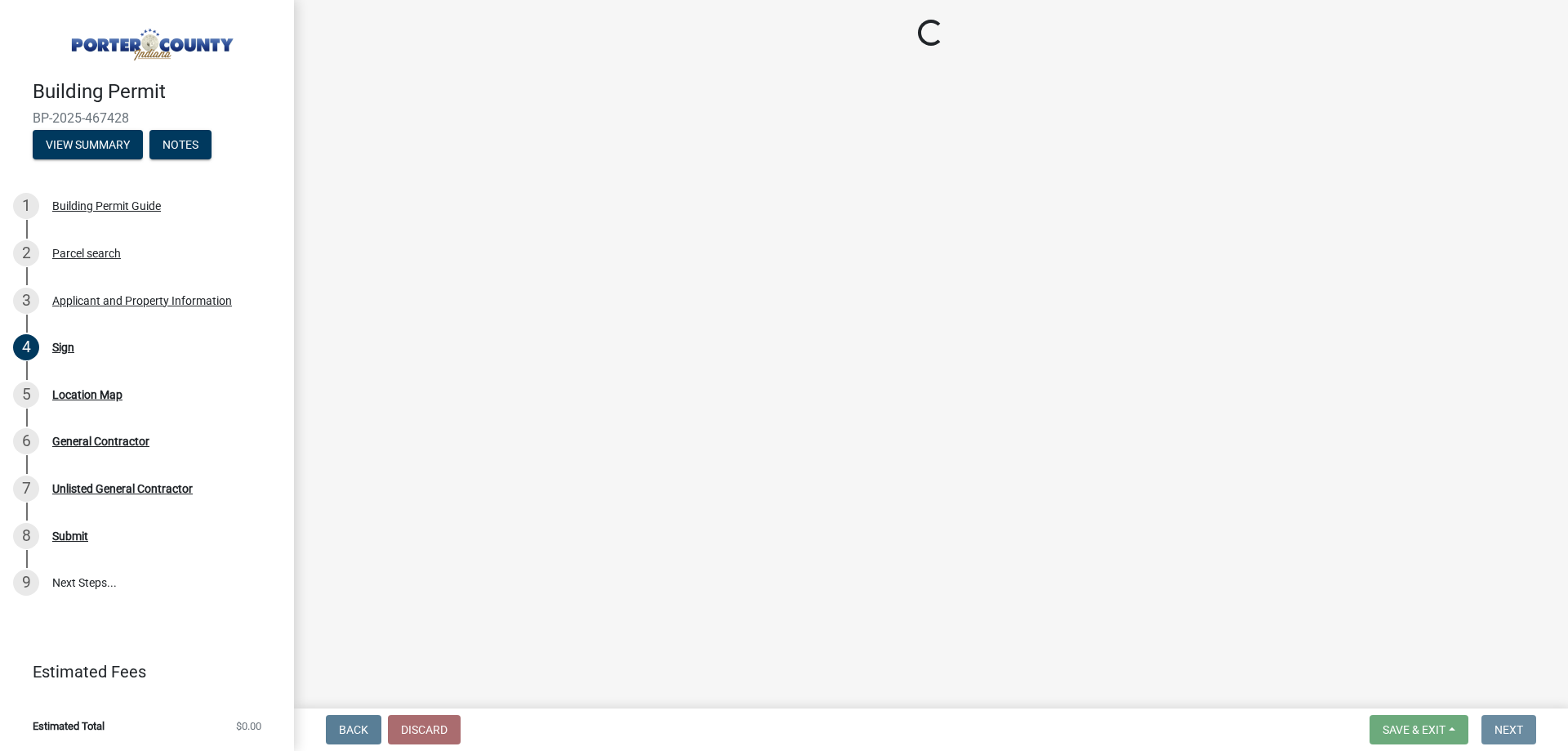
scroll to position [0, 0]
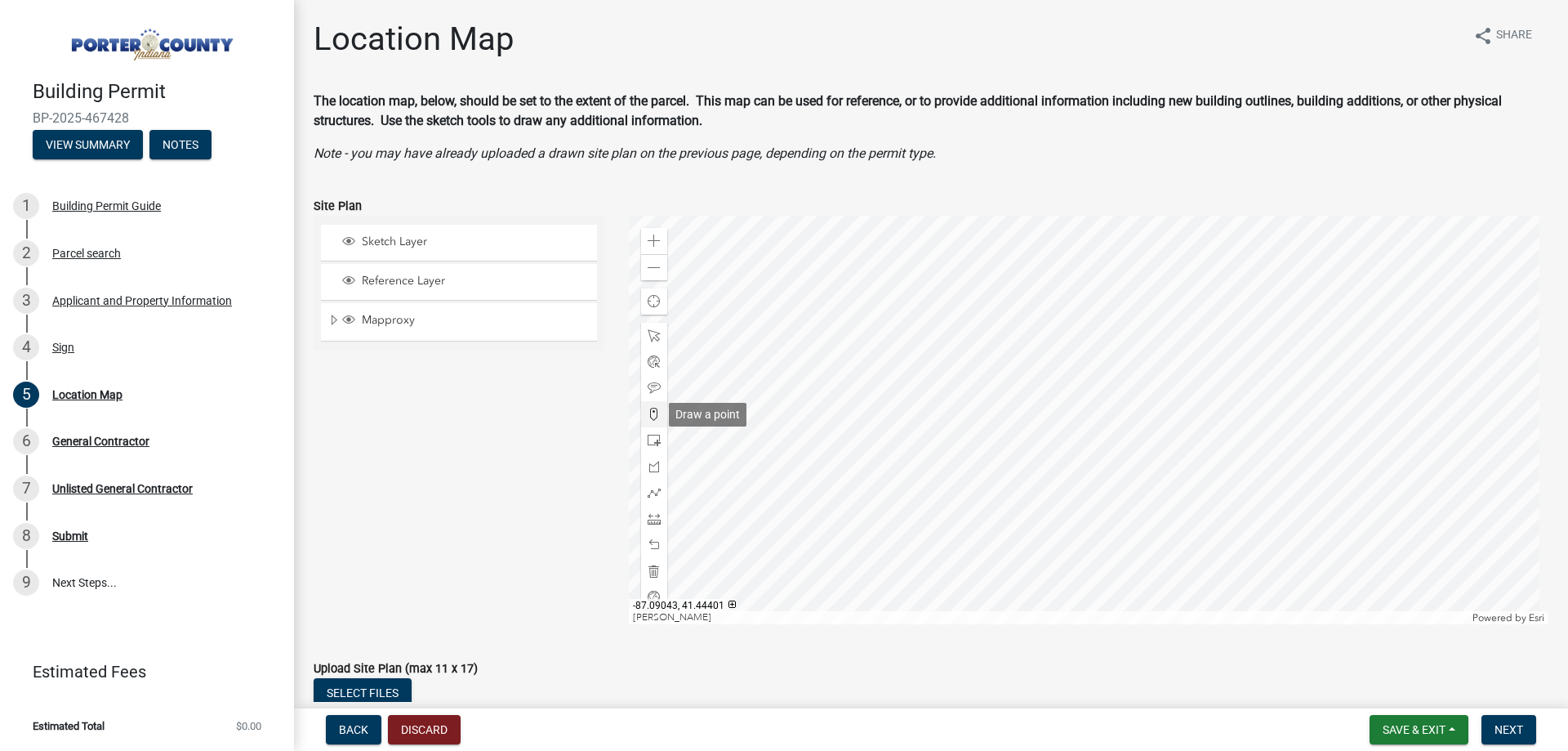
click at [651, 411] on span at bounding box center [654, 414] width 13 height 13
click at [959, 505] on div at bounding box center [1089, 420] width 920 height 408
click at [1500, 730] on span "Next" at bounding box center [1508, 730] width 29 height 13
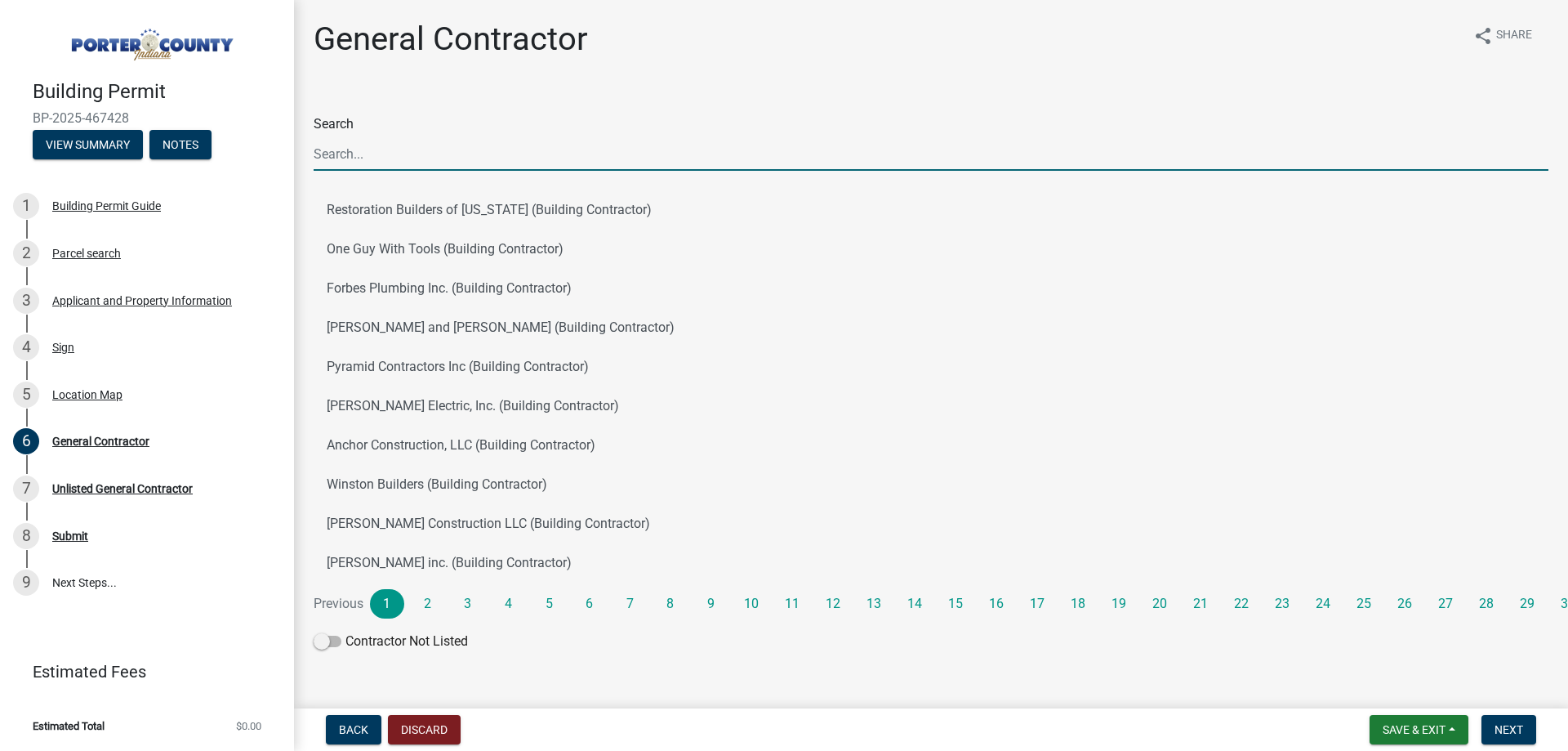
click at [483, 152] on input "Search" at bounding box center [931, 154] width 1235 height 34
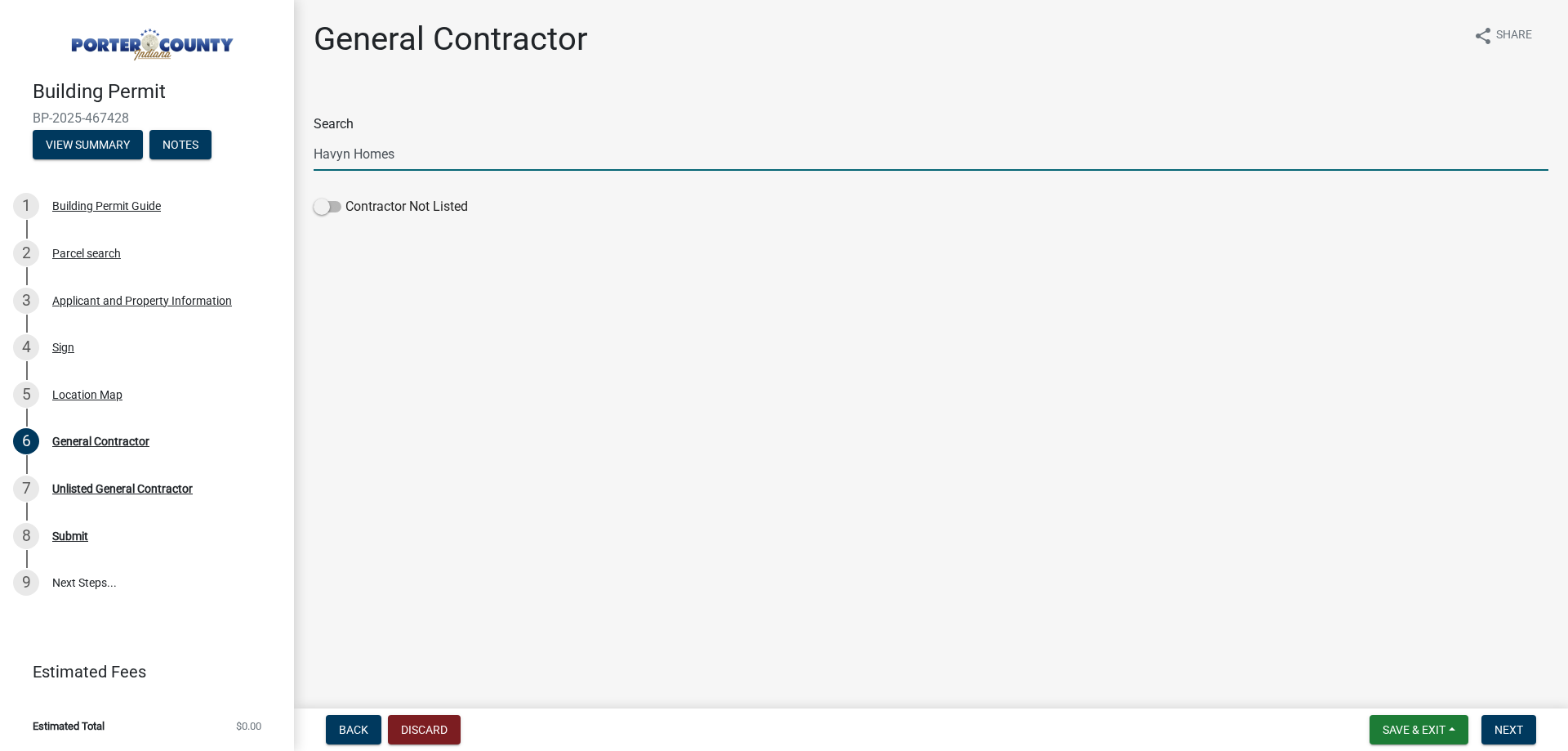
type input "Havyn"
click at [330, 201] on span at bounding box center [328, 207] width 28 height 12
click at [346, 197] on input "Contractor Not Listed" at bounding box center [346, 197] width 0 height 0
click at [438, 162] on input "Havyn" at bounding box center [931, 154] width 1235 height 34
type input "Havyn Homes LLC"
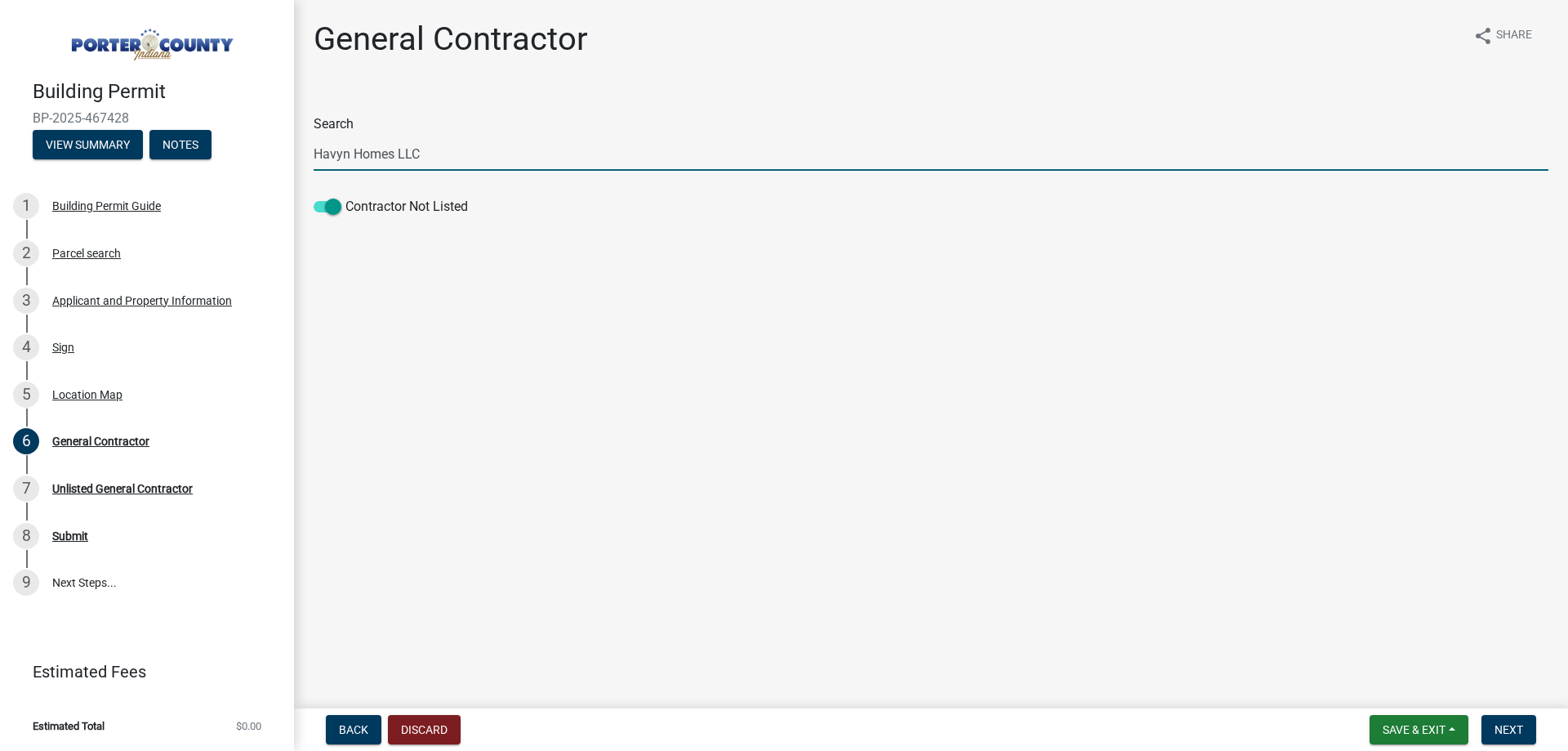
click at [451, 274] on main "General Contractor share Share Search Havyn Homes LLC Contractor Not Listed" at bounding box center [930, 351] width 1273 height 702
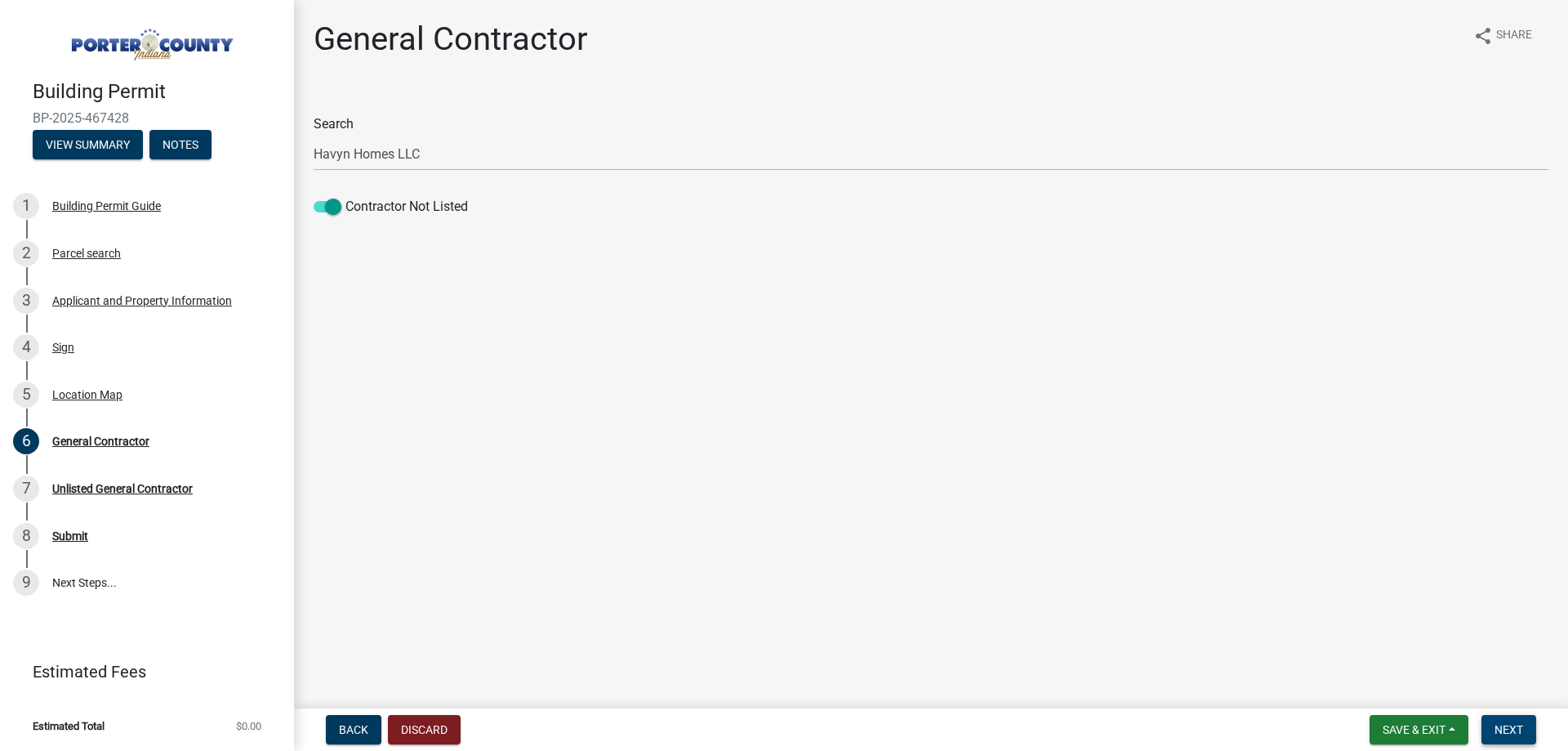
click at [1518, 721] on button "Next" at bounding box center [1508, 730] width 54 height 30
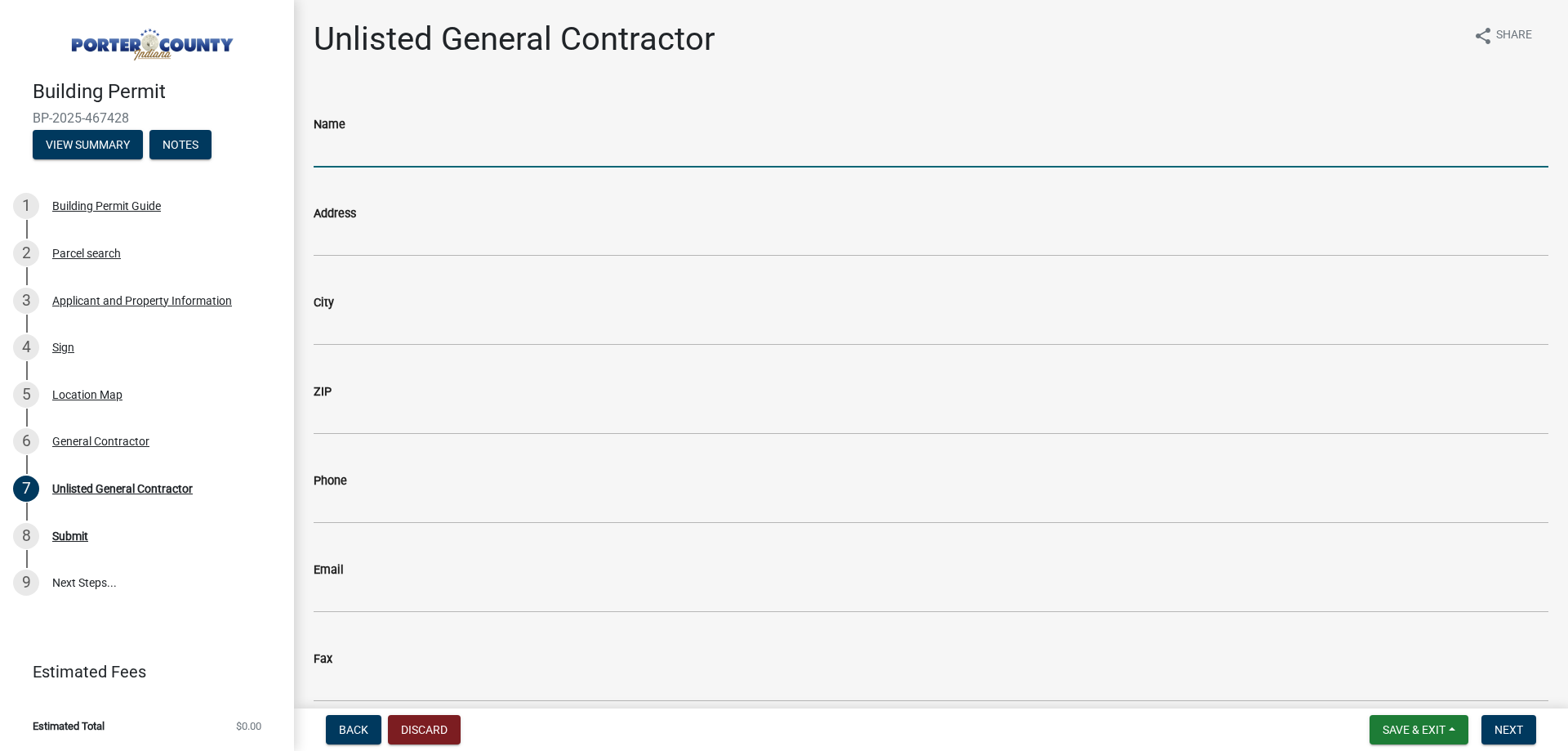
click at [479, 150] on input "Name" at bounding box center [931, 151] width 1235 height 34
type input "Havyn Homes LLC"
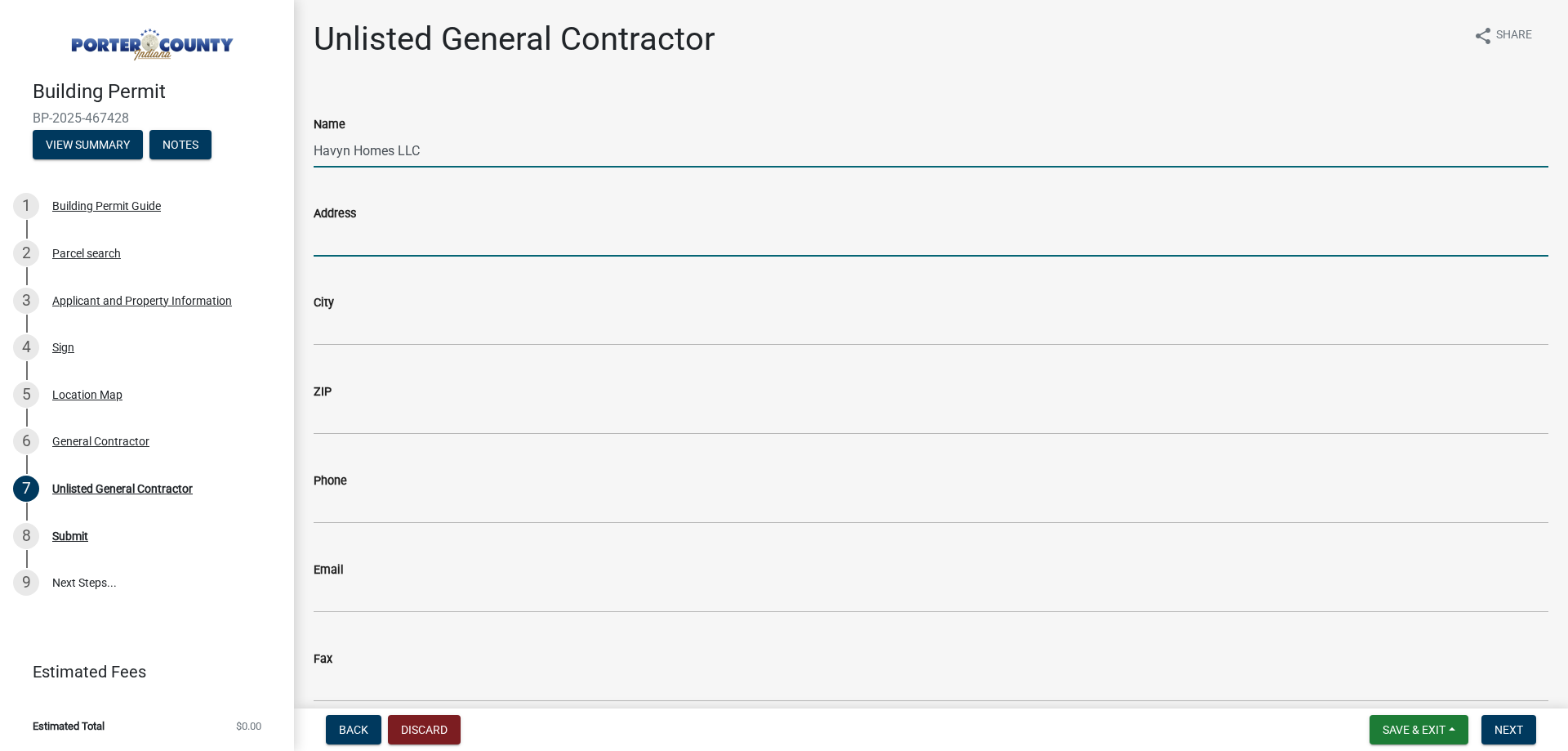
click at [458, 236] on input "Address" at bounding box center [931, 240] width 1235 height 34
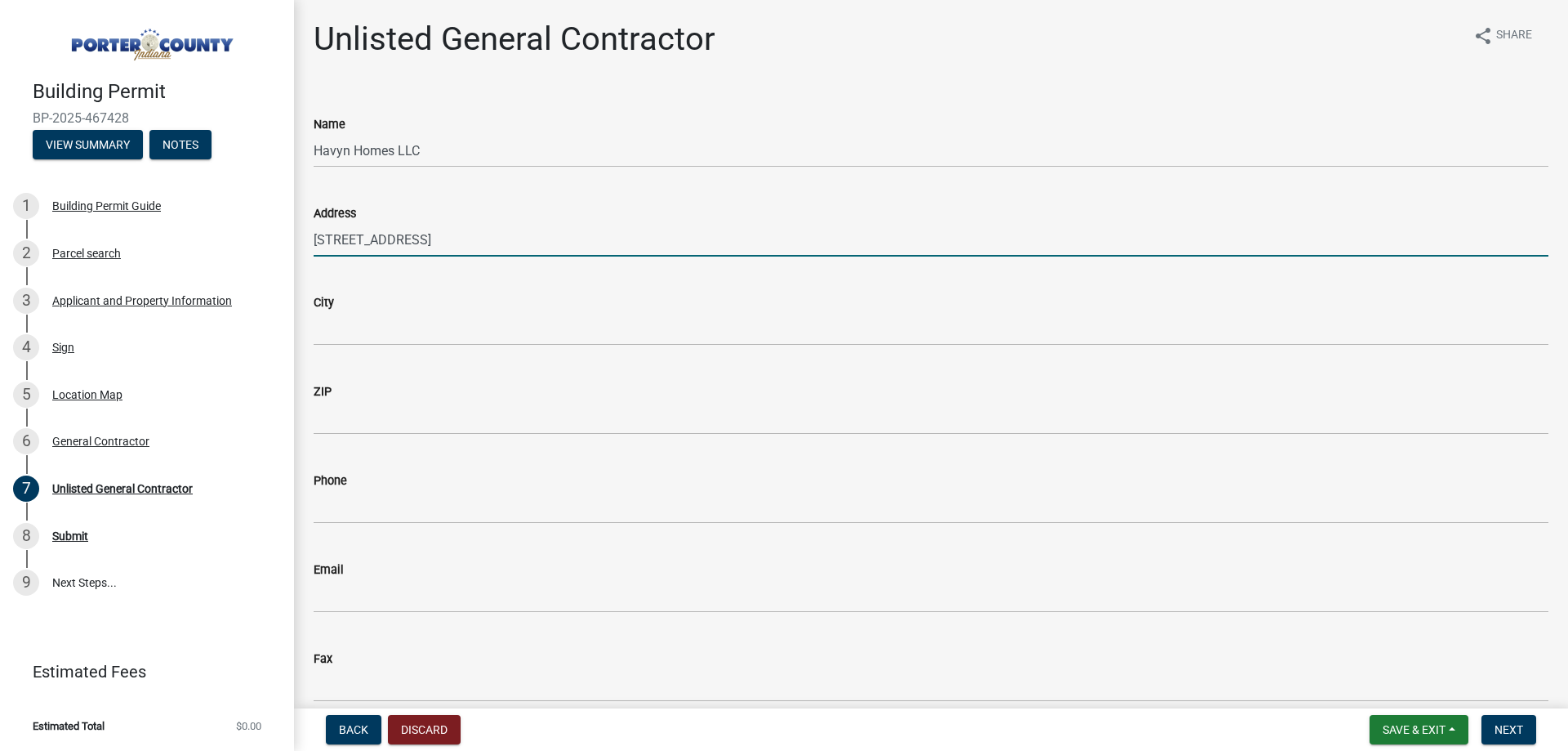
type input "175 Lincolnway, Suite D"
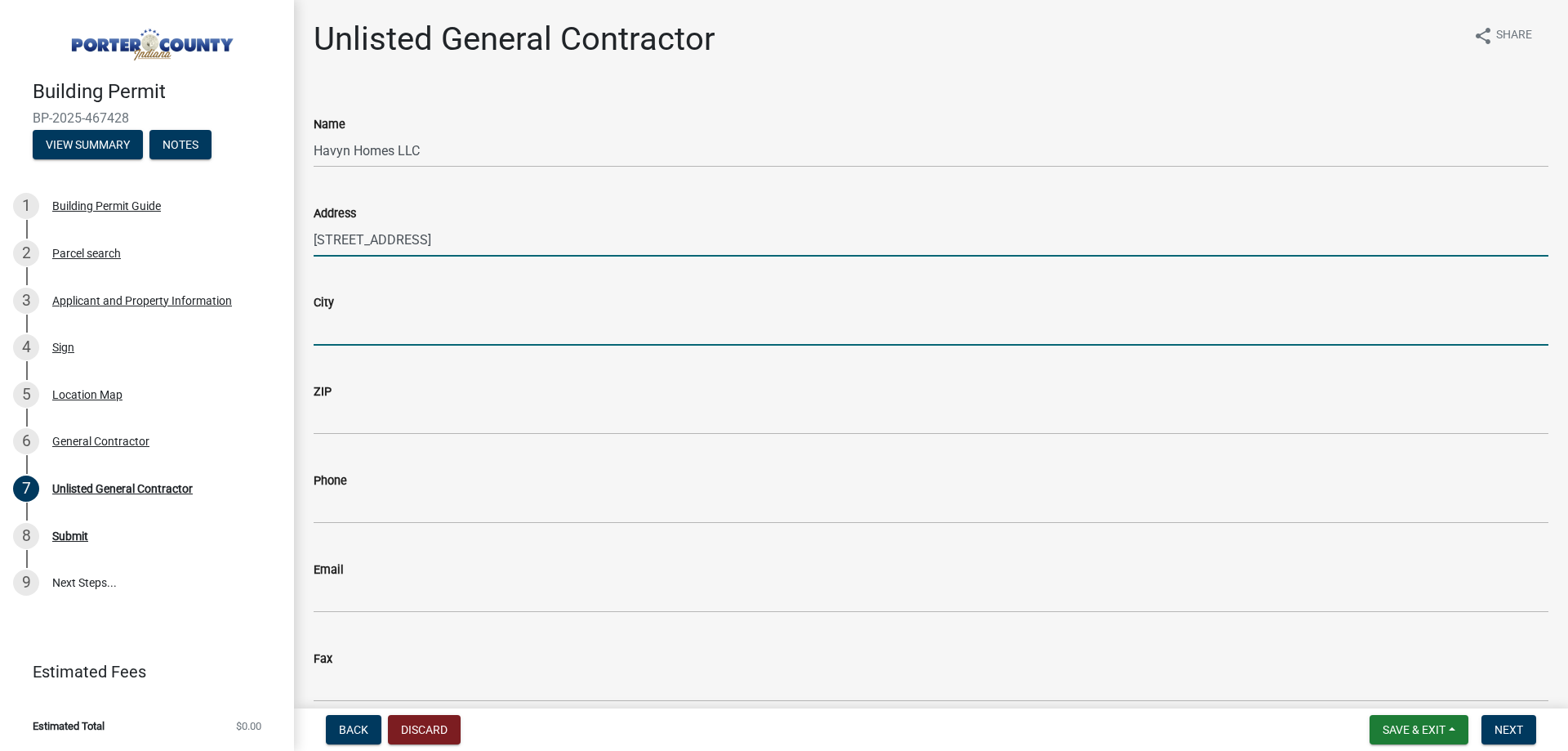
click at [435, 325] on input "City" at bounding box center [931, 329] width 1235 height 34
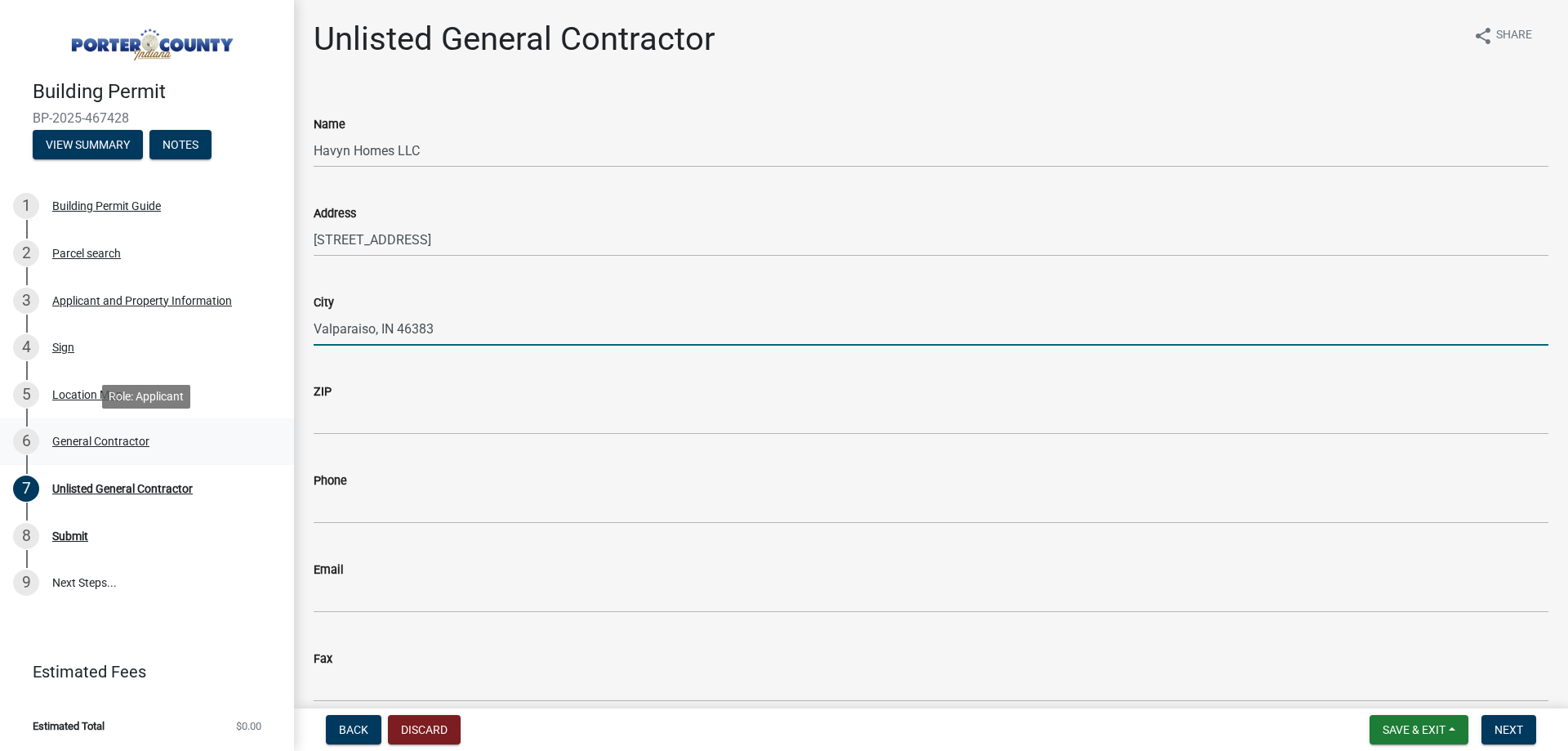
type input "Valparaiso, IN 46383"
click at [136, 432] on div "6 General Contractor" at bounding box center [140, 441] width 254 height 26
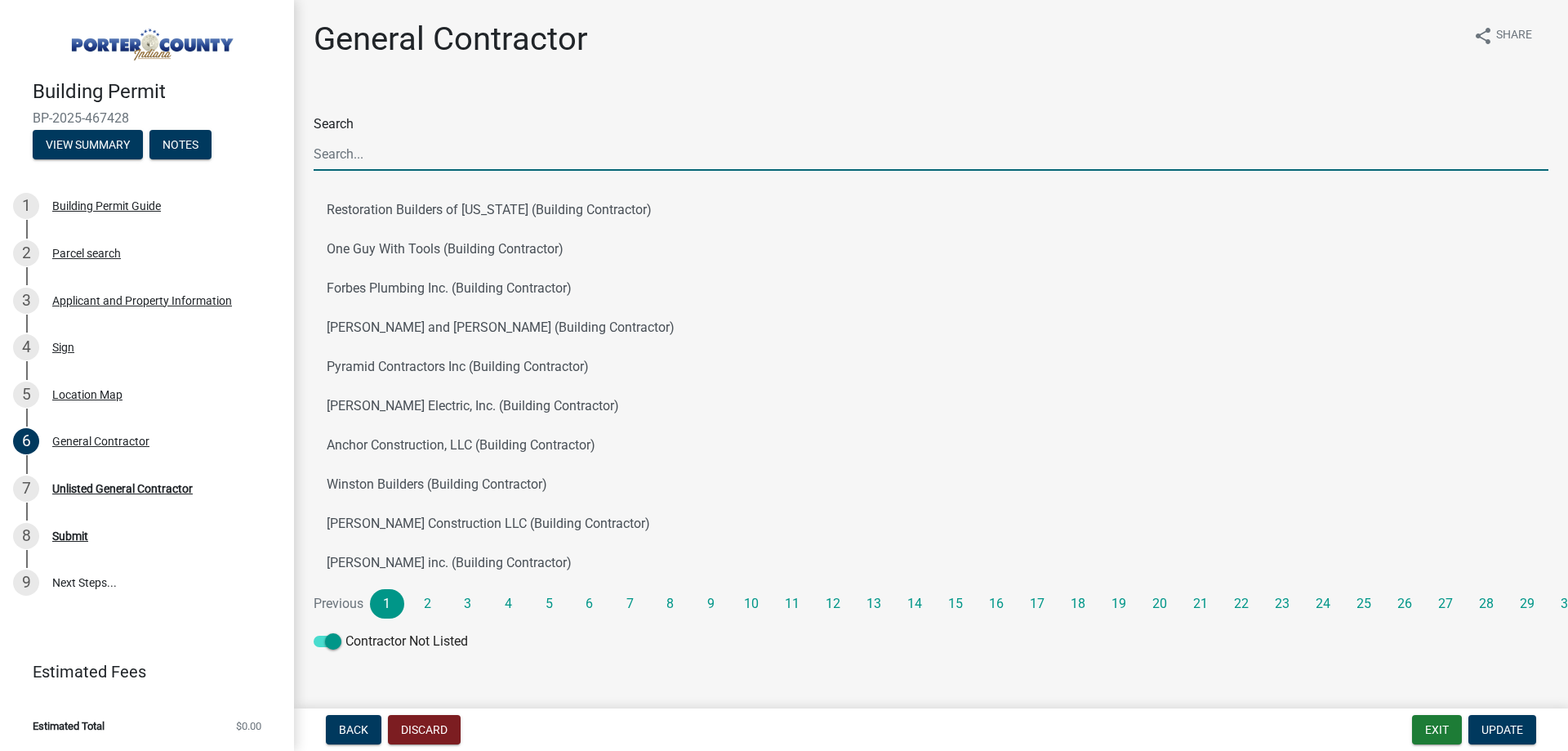
click at [419, 149] on input "Search" at bounding box center [931, 154] width 1235 height 34
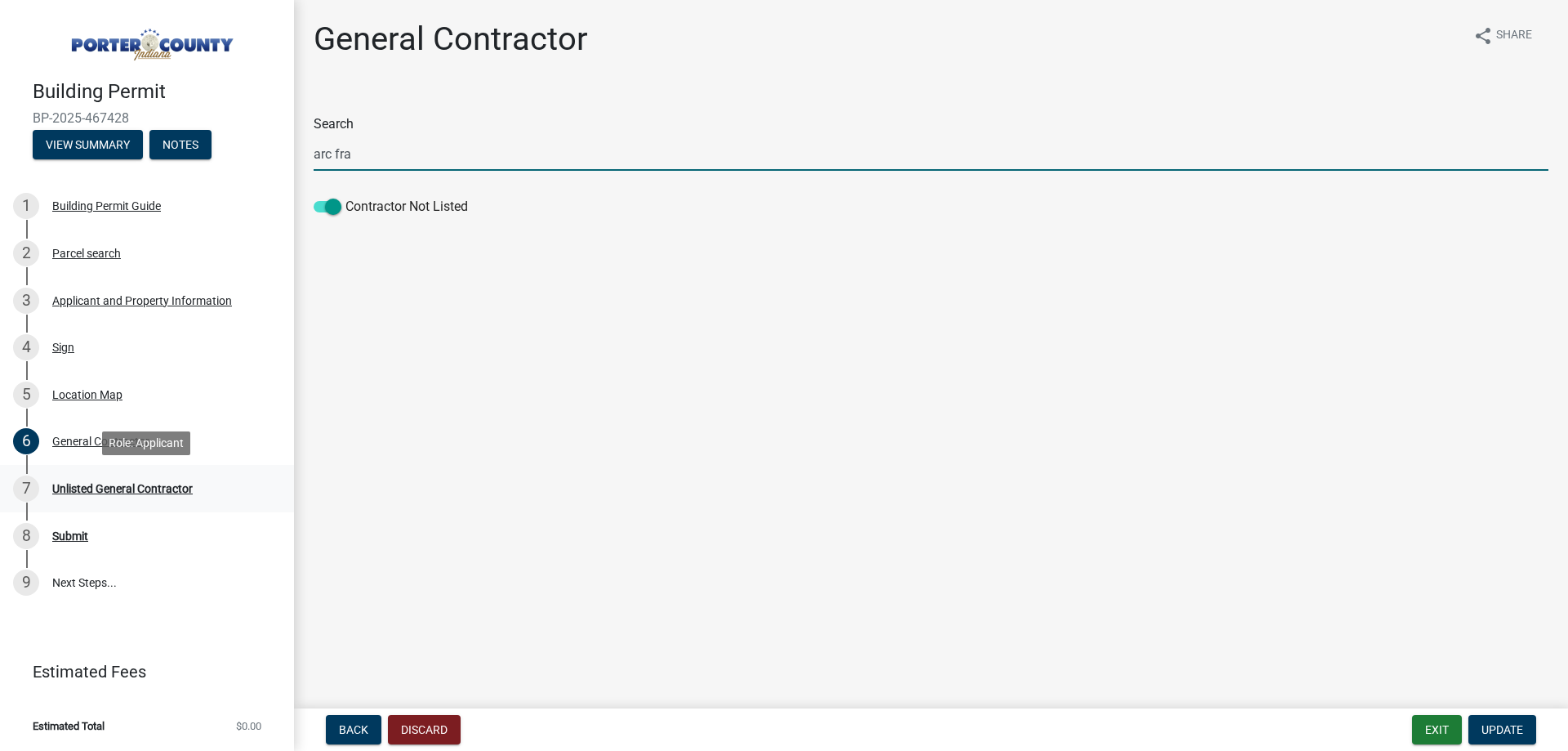
type input "arc fra"
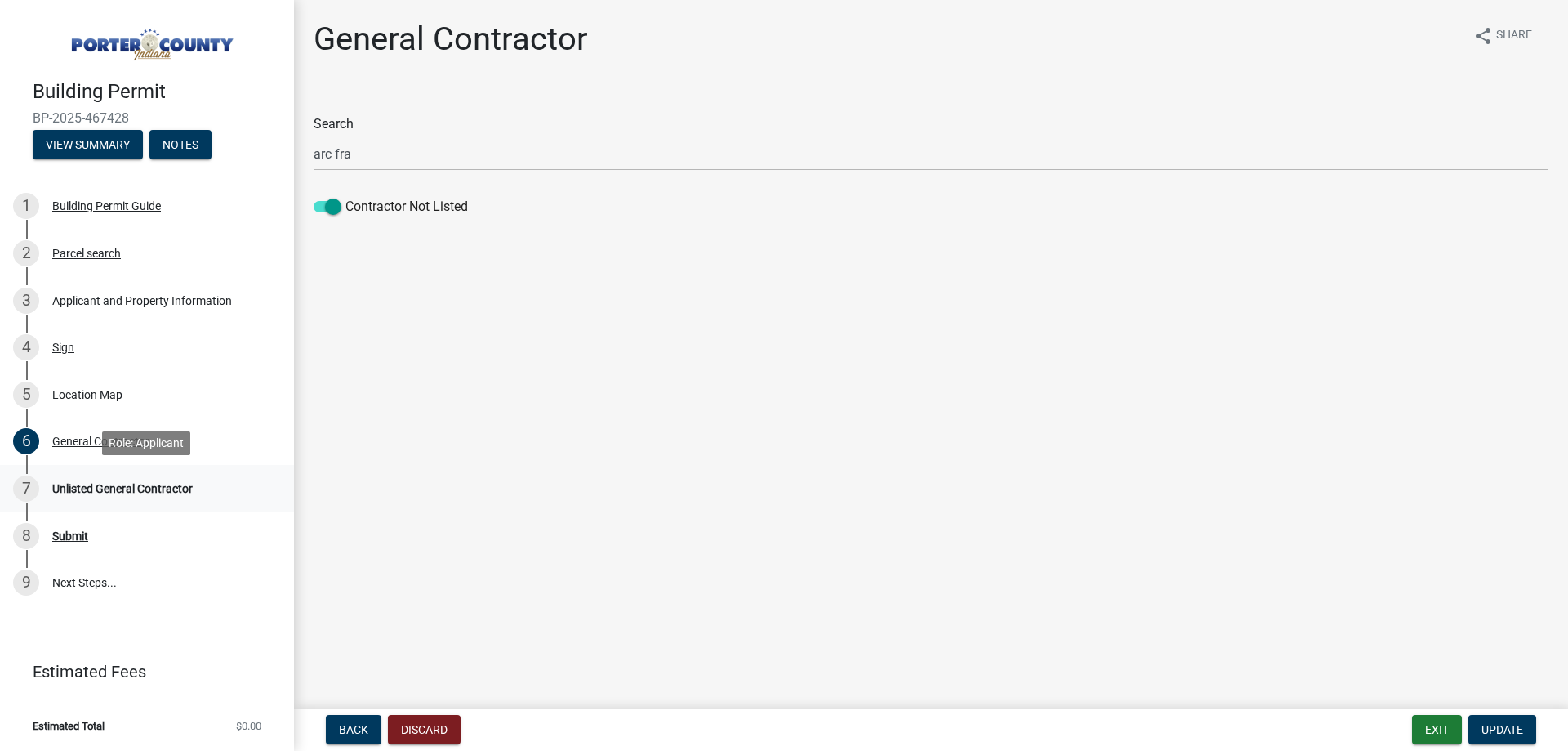
click at [123, 483] on div "Unlisted General Contractor" at bounding box center [122, 488] width 141 height 12
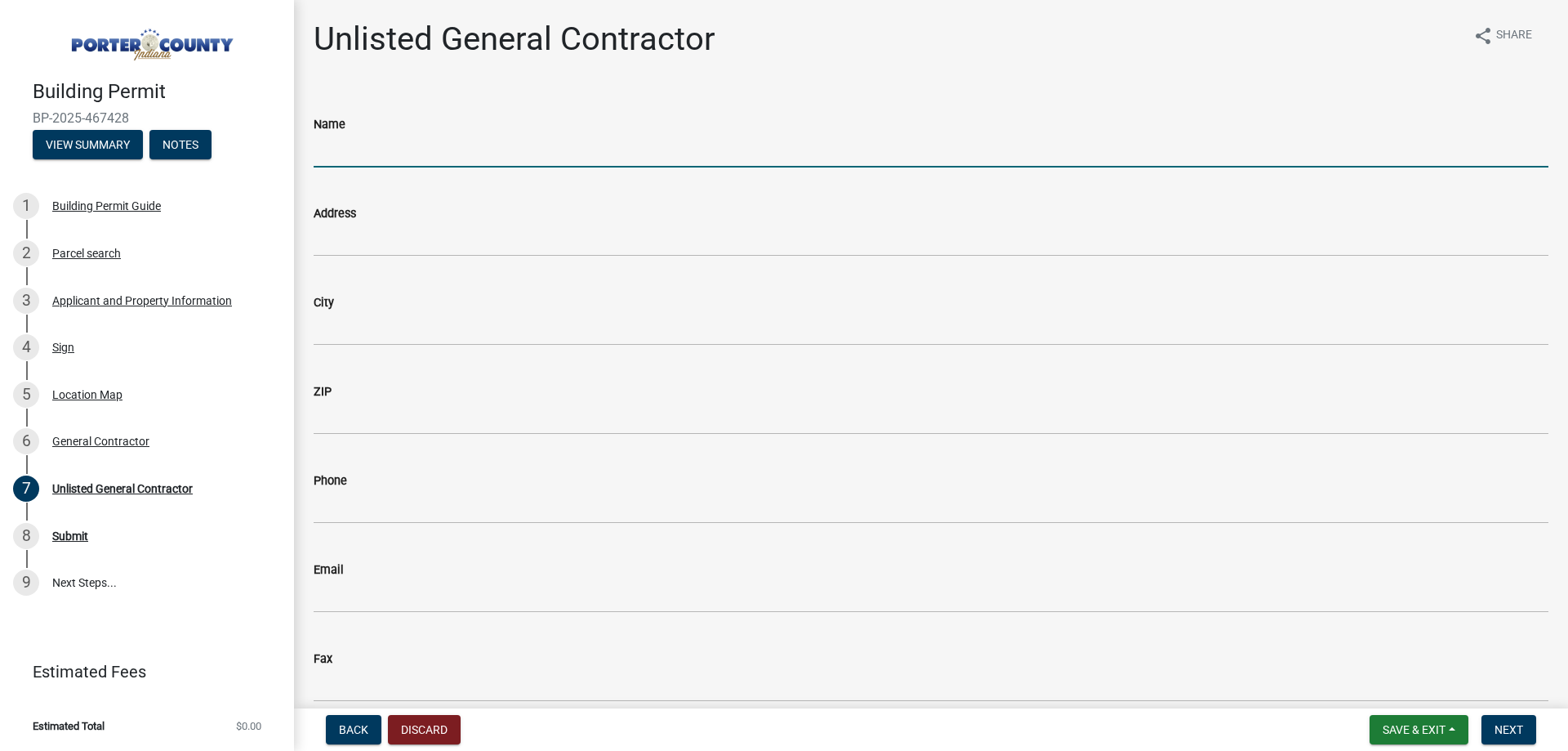
click at [456, 149] on input "Name" at bounding box center [931, 151] width 1235 height 34
type input "Havyn Homes LLC"
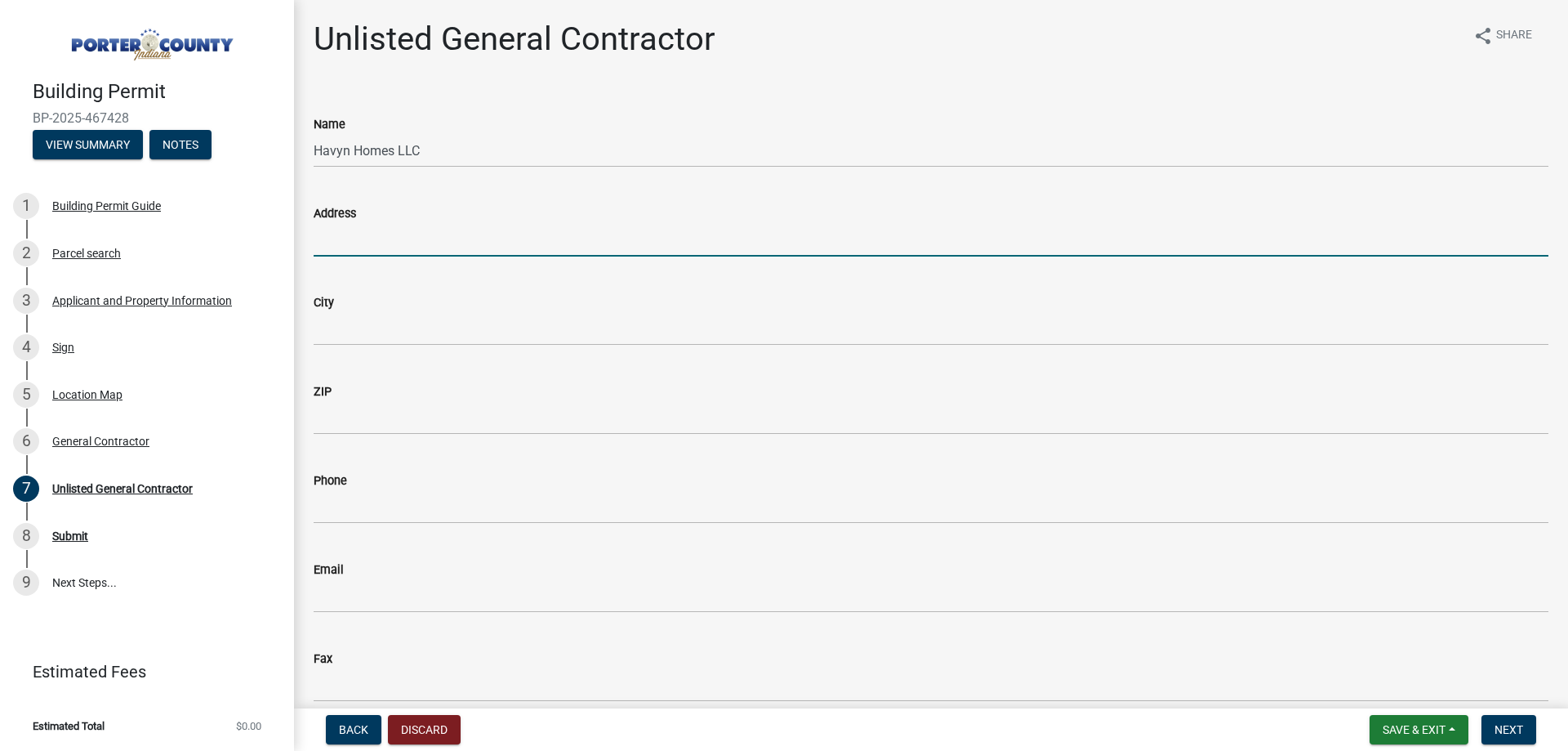
click at [431, 240] on input "Address" at bounding box center [931, 240] width 1235 height 34
type input "175 Lincolnway, Suite D"
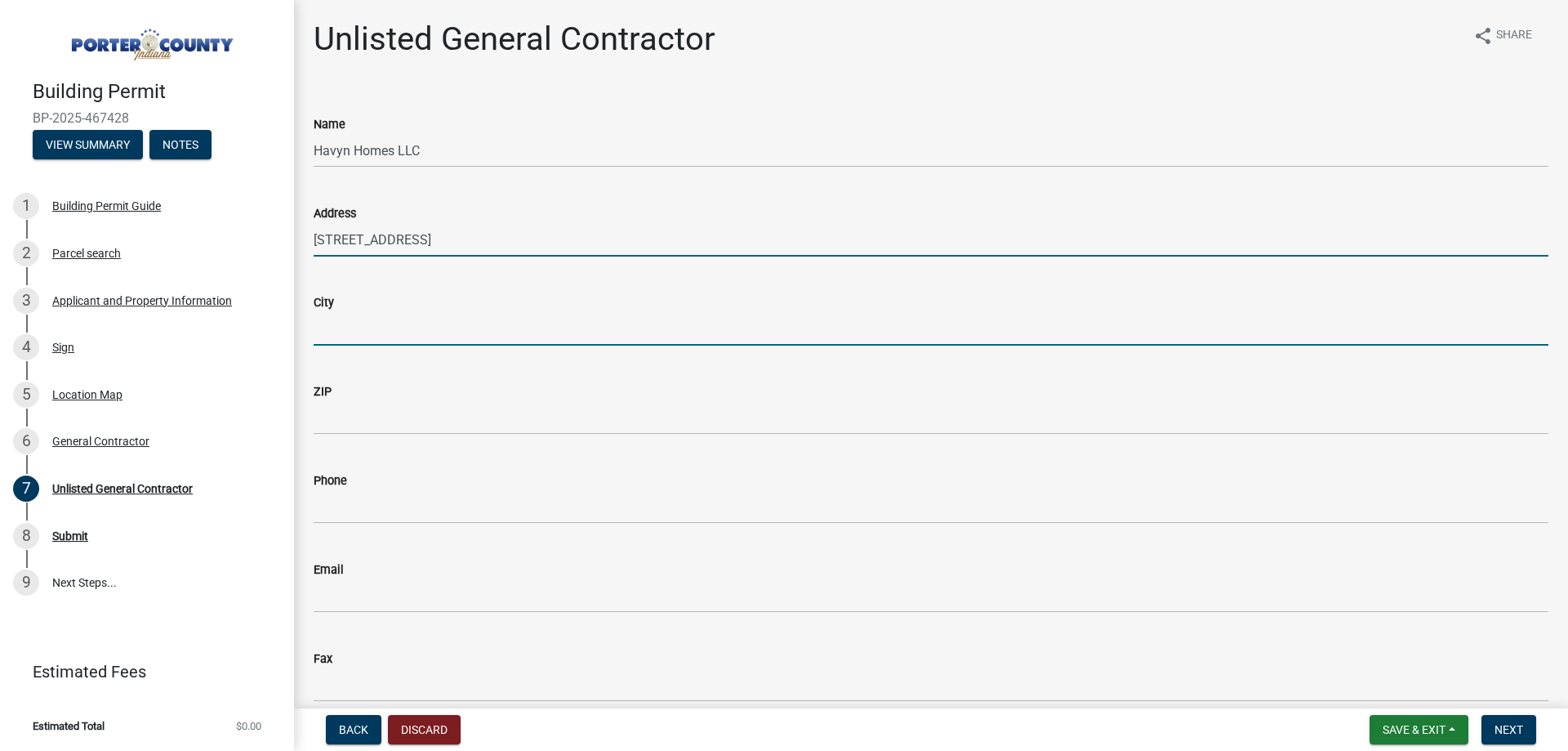
drag, startPoint x: 424, startPoint y: 327, endPoint x: 425, endPoint y: 319, distance: 8.1
click at [424, 327] on input "City" at bounding box center [931, 329] width 1235 height 34
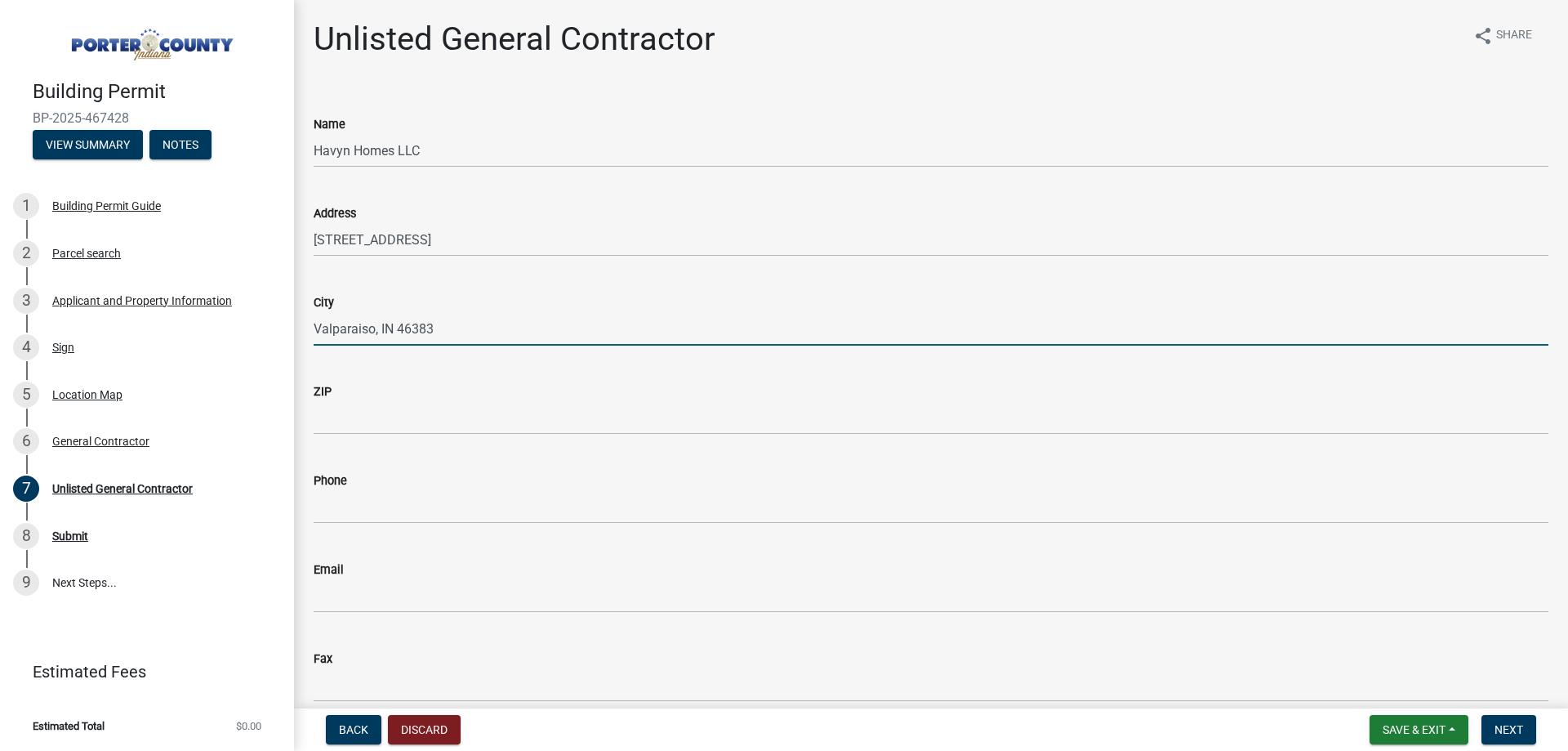
drag, startPoint x: 470, startPoint y: 336, endPoint x: 379, endPoint y: 343, distance: 91.3
click at [379, 343] on input "Valparaiso, IN 46383" at bounding box center [931, 329] width 1235 height 34
type input "Valparaiso"
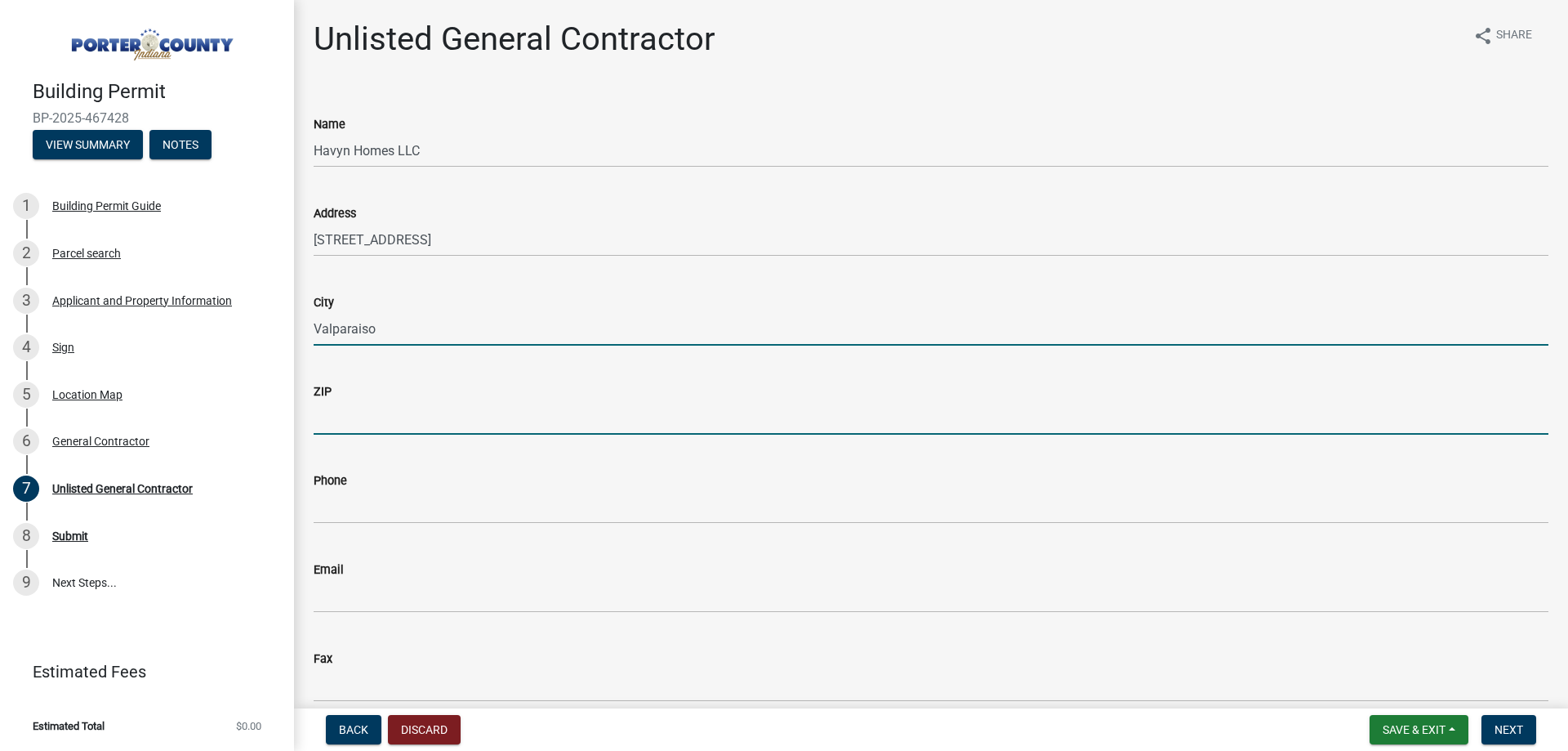
click at [365, 428] on input "ZIP" at bounding box center [931, 417] width 1235 height 34
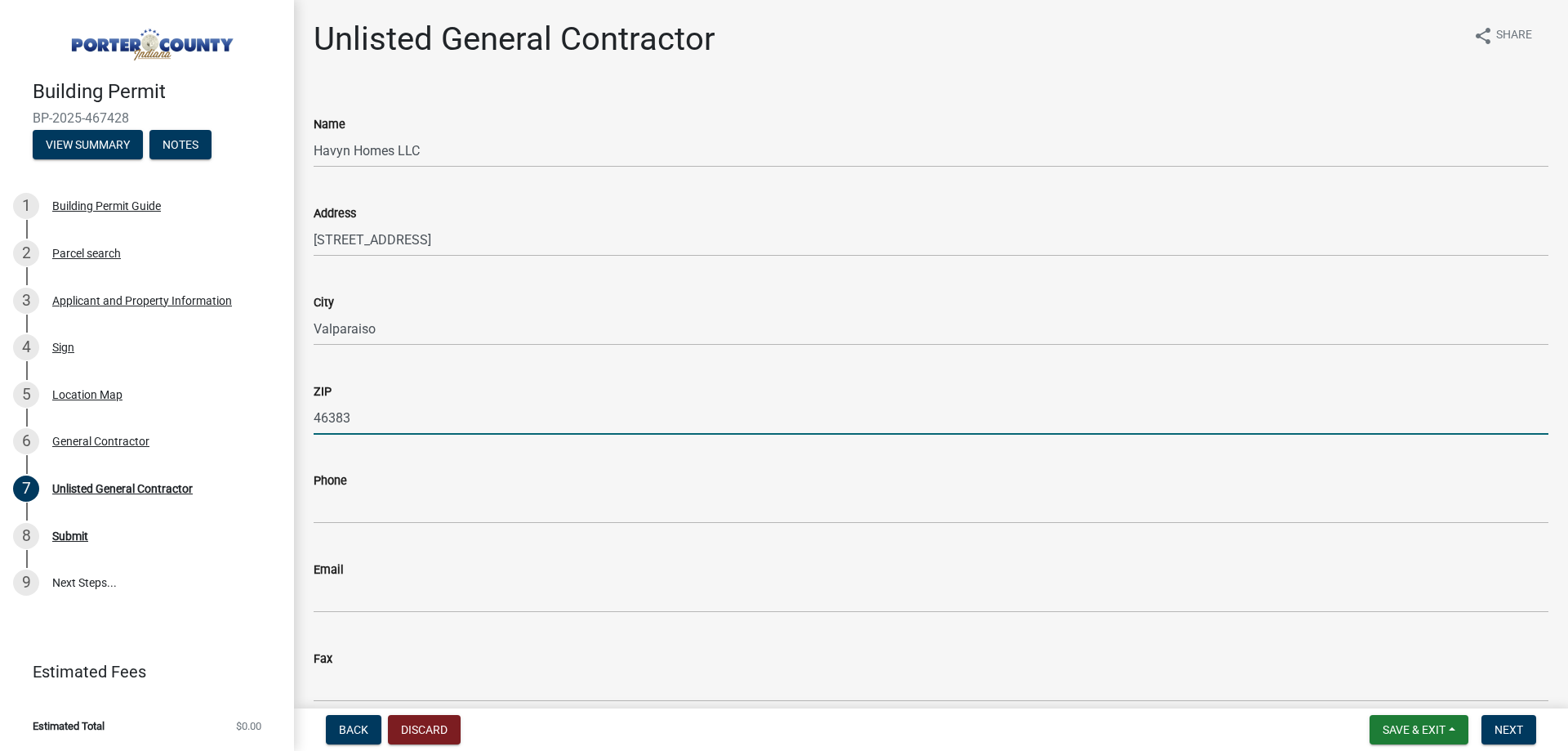
type input "46383"
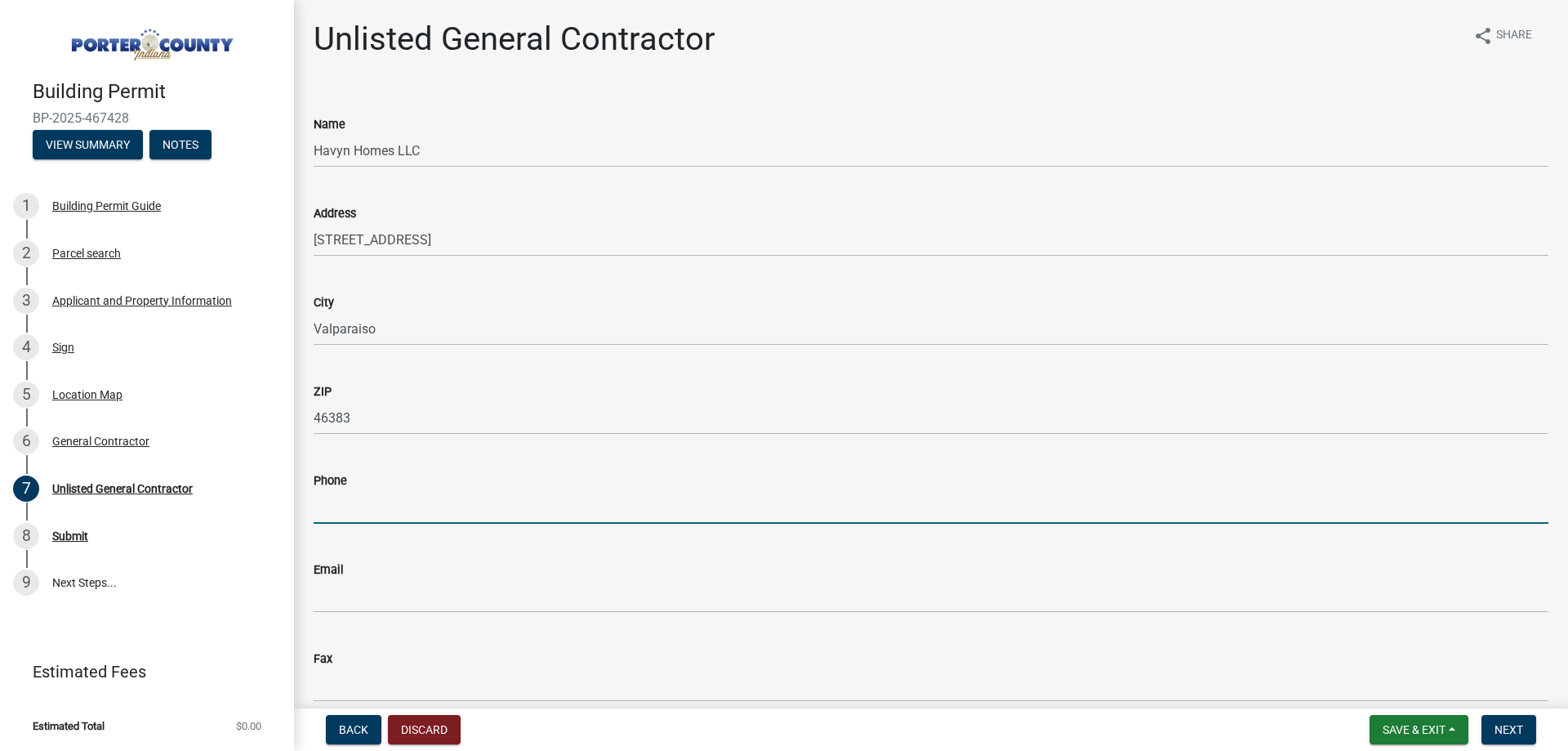
click at [416, 516] on input "Phone" at bounding box center [931, 506] width 1235 height 34
type input "2193510824"
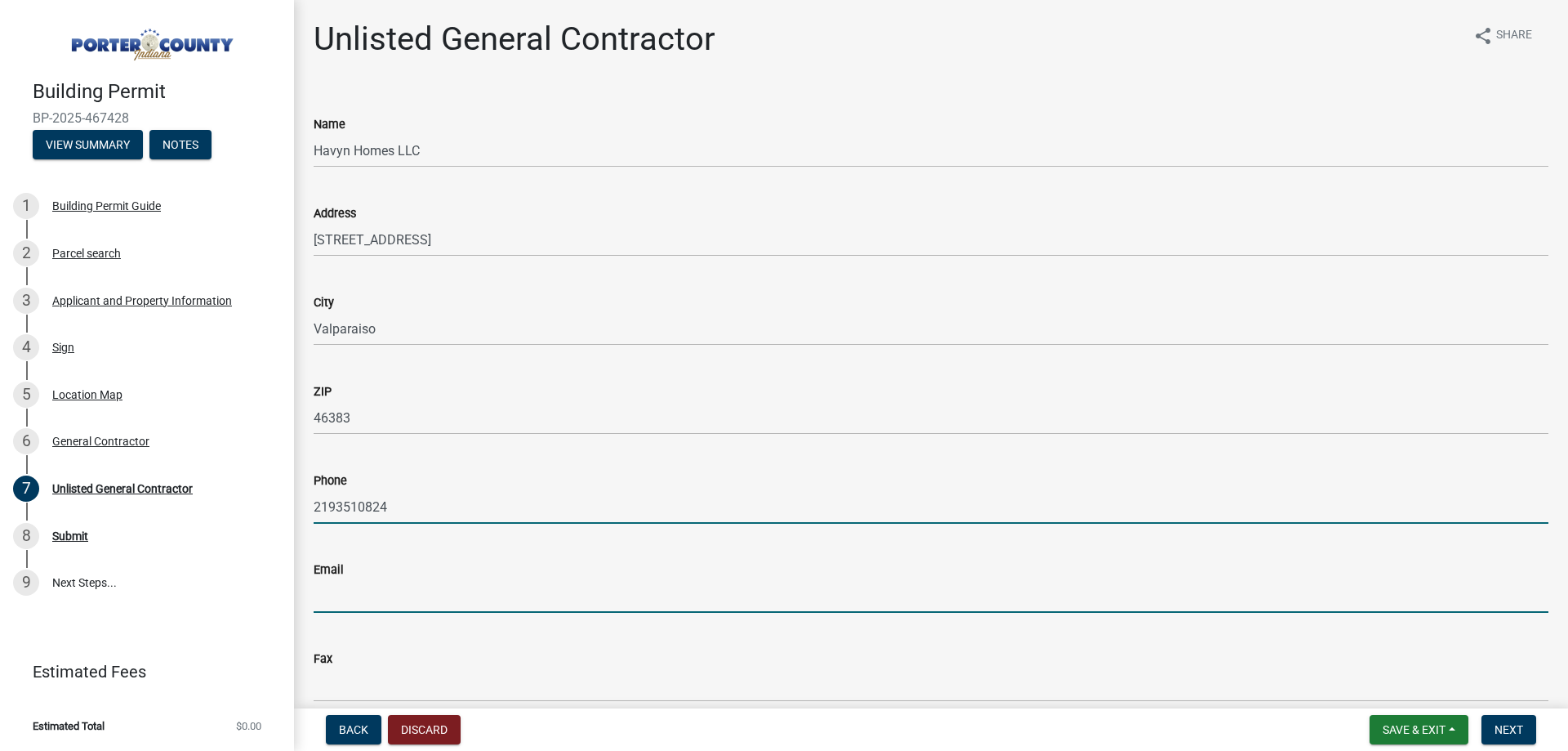
click at [415, 604] on input "Email" at bounding box center [931, 595] width 1235 height 34
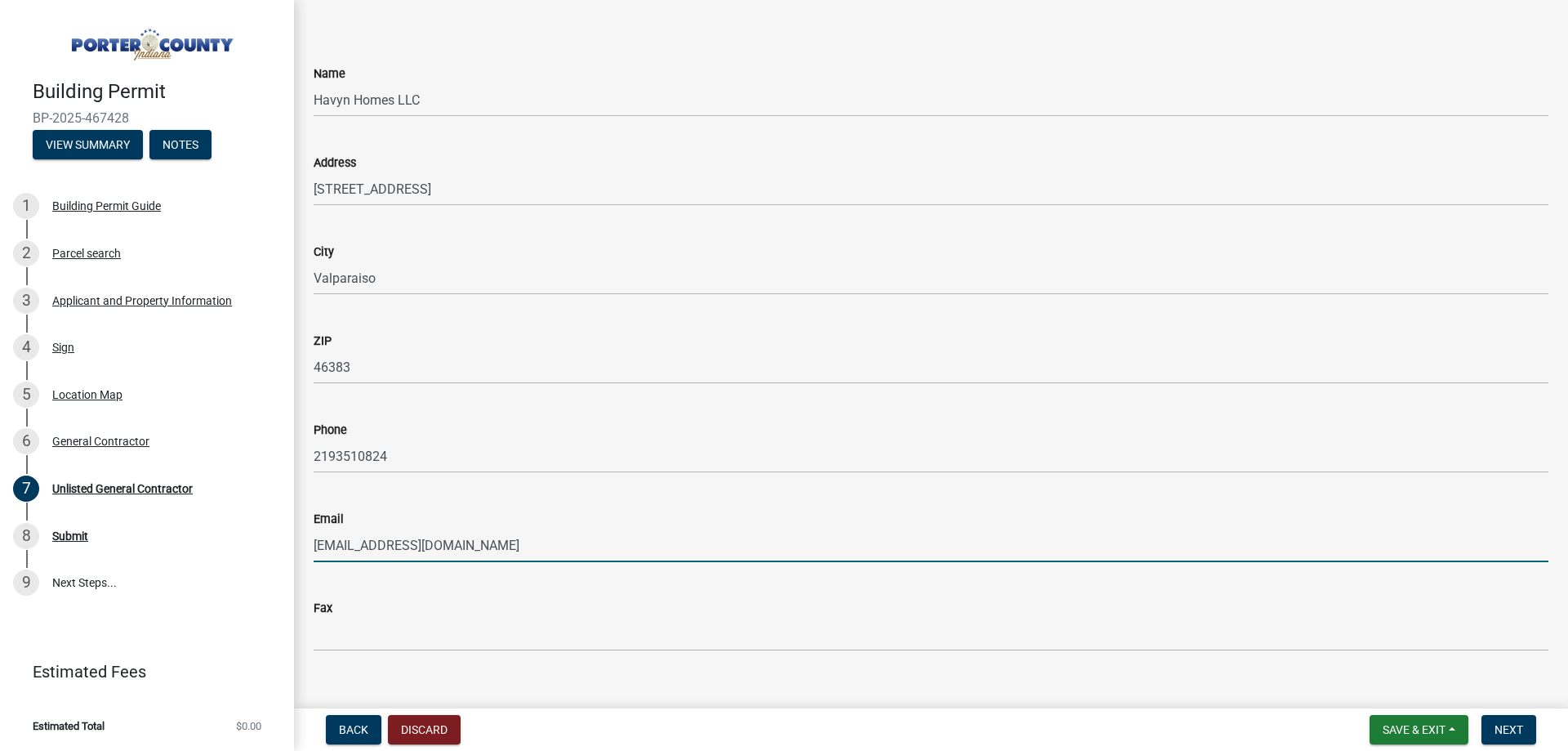
scroll to position [77, 0]
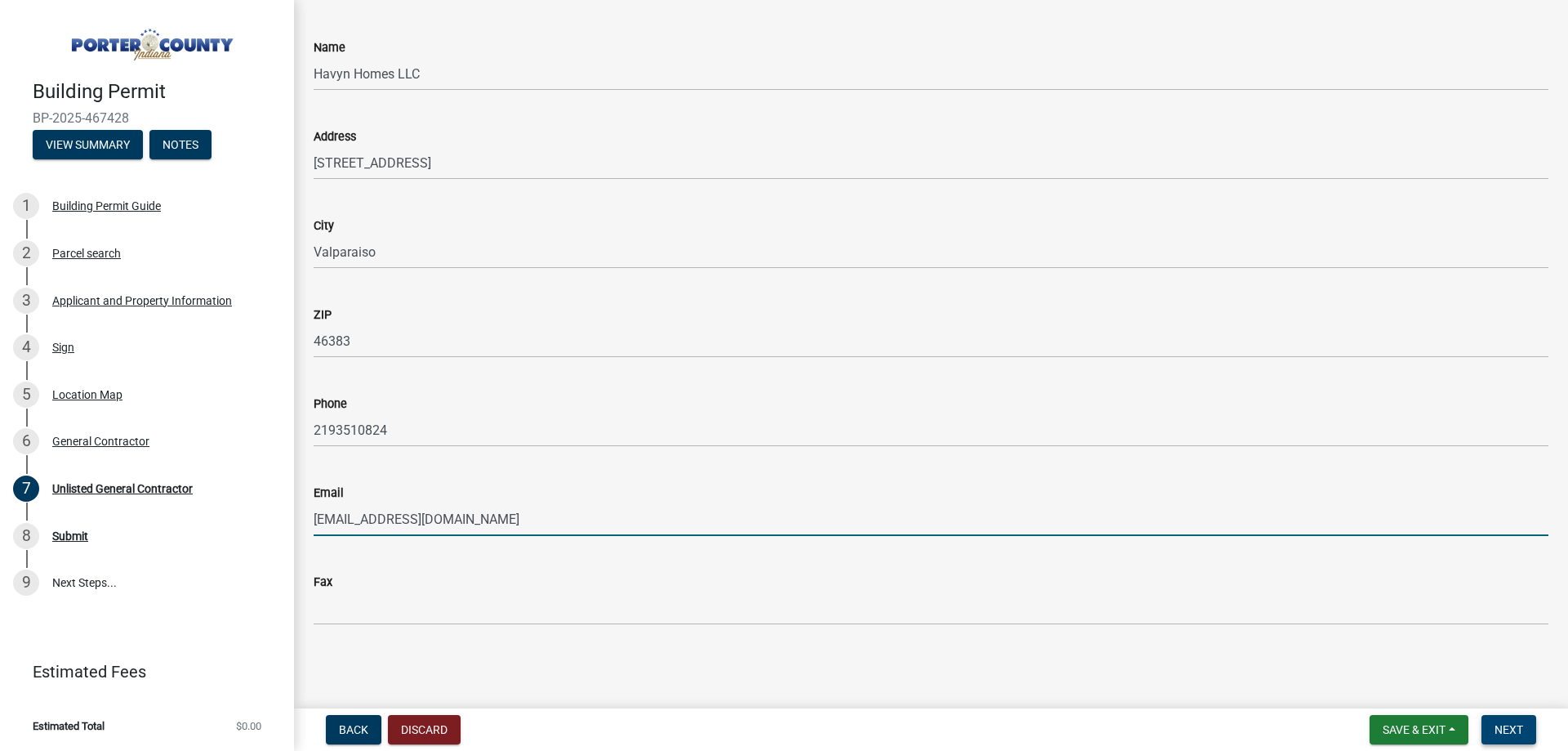
type input "aroberts@havynhomes.com"
click at [1504, 727] on span "Next" at bounding box center [1508, 730] width 29 height 13
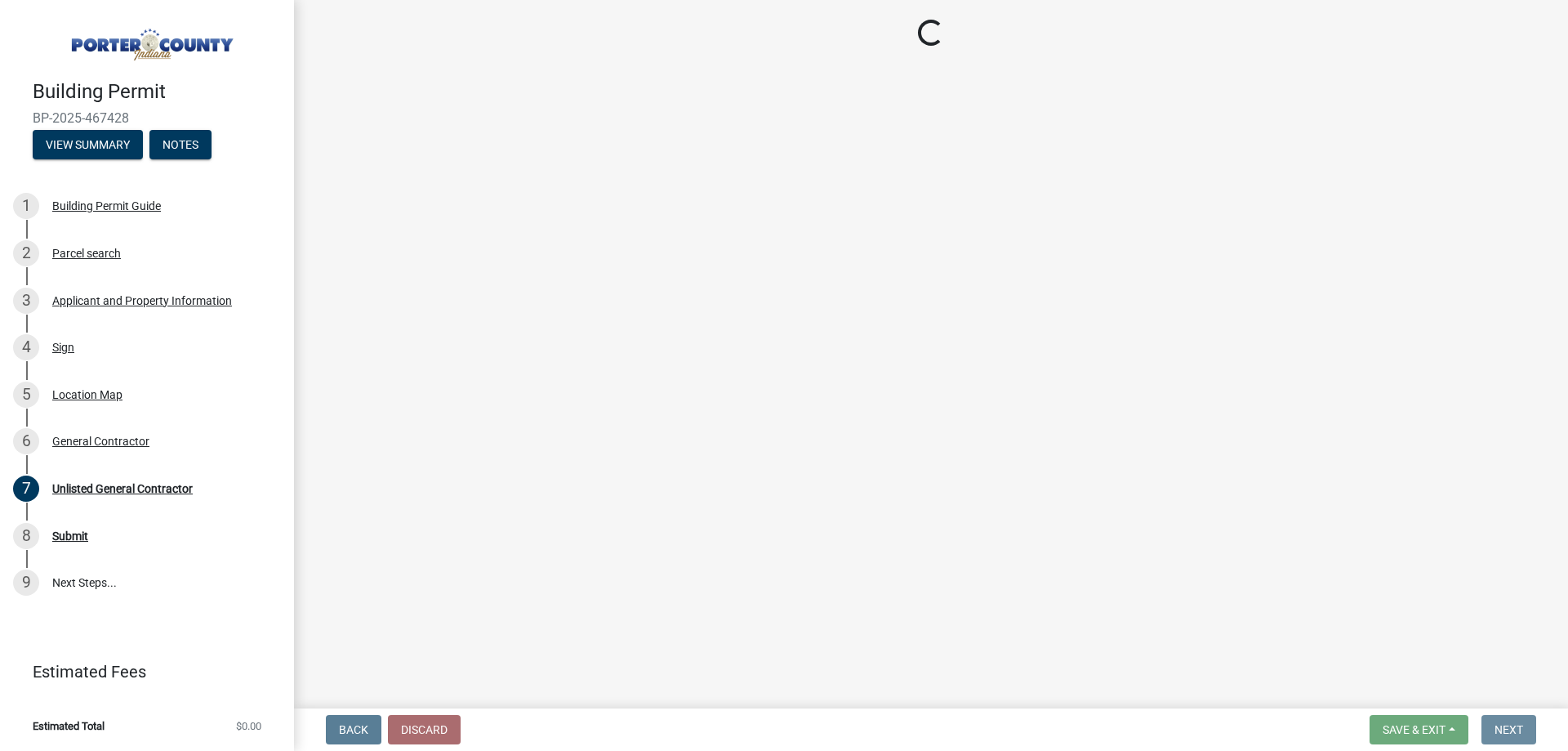
scroll to position [0, 0]
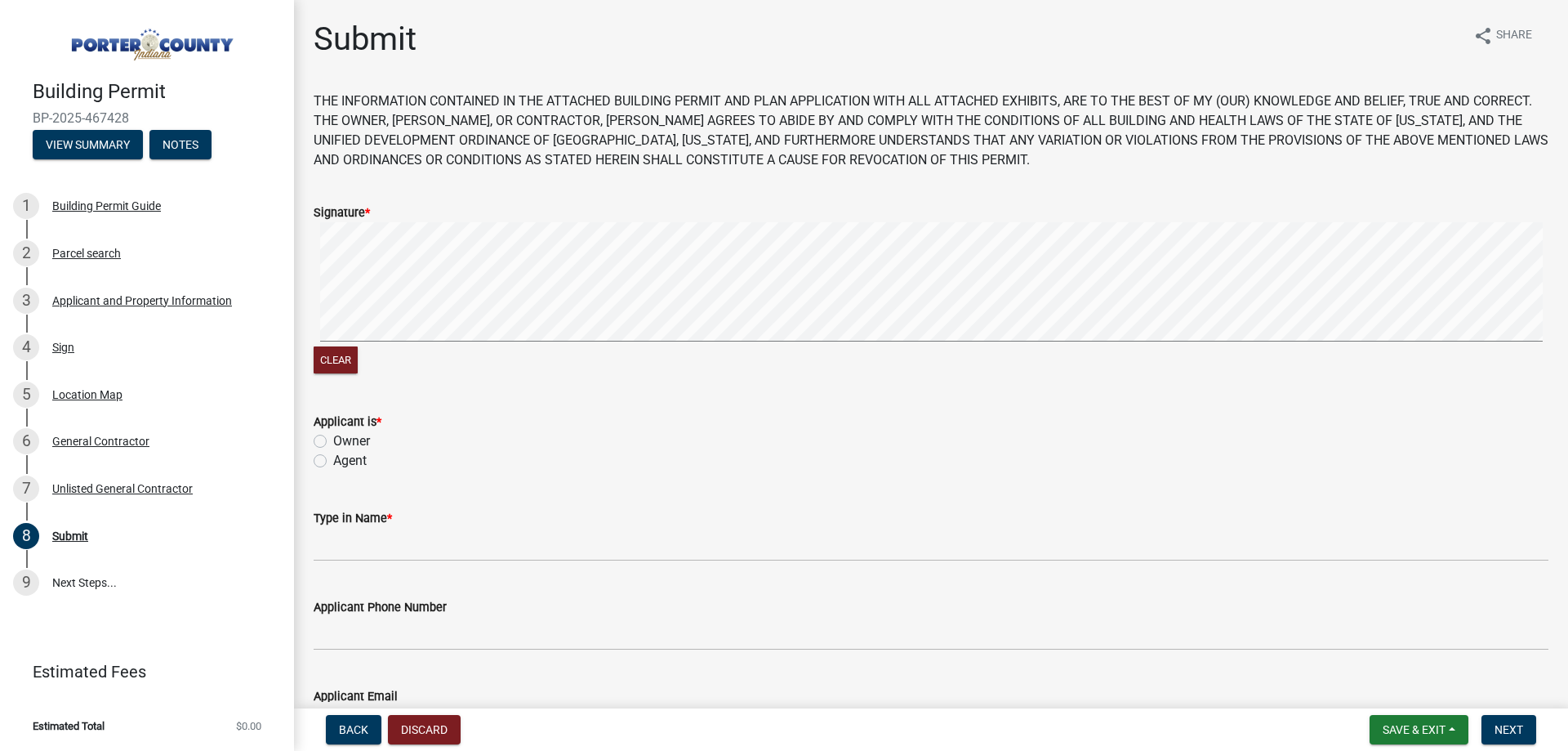
click at [333, 441] on label "Owner" at bounding box center [351, 441] width 37 height 20
click at [333, 441] on input "Owner" at bounding box center [338, 436] width 11 height 11
radio input "true"
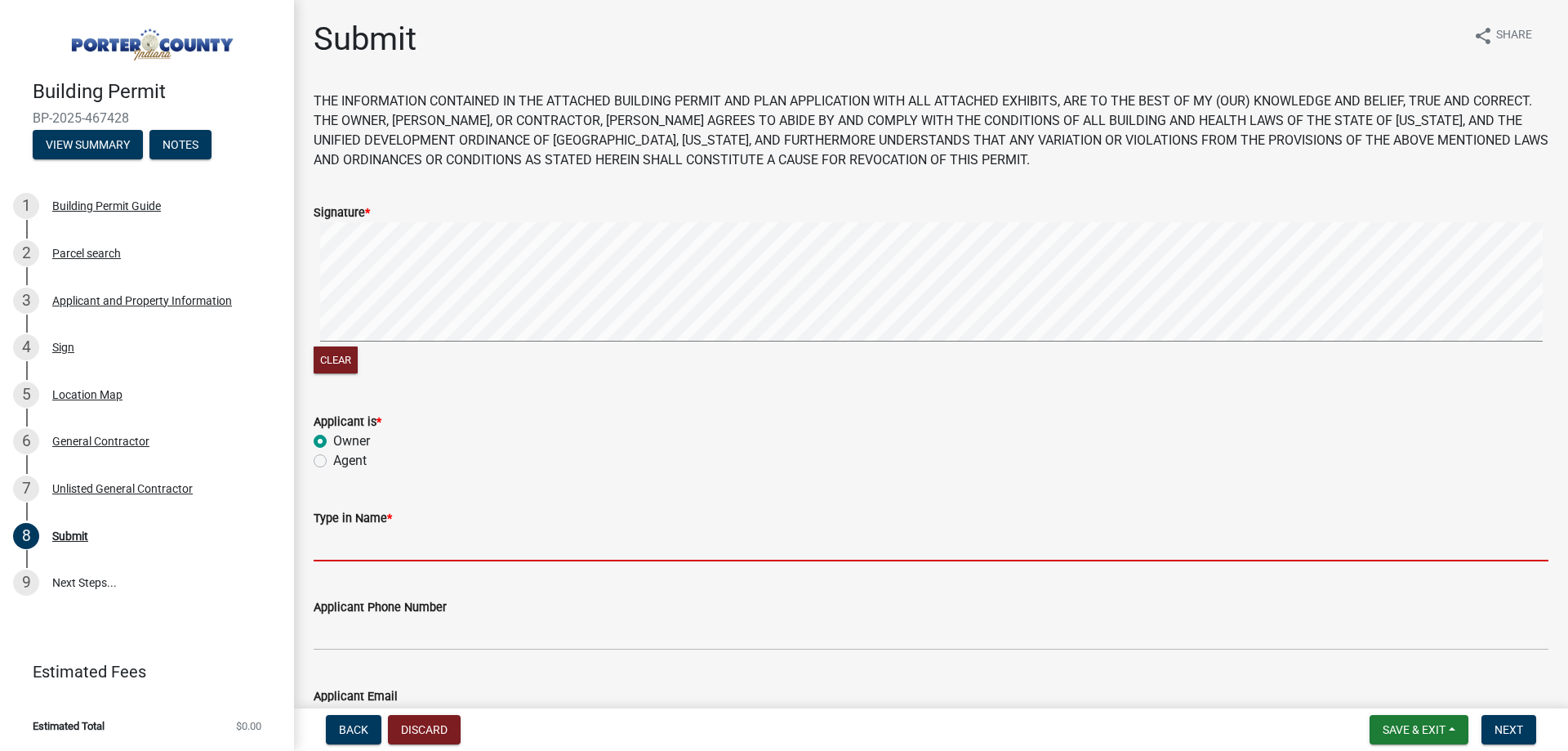
click at [515, 557] on input "Type in Name *" at bounding box center [931, 544] width 1235 height 34
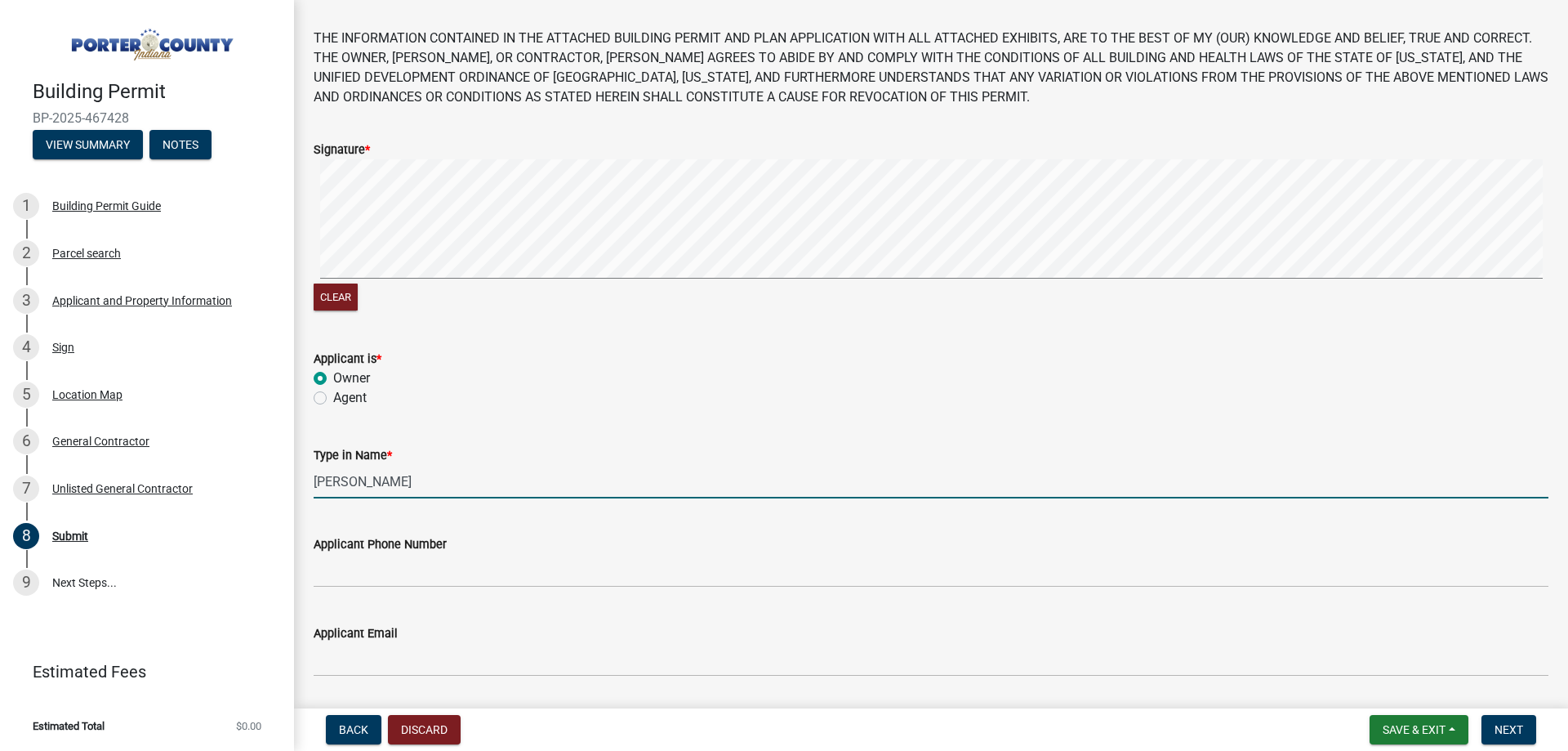
scroll to position [216, 0]
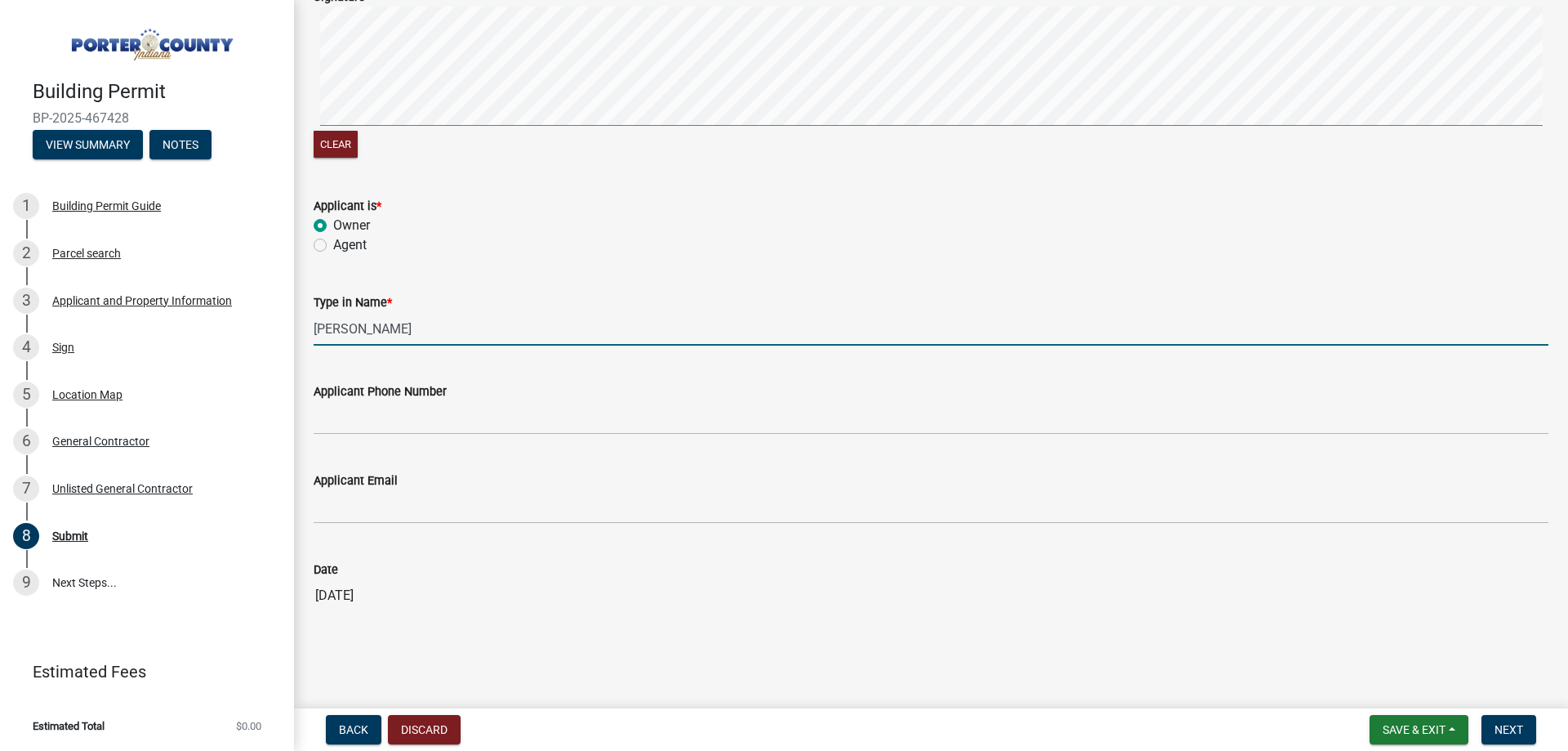
type input "Audrey Roberts"
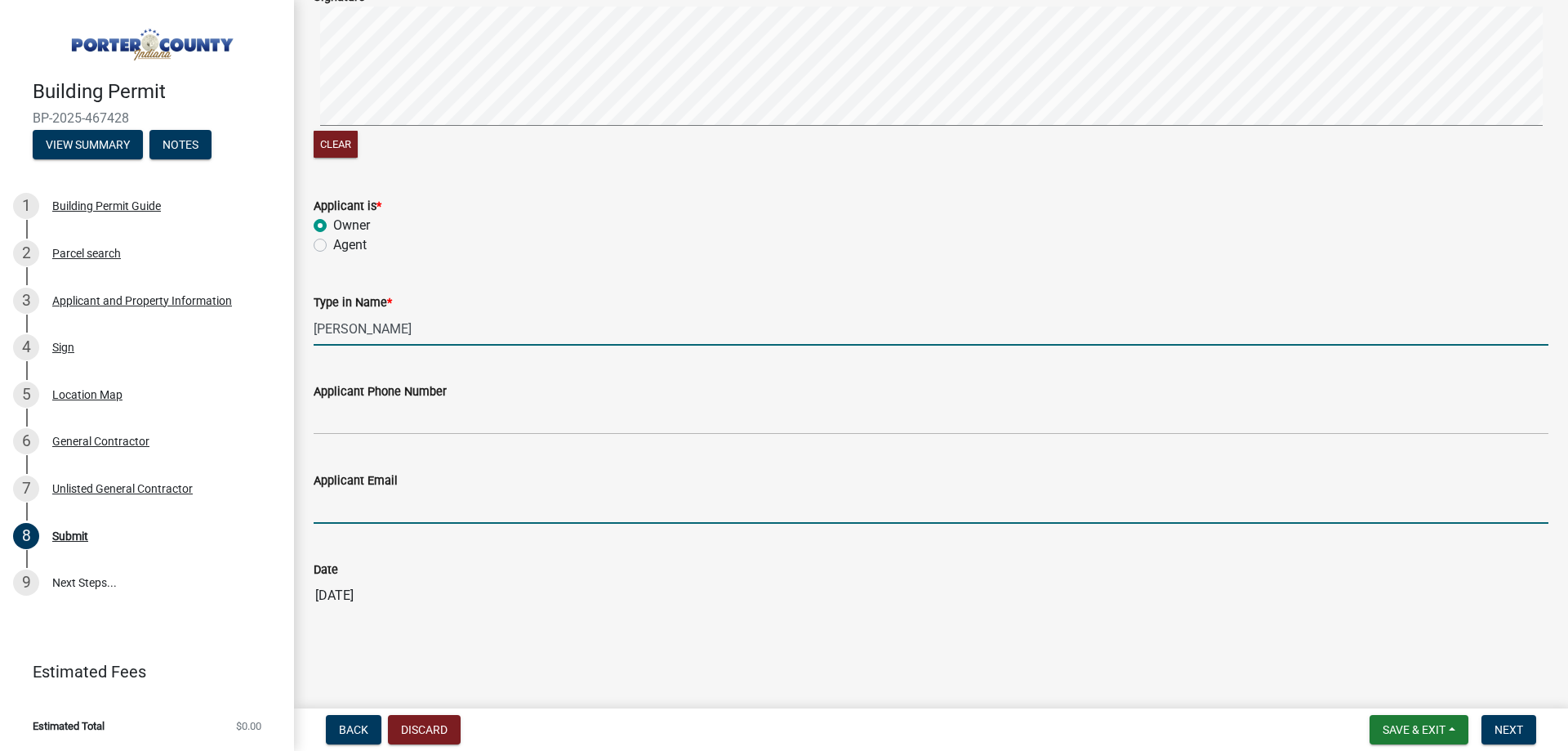
click at [560, 513] on input "Applicant Email" at bounding box center [931, 506] width 1235 height 34
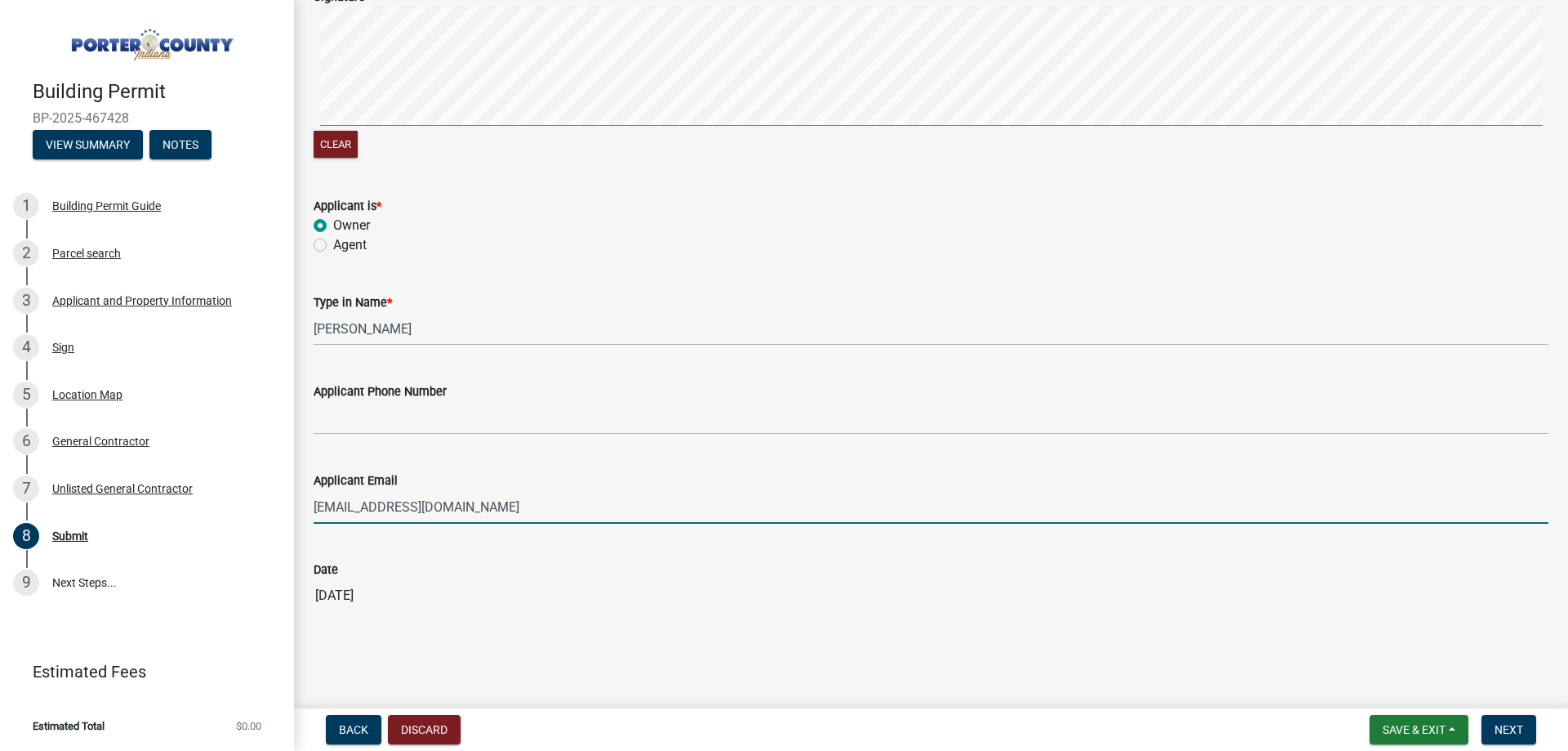
type input "aroberts@havynhomes.com"
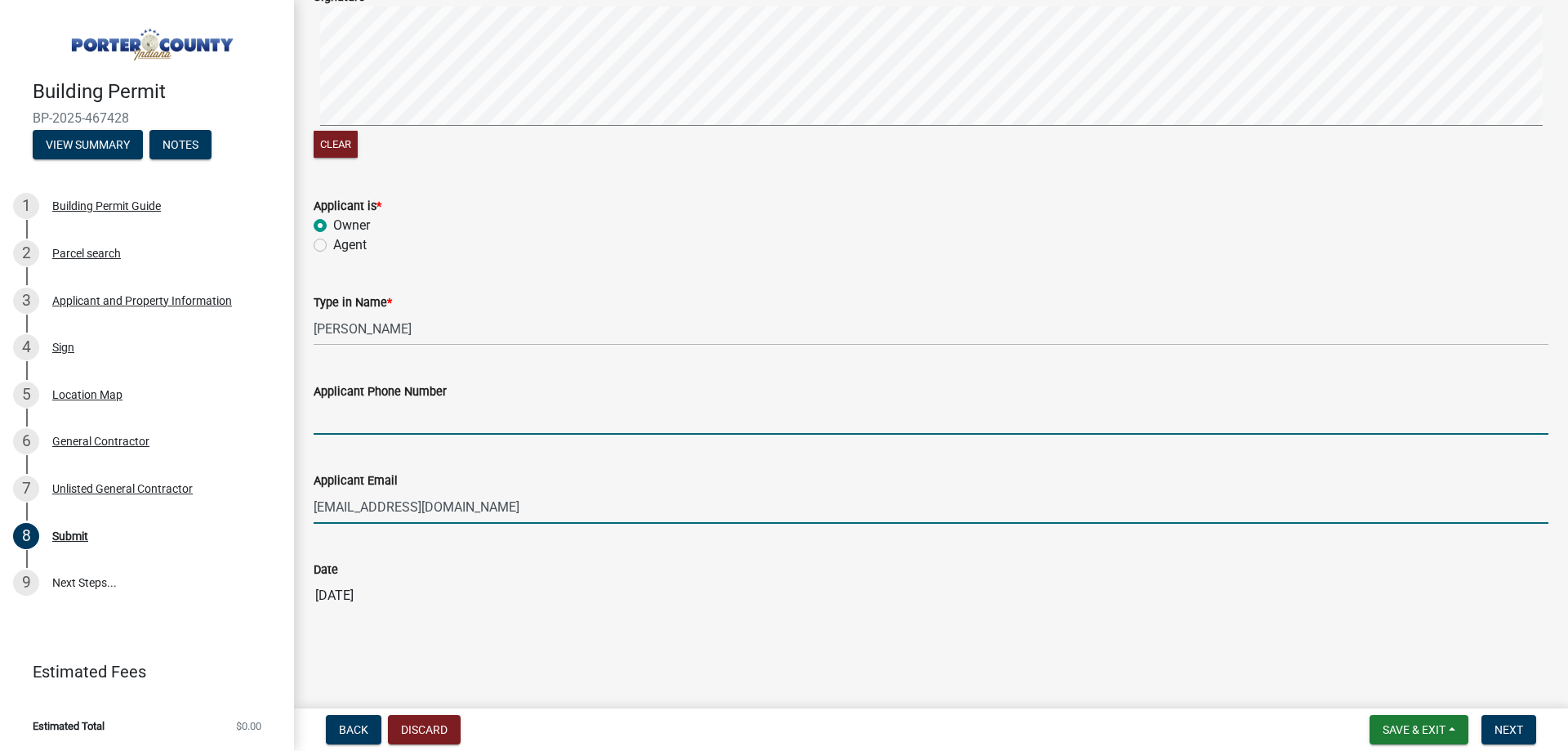
click at [559, 419] on input "Applicant Phone Number" at bounding box center [931, 417] width 1235 height 34
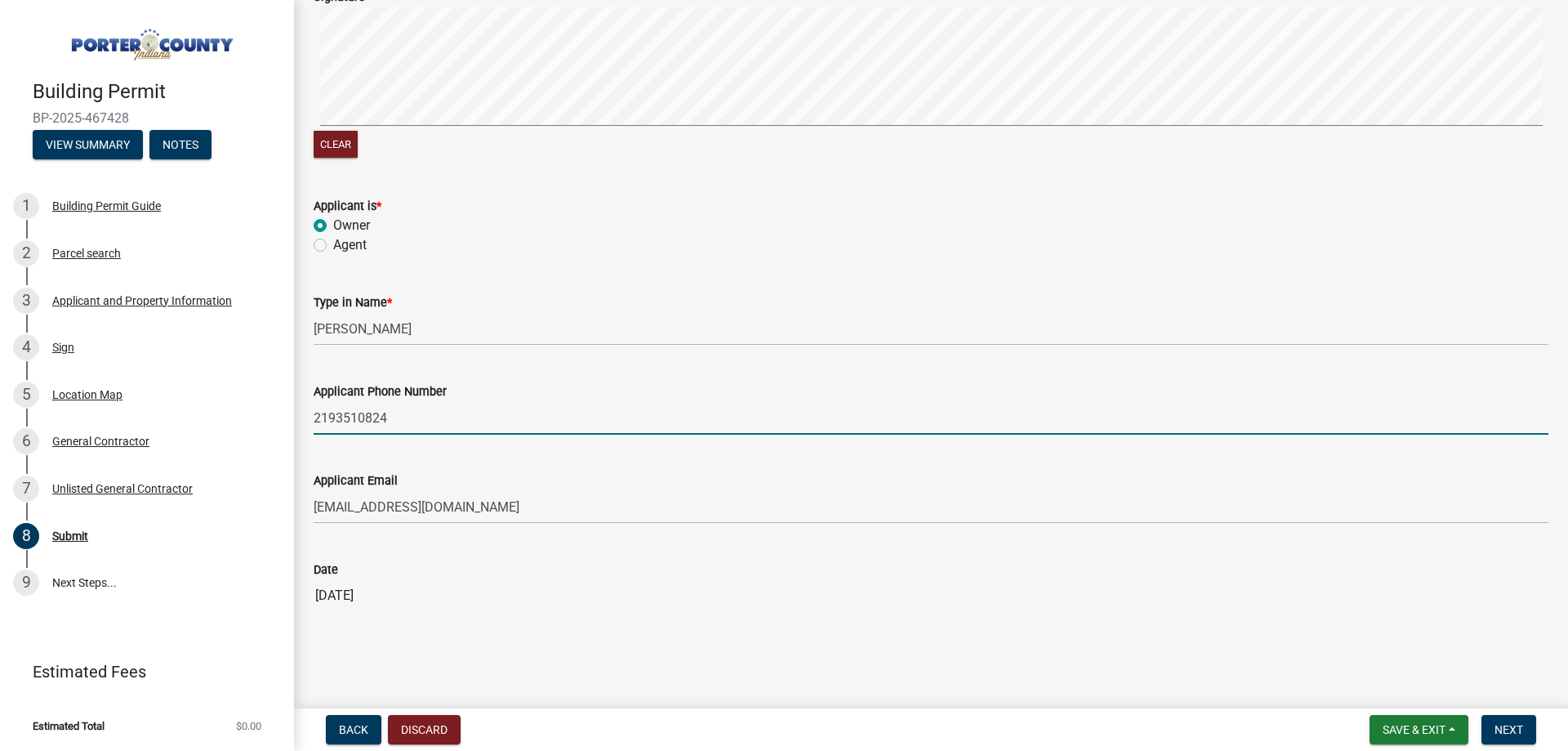
type input "2193510824"
click at [611, 653] on main "Submit share Share THE INFORMATION CONTAINED IN THE ATTACHED BUILDING PERMIT AN…" at bounding box center [930, 351] width 1273 height 702
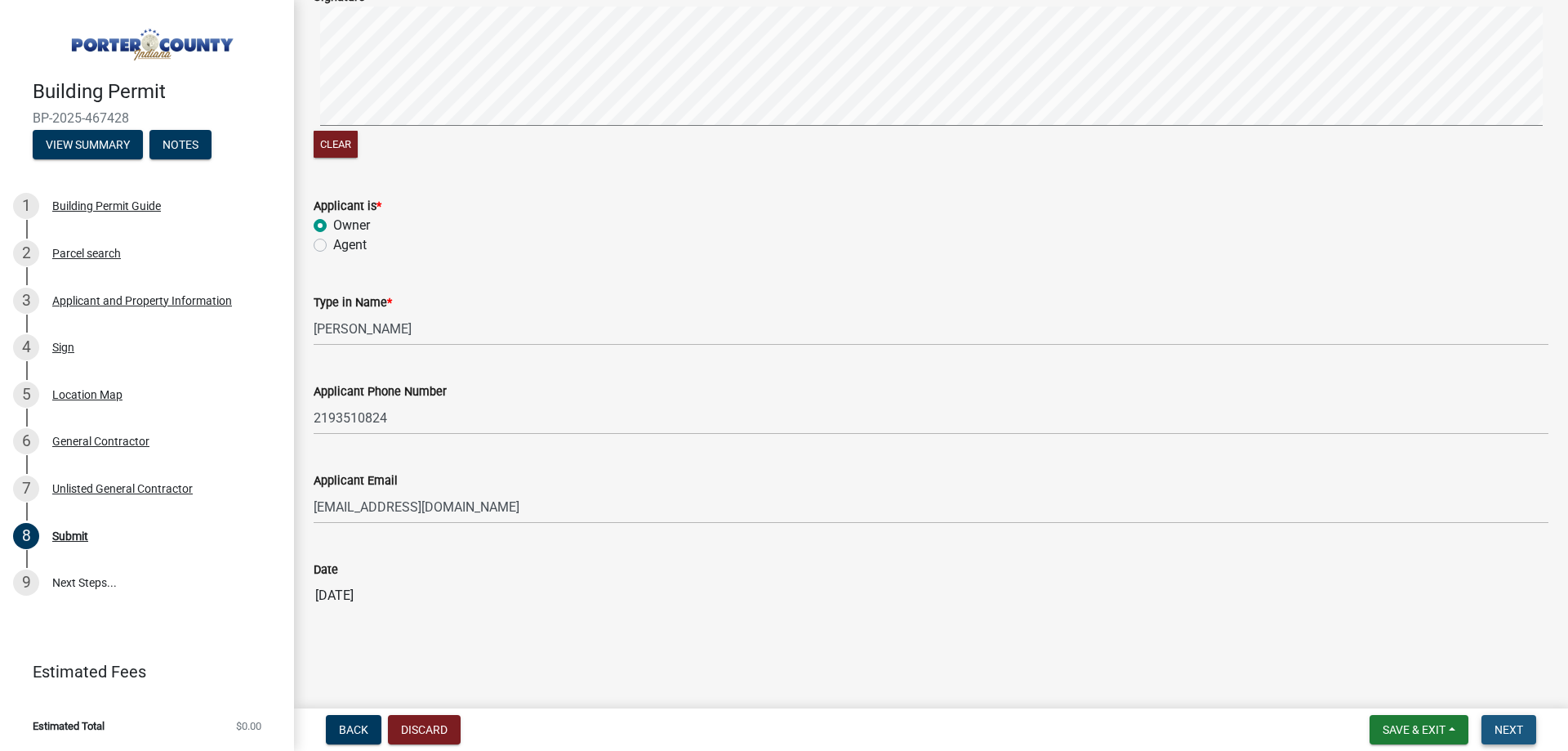
click at [1497, 729] on span "Next" at bounding box center [1508, 730] width 29 height 13
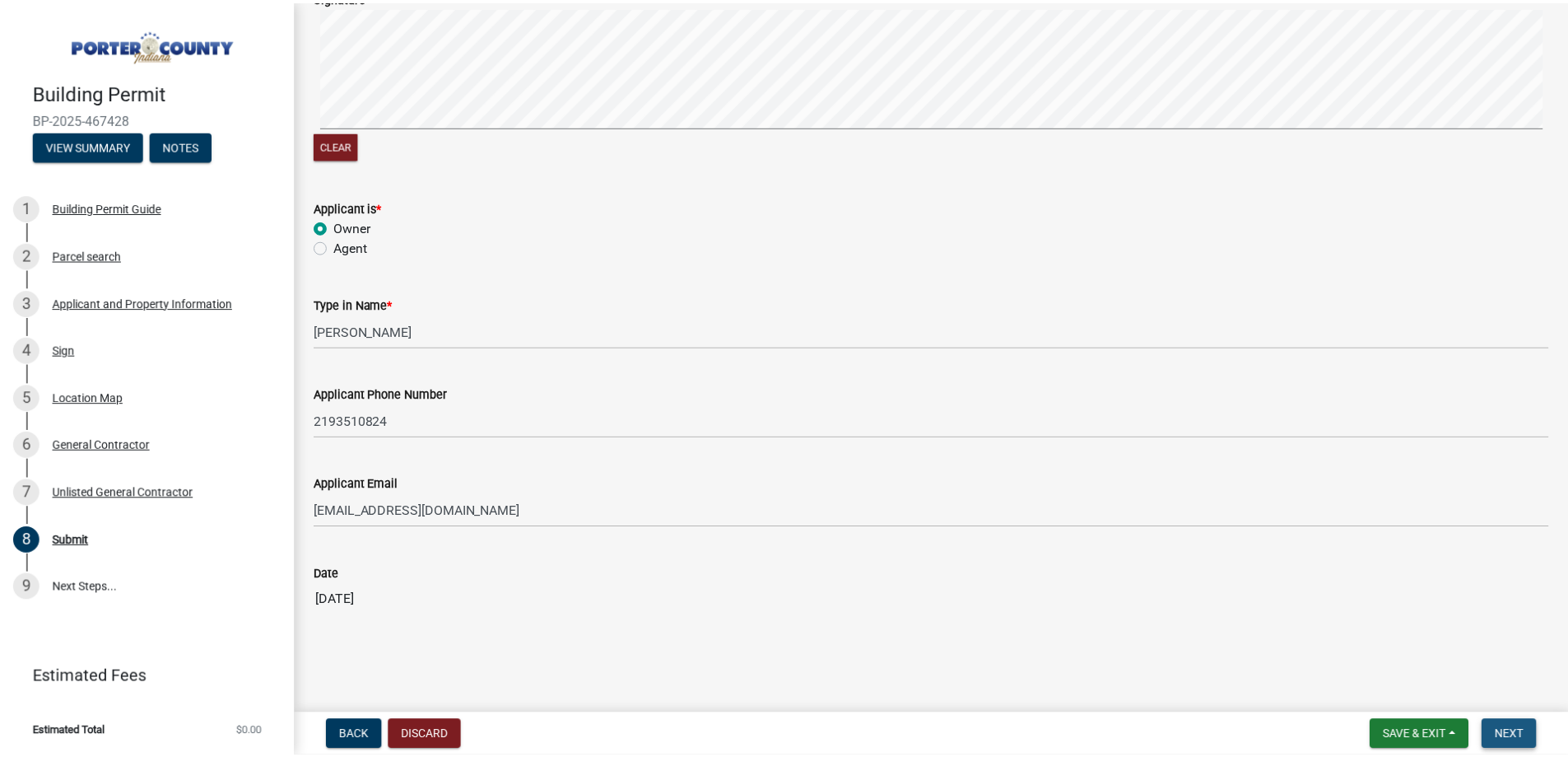
scroll to position [0, 0]
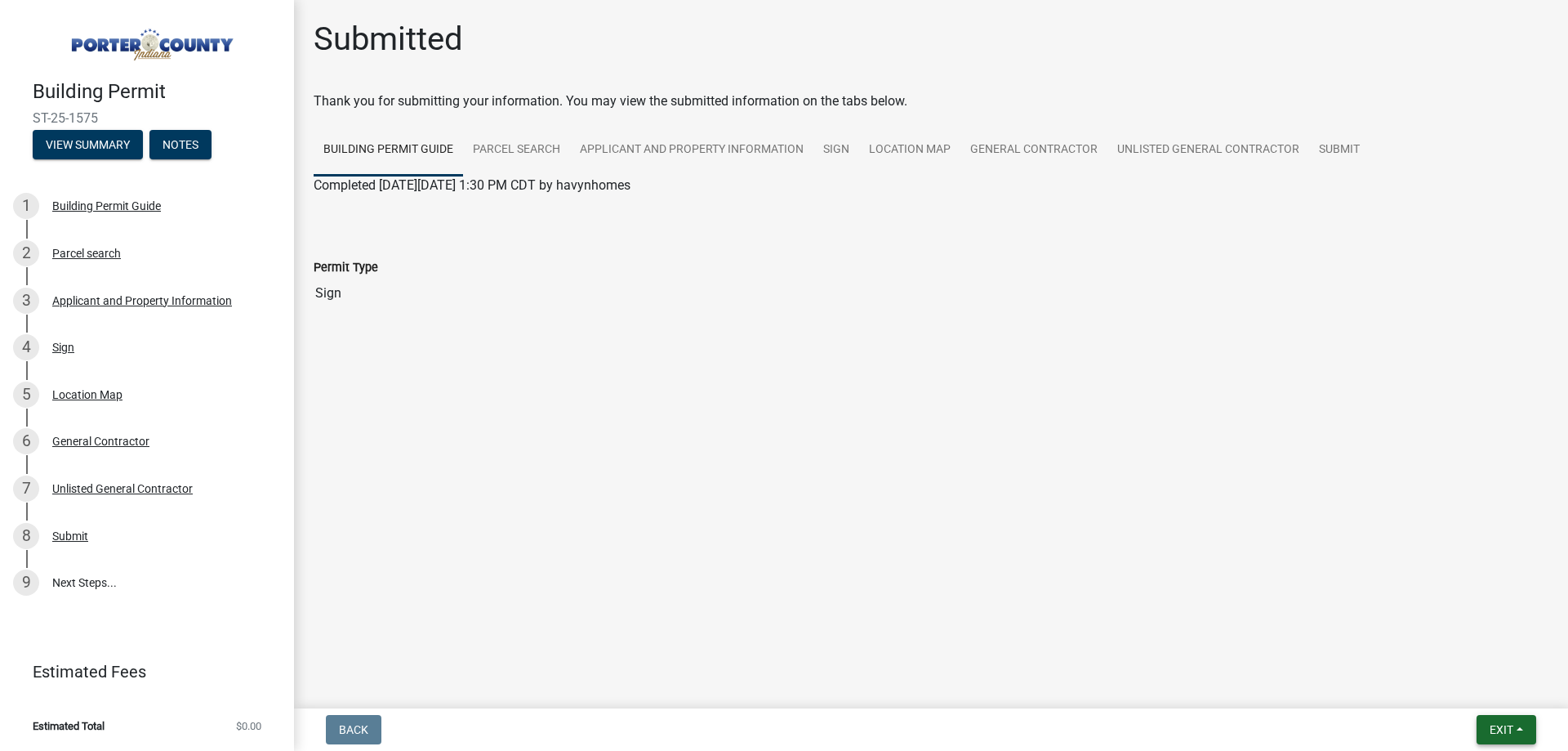
click at [1518, 735] on button "Exit" at bounding box center [1505, 730] width 59 height 30
click at [1498, 692] on button "Save & Exit" at bounding box center [1470, 687] width 131 height 40
